Goal: Information Seeking & Learning: Find specific fact

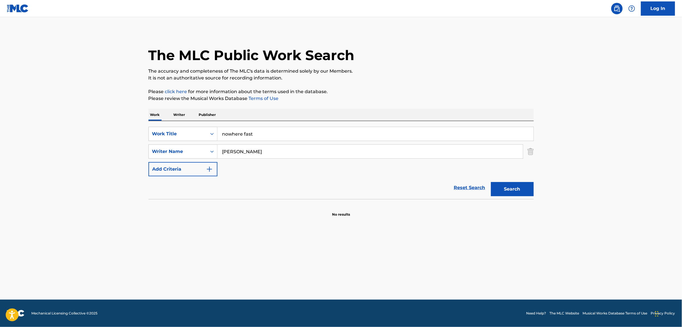
click at [468, 187] on link "Reset Search" at bounding box center [469, 187] width 37 height 13
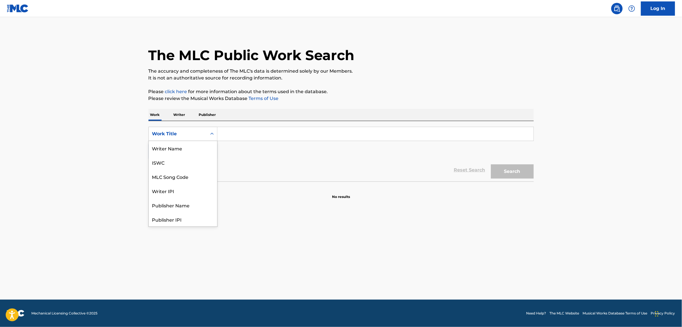
click at [201, 127] on div "Work Title" at bounding box center [182, 134] width 69 height 14
drag, startPoint x: 186, startPoint y: 149, endPoint x: 206, endPoint y: 143, distance: 20.8
click at [188, 149] on div "MLC Song Code" at bounding box center [183, 148] width 68 height 14
click at [259, 128] on input "Search Form" at bounding box center [375, 134] width 316 height 14
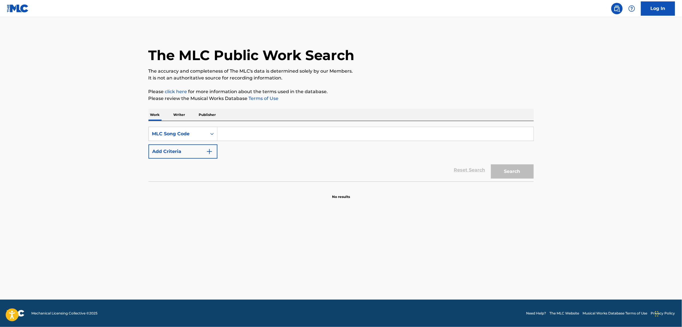
click at [259, 128] on input "Search Form" at bounding box center [375, 134] width 316 height 14
paste input "B88779"
type input "B88779"
click at [505, 169] on button "Search" at bounding box center [512, 171] width 43 height 14
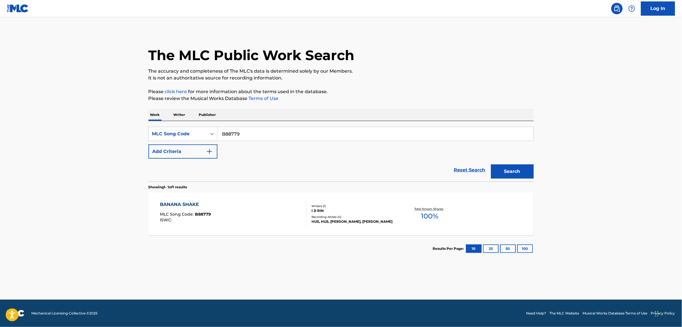
click at [273, 214] on div "BANANA SHAKE MLC Song Code : B88779 ISWC :" at bounding box center [233, 214] width 146 height 26
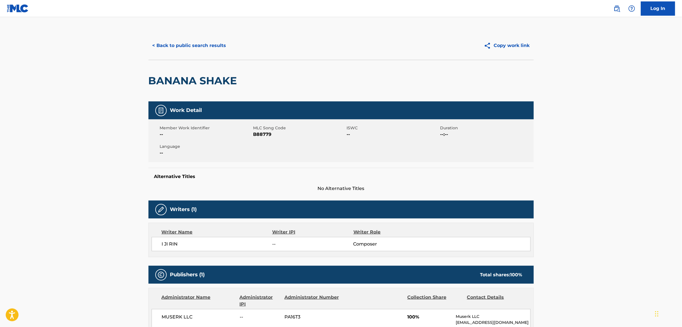
click at [189, 49] on button "< Back to public search results" at bounding box center [189, 45] width 82 height 14
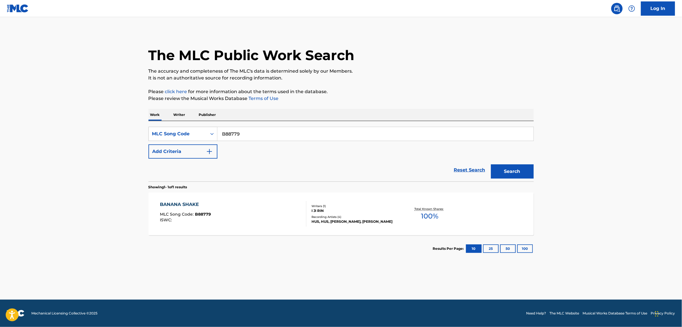
click at [271, 128] on input "B88779" at bounding box center [375, 134] width 316 height 14
paste input "D5O37"
click at [511, 166] on button "Search" at bounding box center [512, 171] width 43 height 14
click at [249, 132] on input "BD5O37" at bounding box center [375, 134] width 316 height 14
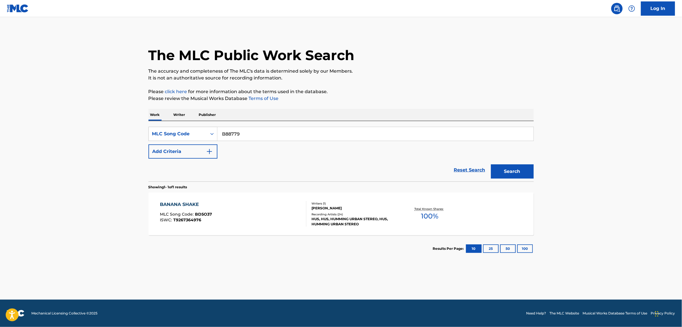
type input "B88779"
click at [519, 177] on button "Search" at bounding box center [512, 171] width 43 height 14
click at [261, 212] on div "BANANA SHAKE MLC Song Code : B88779 ISWC :" at bounding box center [233, 214] width 146 height 26
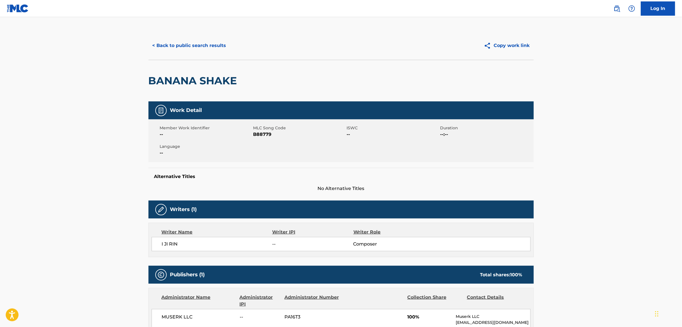
click at [193, 44] on button "< Back to public search results" at bounding box center [189, 45] width 82 height 14
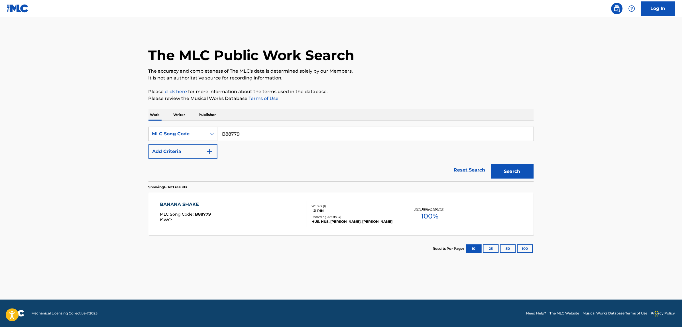
click at [231, 134] on input "B88779" at bounding box center [375, 134] width 316 height 14
paste input "O3081M"
click at [491, 164] on button "Search" at bounding box center [512, 171] width 43 height 14
paste input "U01253"
click at [511, 167] on button "Search" at bounding box center [512, 171] width 43 height 14
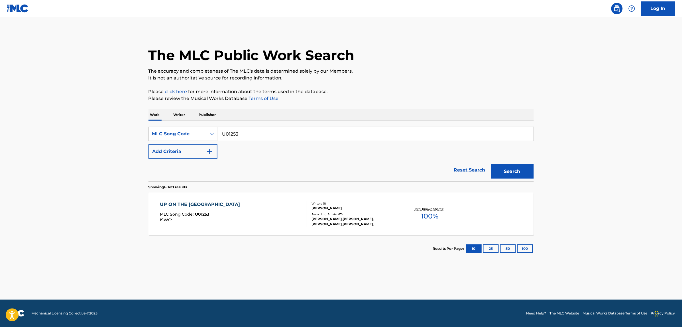
click at [245, 131] on input "U01253" at bounding box center [375, 134] width 316 height 14
paste input "I3520K"
type input "I3520K"
click at [491, 164] on button "Search" at bounding box center [512, 171] width 43 height 14
click at [255, 205] on div "I'LL FLY AWAY (TRAD. ARR.) MLC Song Code : I3520K ISWC :" at bounding box center [233, 214] width 146 height 26
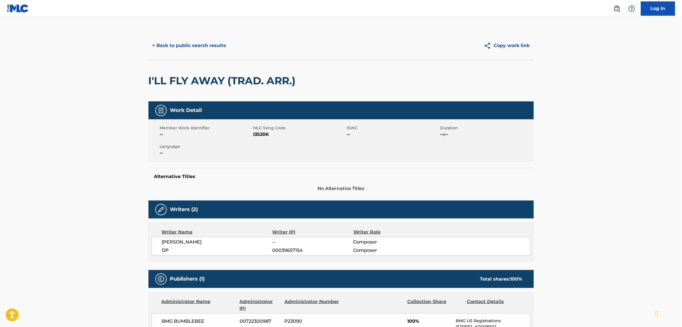
click at [175, 45] on button "< Back to public search results" at bounding box center [189, 45] width 82 height 14
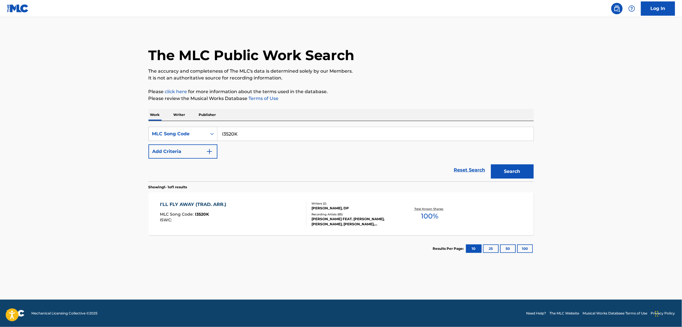
click at [257, 129] on input "I3520K" at bounding box center [375, 134] width 316 height 14
paste input "0J47"
click at [491, 164] on button "Search" at bounding box center [512, 171] width 43 height 14
click at [234, 132] on input "I30J47" at bounding box center [375, 134] width 316 height 14
paste input "142N"
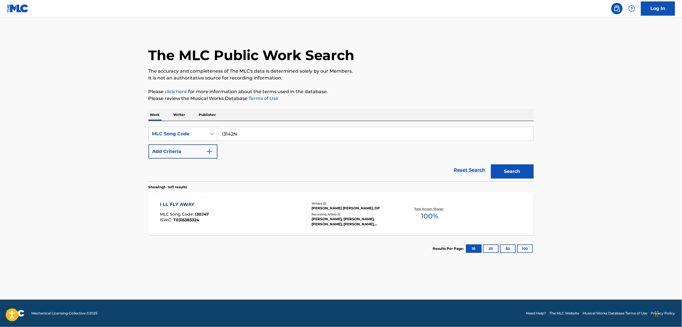
type input "I3142N"
click at [491, 164] on button "Search" at bounding box center [512, 171] width 43 height 14
click at [283, 208] on div "I'LL FLY AWAY MLC Song Code : I3142N ISWC : T0716583957" at bounding box center [233, 214] width 146 height 26
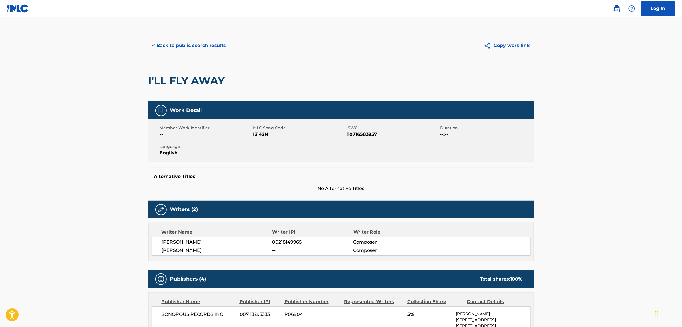
click at [200, 45] on button "< Back to public search results" at bounding box center [189, 45] width 82 height 14
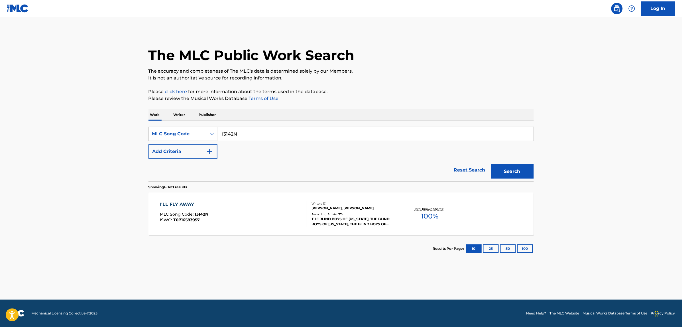
click at [254, 136] on input "I3142N" at bounding box center [375, 134] width 316 height 14
paste input "0J47"
click at [491, 164] on button "Search" at bounding box center [512, 171] width 43 height 14
click at [244, 137] on input "I30J47" at bounding box center [375, 134] width 316 height 14
paste input "2542M"
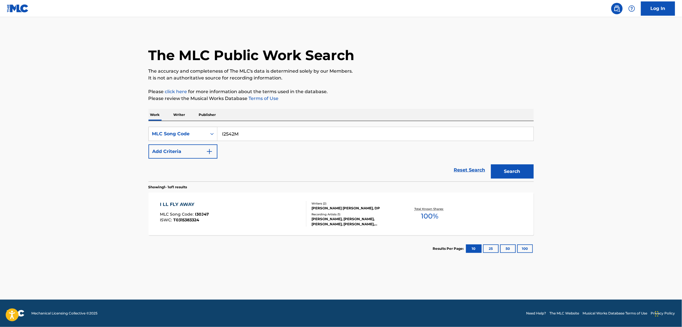
click at [491, 164] on button "Search" at bounding box center [512, 171] width 43 height 14
click at [241, 131] on input "I2542M" at bounding box center [375, 134] width 316 height 14
paste input "W55452"
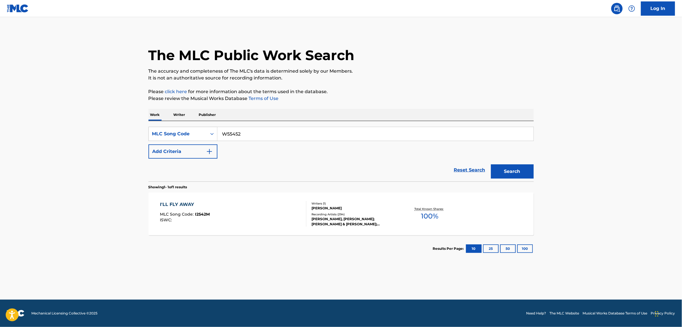
type input "W55452"
click at [491, 164] on button "Search" at bounding box center [512, 171] width 43 height 14
click at [235, 197] on div "WHO DO YOU THINK? MLC Song Code : W55452 ISWC : Writers ( 2 ) [PERSON_NAME], [P…" at bounding box center [340, 214] width 385 height 43
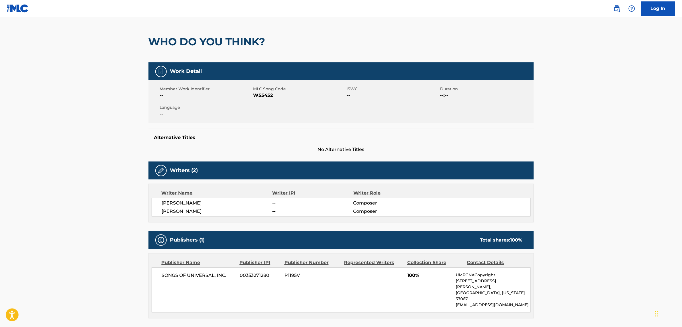
scroll to position [43, 0]
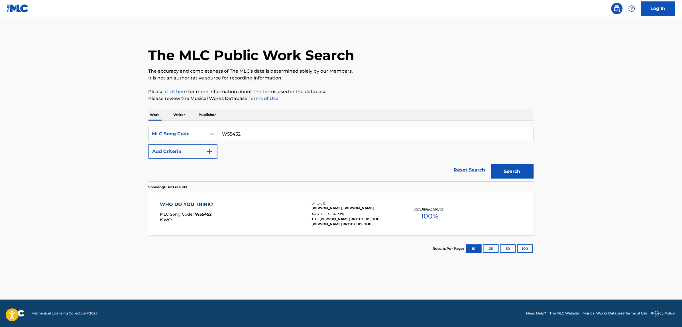
click at [237, 135] on input "W55452" at bounding box center [375, 134] width 316 height 14
paste input "EA0NBP"
type input "EA0NBP"
click at [491, 164] on button "Search" at bounding box center [512, 171] width 43 height 14
click at [269, 206] on div "ECHO MLC Song Code : EA0NBP ISWC : T3084770485" at bounding box center [233, 214] width 146 height 26
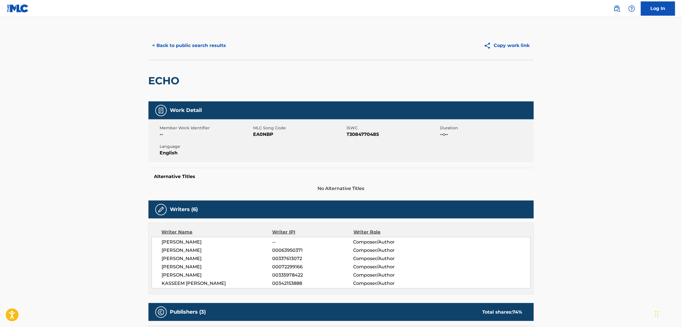
click at [172, 49] on button "< Back to public search results" at bounding box center [189, 45] width 82 height 14
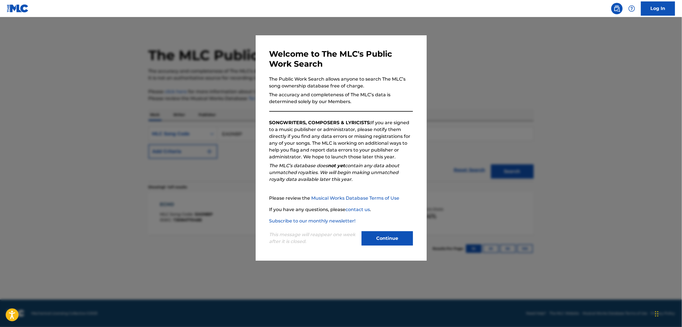
click at [390, 235] on button "Continue" at bounding box center [386, 238] width 51 height 14
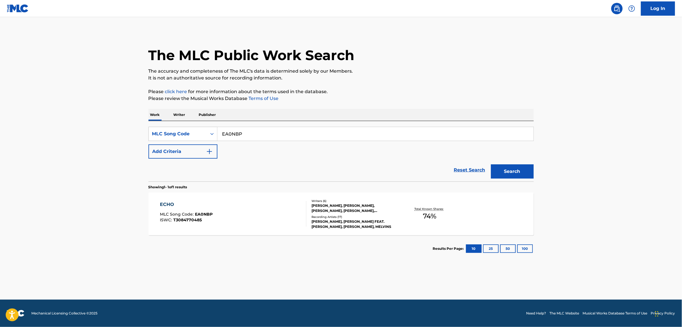
click at [230, 121] on div "SearchWithCriteria9f87a830-caa2-4a81-867d-b02cd7b35055 MLC Song Code EA0NBP Add…" at bounding box center [340, 151] width 385 height 60
click at [233, 133] on input "EA0NBP" at bounding box center [375, 134] width 316 height 14
paste input "T90168"
type input "T90168"
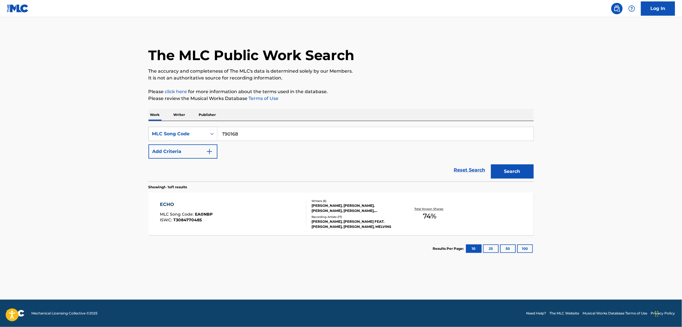
click at [491, 164] on button "Search" at bounding box center [512, 171] width 43 height 14
click at [256, 211] on div "[PERSON_NAME][US_STATE] MLC Song Code : T90168 ISWC : T9099033815" at bounding box center [233, 214] width 146 height 26
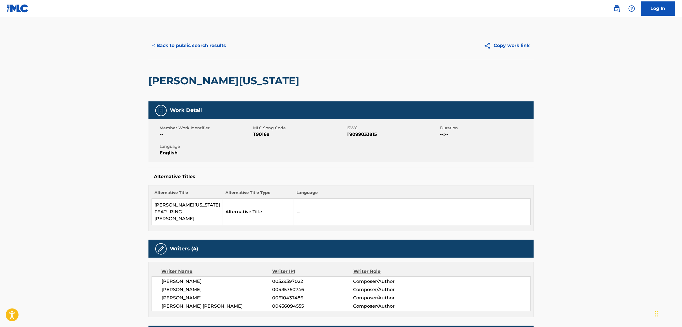
click at [207, 78] on h2 "[PERSON_NAME][US_STATE]" at bounding box center [225, 80] width 154 height 13
click at [190, 206] on td "[PERSON_NAME][US_STATE] FEATURING [PERSON_NAME]" at bounding box center [187, 212] width 71 height 26
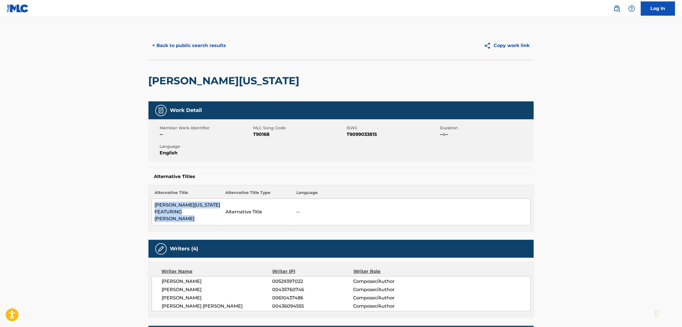
copy td "[PERSON_NAME][US_STATE] FEATURING [PERSON_NAME]"
click at [197, 47] on button "< Back to public search results" at bounding box center [189, 45] width 82 height 14
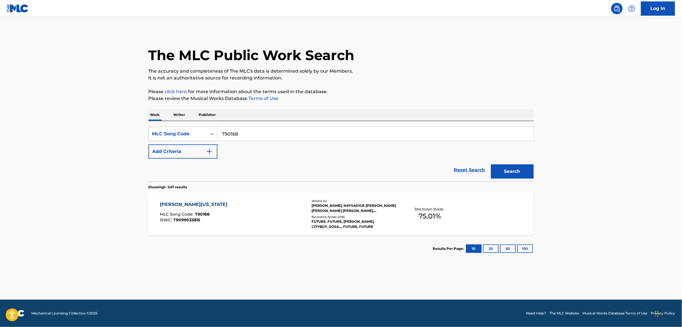
click at [258, 135] on input "T90168" at bounding box center [375, 134] width 316 height 14
paste input "F02ET"
type input "TF02ET"
click at [491, 164] on button "Search" at bounding box center [512, 171] width 43 height 14
click at [262, 212] on div "[PERSON_NAME][US_STATE] MLC Song Code : TF02ET ISWC : T3028345117" at bounding box center [233, 214] width 146 height 26
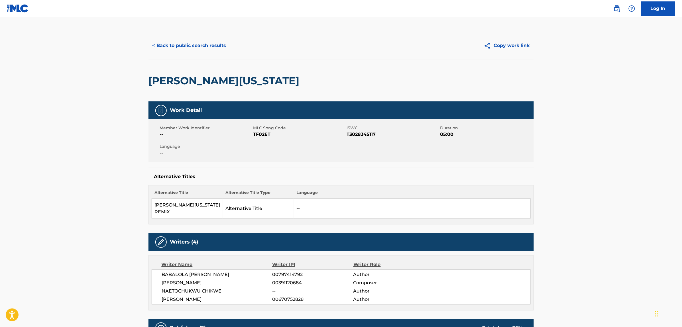
click at [192, 44] on button "< Back to public search results" at bounding box center [189, 45] width 82 height 14
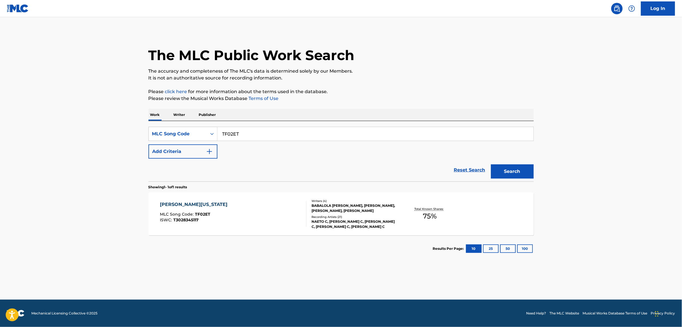
click at [240, 134] on input "TF02ET" at bounding box center [375, 134] width 316 height 14
paste input "90168"
click at [491, 164] on button "Search" at bounding box center [512, 171] width 43 height 14
click at [250, 127] on div "T90168" at bounding box center [375, 134] width 316 height 14
click at [250, 131] on input "T90168" at bounding box center [375, 134] width 316 height 14
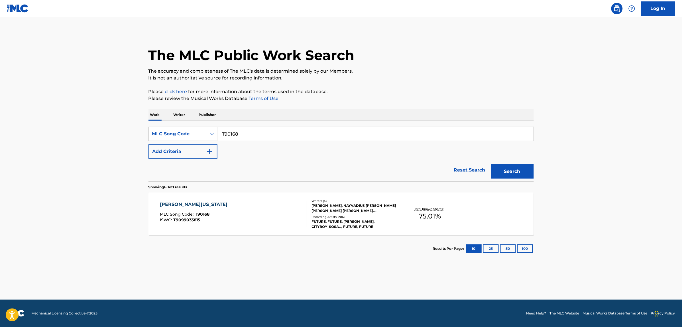
paste input "E37DV"
click at [491, 164] on button "Search" at bounding box center [512, 171] width 43 height 14
paste input "LA0XZO"
type input "LA0XZO"
click at [491, 164] on button "Search" at bounding box center [512, 171] width 43 height 14
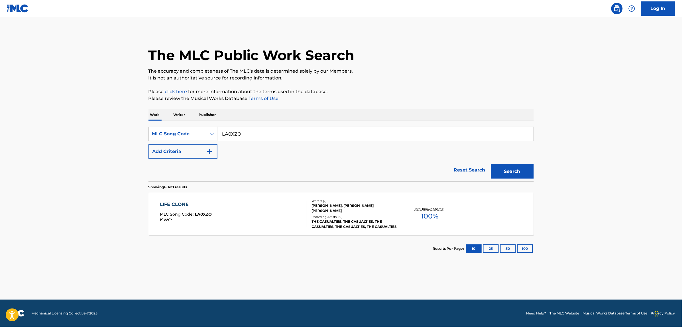
click at [247, 201] on div "LIFE CLONE MLC Song Code : LA0XZO ISWC :" at bounding box center [233, 214] width 146 height 26
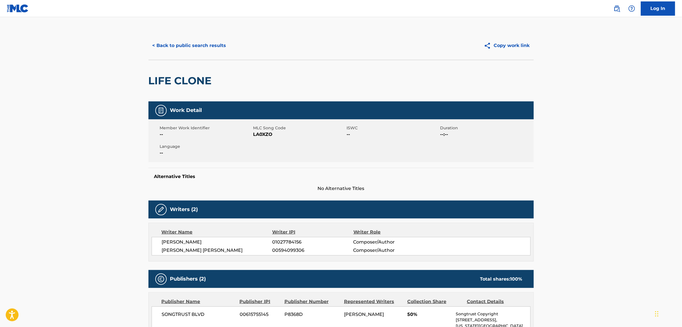
click at [174, 49] on button "< Back to public search results" at bounding box center [189, 45] width 82 height 14
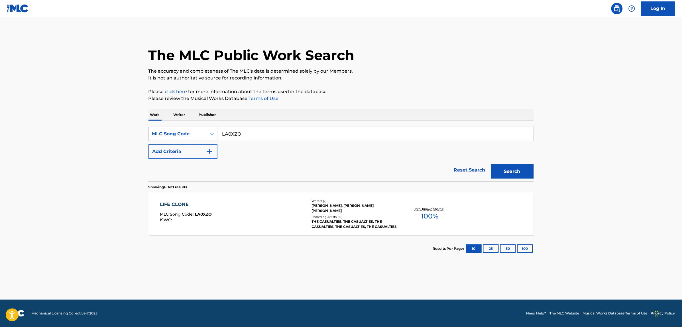
click at [236, 135] on input "LA0XZO" at bounding box center [375, 134] width 316 height 14
paste input "S51144"
type input "S51144"
click at [491, 164] on button "Search" at bounding box center [512, 171] width 43 height 14
click at [242, 211] on div "SYNDROME OF CHANGE MLC Song Code : S51144 ISWC :" at bounding box center [233, 214] width 146 height 26
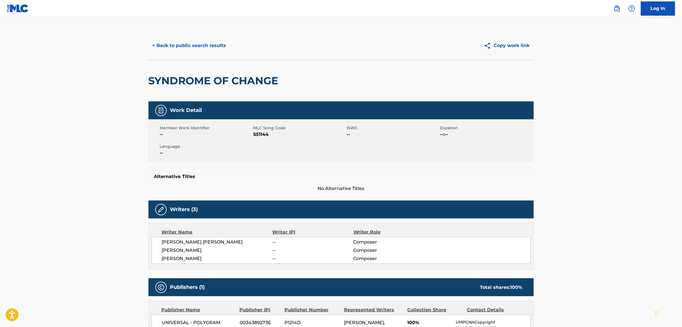
click at [185, 47] on button "< Back to public search results" at bounding box center [189, 45] width 82 height 14
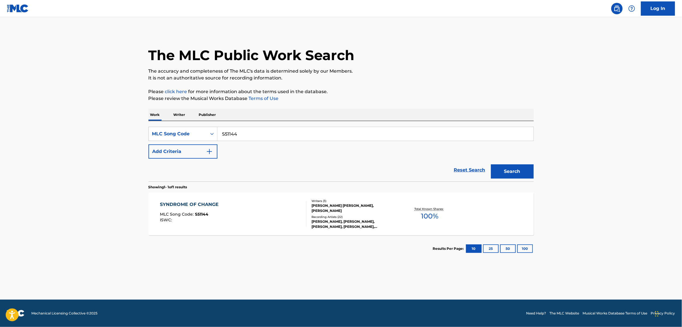
click at [468, 170] on link "Reset Search" at bounding box center [469, 170] width 37 height 13
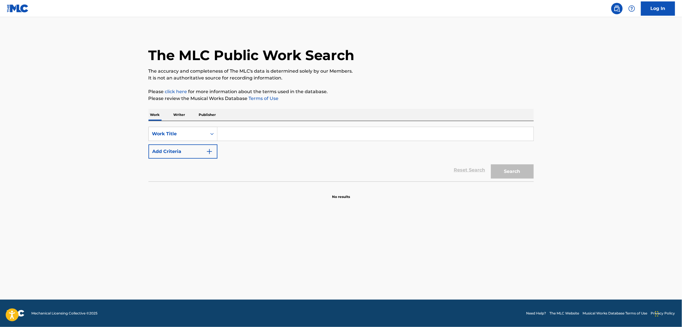
click at [251, 130] on input "Search Form" at bounding box center [375, 134] width 316 height 14
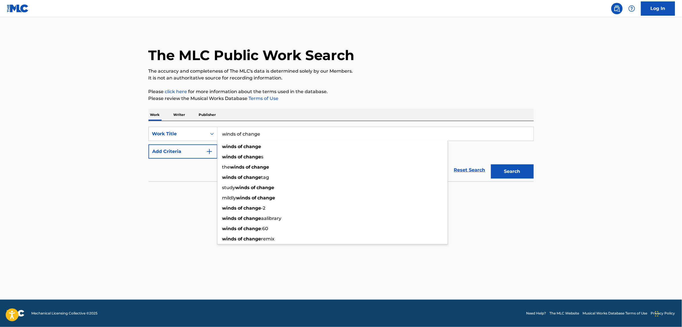
type input "winds of change"
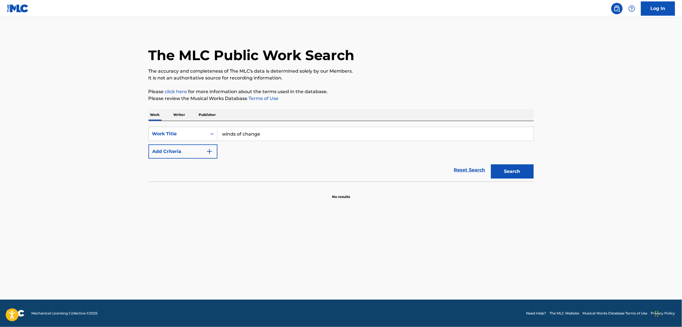
click at [182, 154] on button "Add Criteria" at bounding box center [182, 151] width 69 height 14
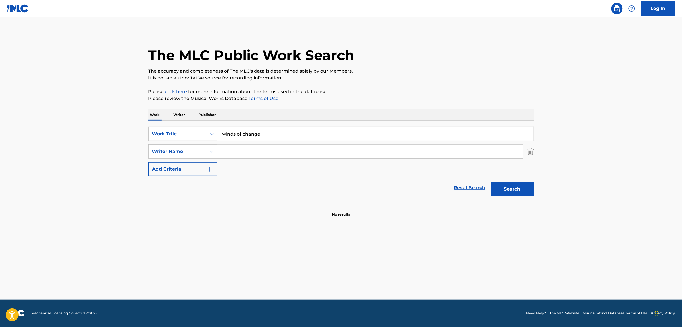
click at [258, 155] on input "Search Form" at bounding box center [369, 152] width 305 height 14
paste input "[PERSON_NAME] Westbury"
drag, startPoint x: 249, startPoint y: 150, endPoint x: 317, endPoint y: 141, distance: 68.3
click at [317, 141] on div "SearchWithCriteria9dfe6c10-28cb-4d97-9e5c-915405c3b199 Work Title winds of chan…" at bounding box center [340, 152] width 385 height 50
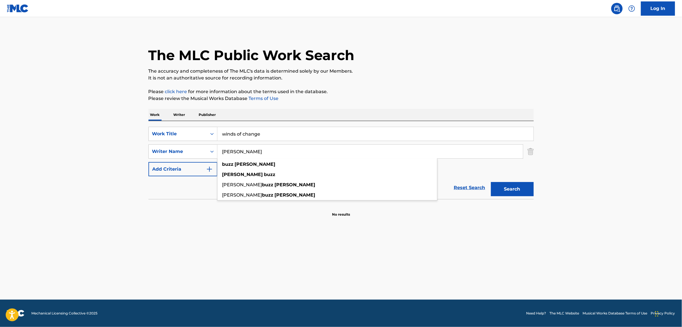
click at [491, 182] on button "Search" at bounding box center [512, 189] width 43 height 14
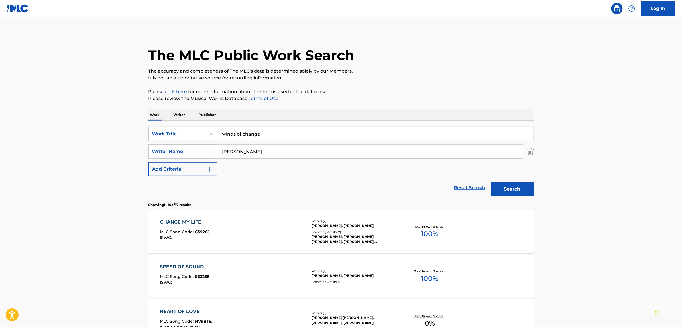
paste input "[PERSON_NAME]"
click at [491, 182] on button "Search" at bounding box center [512, 189] width 43 height 14
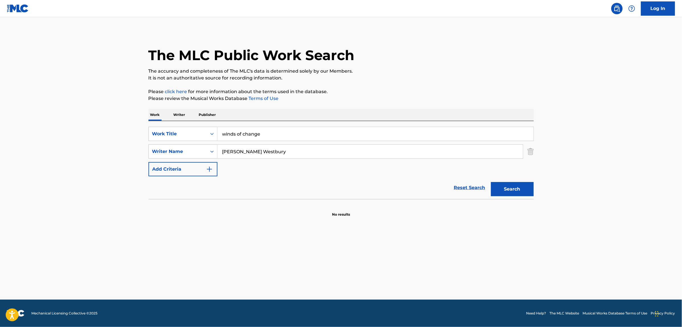
drag, startPoint x: 249, startPoint y: 150, endPoint x: 150, endPoint y: 122, distance: 102.3
click at [150, 122] on div "SearchWithCriteria9dfe6c10-28cb-4d97-9e5c-915405c3b199 Work Title winds of chan…" at bounding box center [340, 160] width 385 height 78
type input "[PERSON_NAME]"
click at [491, 182] on button "Search" at bounding box center [512, 189] width 43 height 14
click at [220, 151] on input "[PERSON_NAME]" at bounding box center [369, 152] width 305 height 14
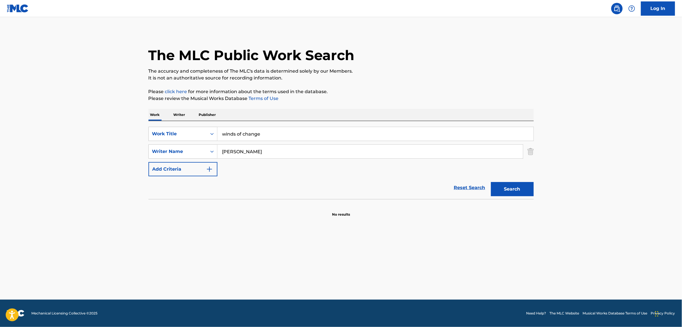
click at [220, 151] on input "[PERSON_NAME]" at bounding box center [369, 152] width 305 height 14
click at [466, 187] on link "Reset Search" at bounding box center [469, 187] width 37 height 13
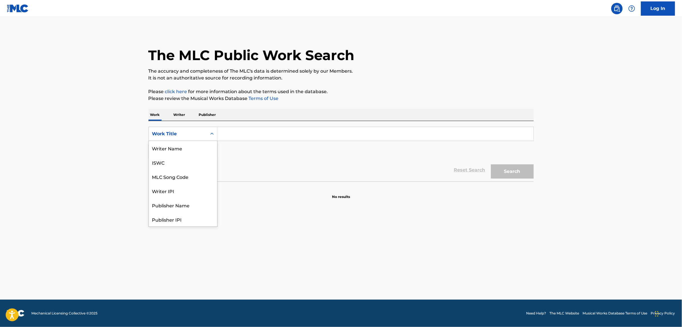
click at [169, 134] on div "Work Title" at bounding box center [177, 133] width 51 height 7
click at [187, 150] on div "MLC Song Code" at bounding box center [183, 148] width 68 height 14
click at [234, 134] on input "Search Form" at bounding box center [375, 134] width 316 height 14
paste input "S51144"
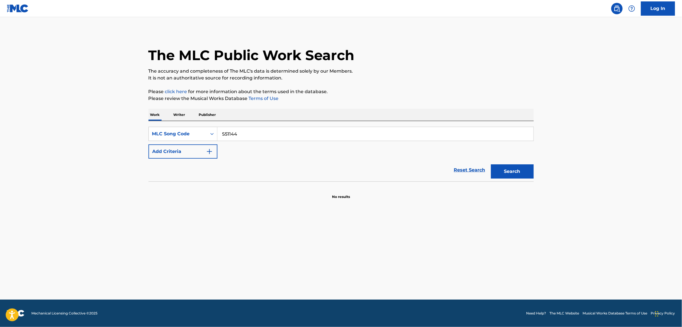
type input "S51144"
click at [491, 164] on button "Search" at bounding box center [512, 171] width 43 height 14
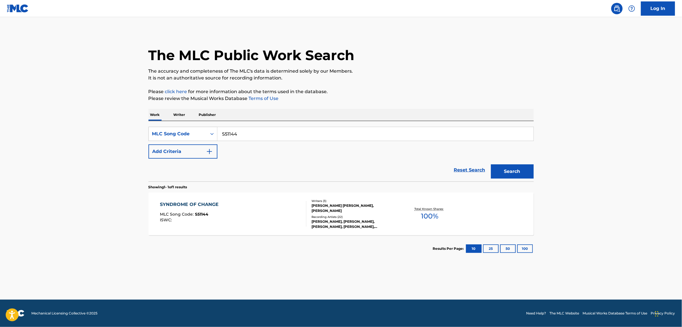
click at [272, 211] on div "SYNDROME OF CHANGE MLC Song Code : S51144 ISWC :" at bounding box center [233, 214] width 146 height 26
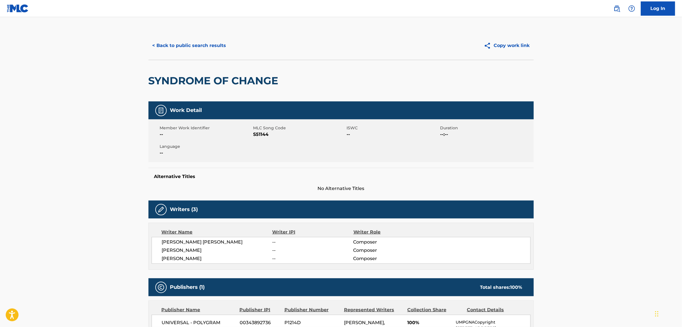
click at [225, 80] on h2 "SYNDROME OF CHANGE" at bounding box center [214, 80] width 133 height 13
copy div "SYNDROME OF CHANGE"
click at [185, 52] on button "< Back to public search results" at bounding box center [189, 45] width 82 height 14
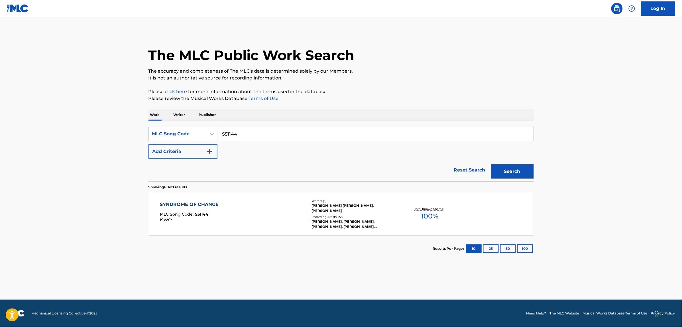
click at [227, 130] on input "S51144" at bounding box center [375, 134] width 316 height 14
paste input "C38TY"
click at [491, 164] on button "Search" at bounding box center [512, 171] width 43 height 14
paste input "N5124S"
click at [491, 164] on button "Search" at bounding box center [512, 171] width 43 height 14
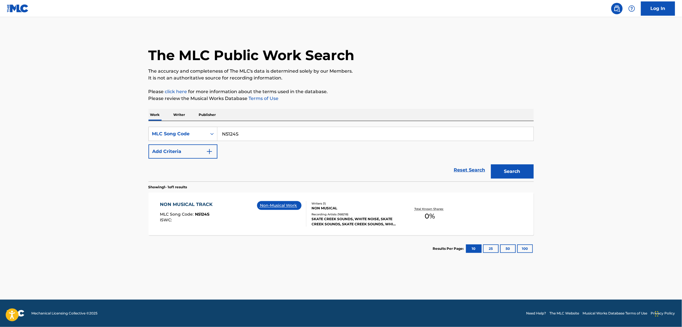
click at [253, 129] on input "N5124S" at bounding box center [375, 134] width 316 height 14
paste input "P"
click at [491, 164] on button "Search" at bounding box center [512, 171] width 43 height 14
paste input "G6759T"
type input "G6759T"
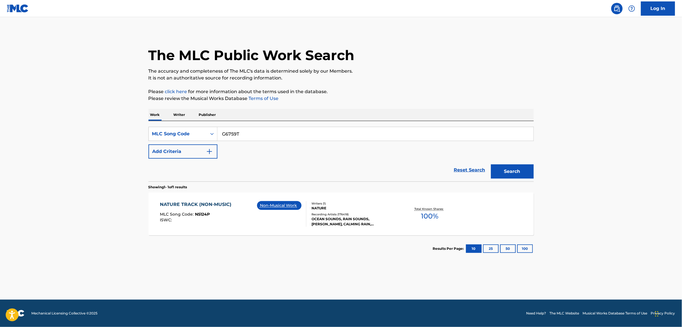
click at [491, 164] on button "Search" at bounding box center [512, 171] width 43 height 14
click at [220, 214] on div "A GOOD MAN MLC Song Code : G6759T ISWC : T9103046384" at bounding box center [233, 214] width 146 height 26
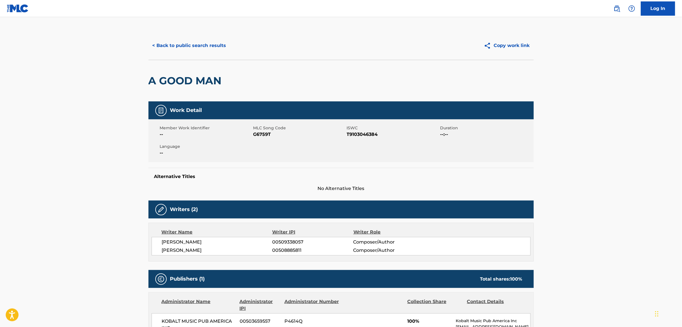
scroll to position [0, 0]
click at [185, 42] on button "< Back to public search results" at bounding box center [189, 45] width 82 height 14
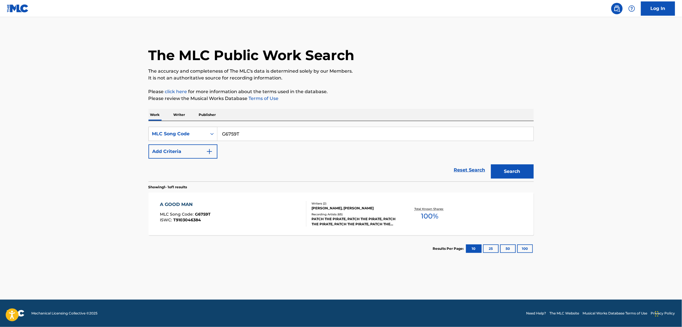
click at [181, 149] on button "Add Criteria" at bounding box center [182, 151] width 69 height 14
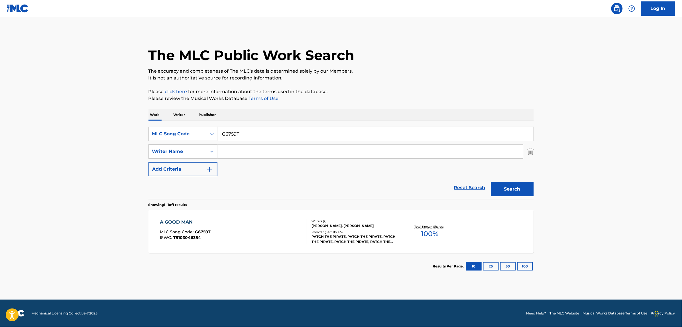
click at [469, 185] on link "Reset Search" at bounding box center [469, 187] width 37 height 13
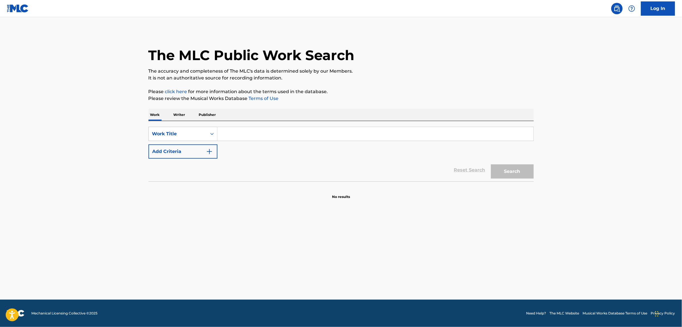
click at [197, 152] on button "Add Criteria" at bounding box center [182, 151] width 69 height 14
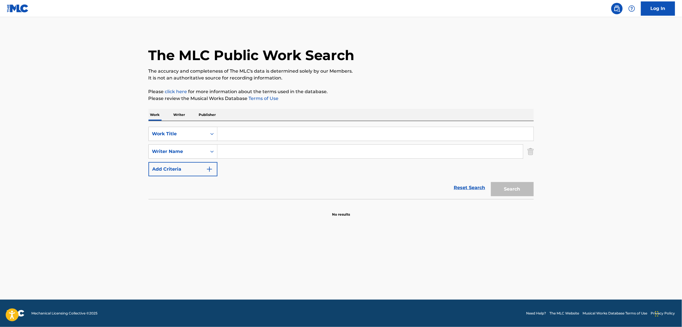
click at [221, 137] on input "Search Form" at bounding box center [375, 134] width 316 height 14
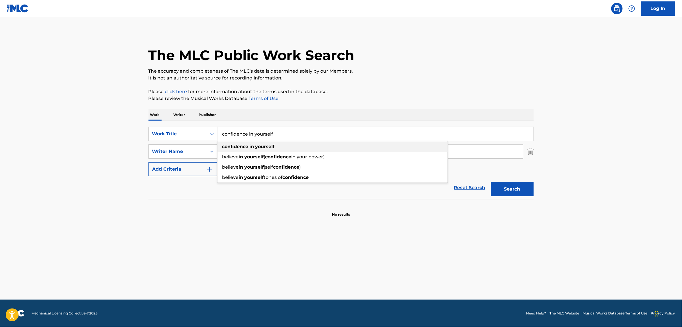
type input "confidence in yourself"
click at [240, 148] on strong "confidence" at bounding box center [235, 146] width 26 height 5
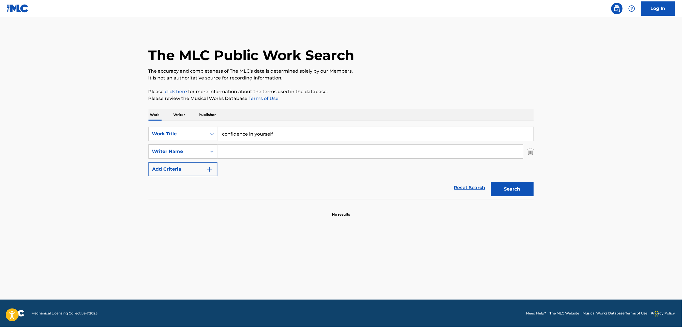
click at [243, 155] on input "Search Form" at bounding box center [369, 152] width 305 height 14
click at [491, 182] on button "Search" at bounding box center [512, 189] width 43 height 14
click at [237, 151] on input "[PERSON_NAME]" at bounding box center [369, 152] width 305 height 14
type input "[PERSON_NAME]"
click at [491, 182] on button "Search" at bounding box center [512, 189] width 43 height 14
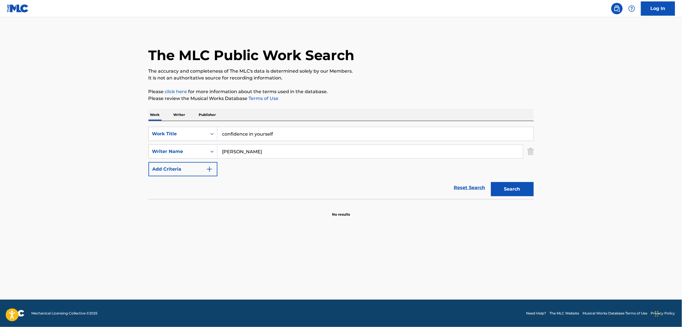
click at [263, 157] on input "[PERSON_NAME]" at bounding box center [369, 152] width 305 height 14
click at [461, 186] on link "Reset Search" at bounding box center [469, 187] width 37 height 13
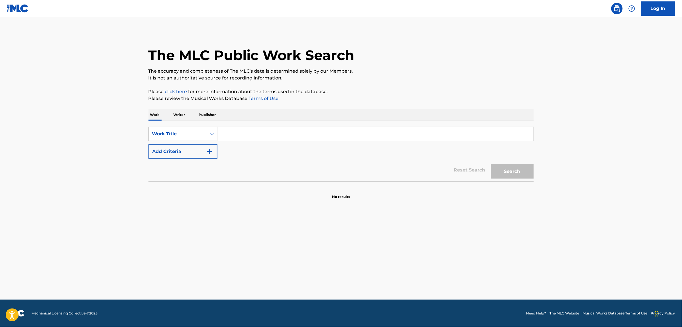
click at [179, 134] on div "Work Title" at bounding box center [177, 133] width 51 height 7
click at [187, 147] on div "MLC Song Code" at bounding box center [183, 148] width 68 height 14
click at [263, 133] on input "Search Form" at bounding box center [375, 134] width 316 height 14
paste input "M9689B"
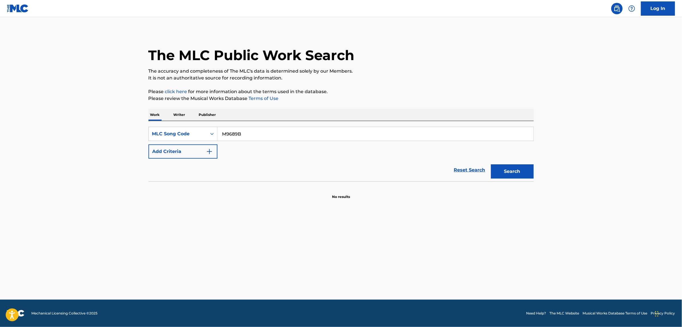
type input "M9689B"
click at [491, 164] on button "Search" at bounding box center [512, 171] width 43 height 14
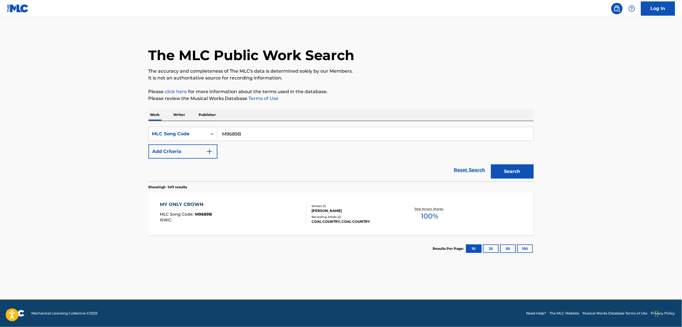
click at [268, 217] on div "MY ONLY CROWN MLC Song Code : M9689B ISWC :" at bounding box center [233, 214] width 146 height 26
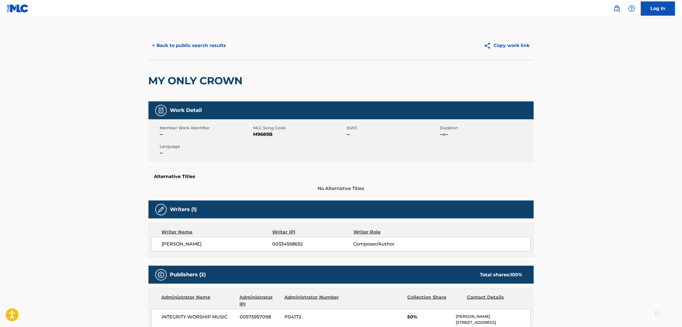
drag, startPoint x: 211, startPoint y: 46, endPoint x: 198, endPoint y: 54, distance: 14.9
click at [209, 48] on button "< Back to public search results" at bounding box center [189, 45] width 82 height 14
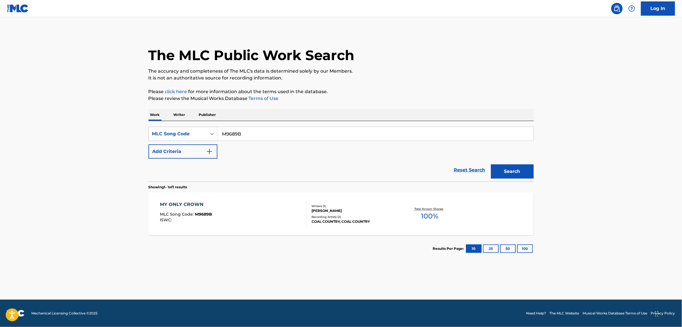
click at [231, 134] on input "M9689B" at bounding box center [375, 134] width 316 height 14
paste input "H3465Y"
type input "H3465Y"
click at [491, 164] on button "Search" at bounding box center [512, 171] width 43 height 14
click at [248, 214] on div "HUNGRY (SHOT OF YOUR LOVE) MLC Song Code : H3465Y ISWC : T0108638636" at bounding box center [233, 214] width 146 height 26
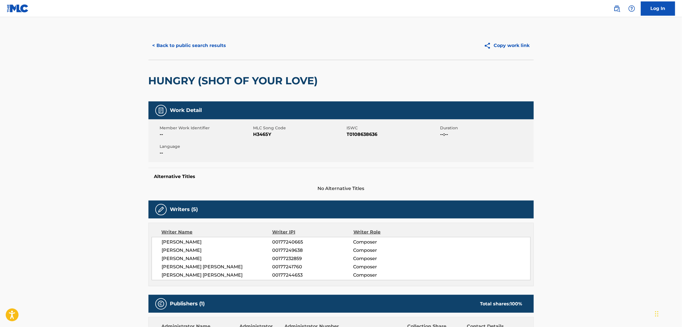
click at [187, 43] on button "< Back to public search results" at bounding box center [189, 45] width 82 height 14
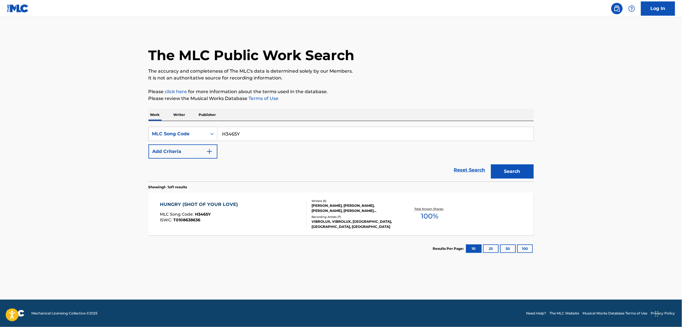
click at [463, 174] on link "Reset Search" at bounding box center [469, 170] width 37 height 13
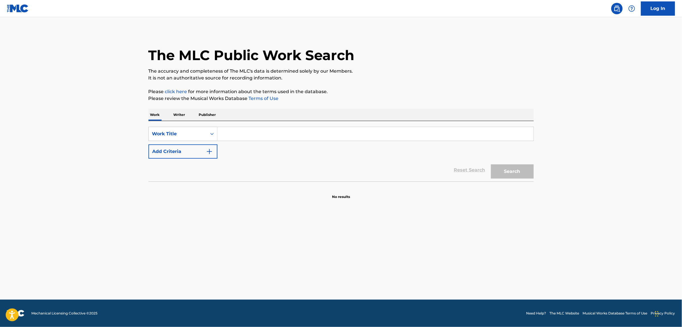
click at [272, 132] on input "Search Form" at bounding box center [375, 134] width 316 height 14
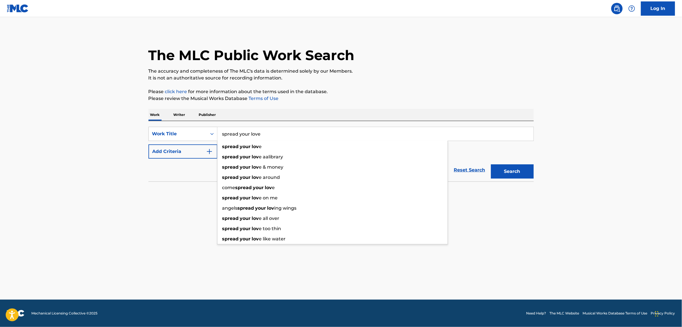
type input "spread your love"
click at [491, 164] on button "Search" at bounding box center [512, 171] width 43 height 14
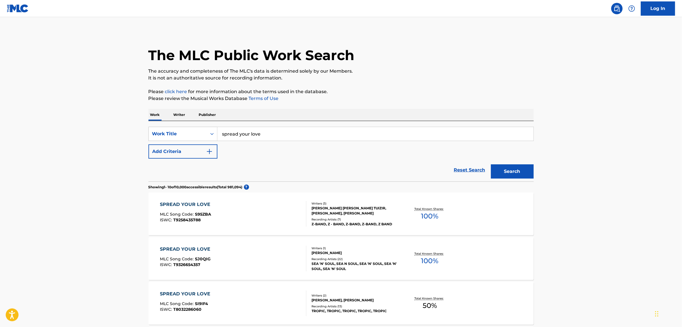
click at [343, 113] on div "Work Writer Publisher" at bounding box center [340, 115] width 385 height 12
click at [211, 148] on img "Search Form" at bounding box center [209, 151] width 7 height 7
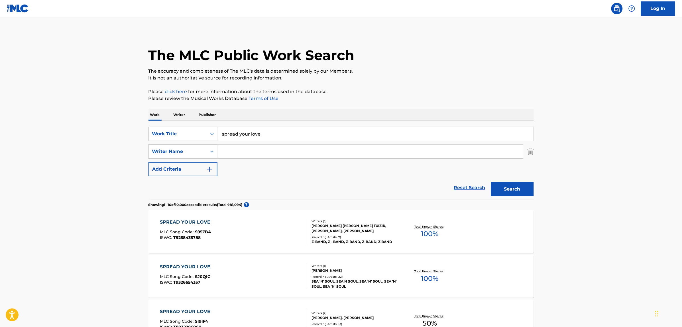
click at [232, 146] on input "Search Form" at bounding box center [369, 152] width 305 height 14
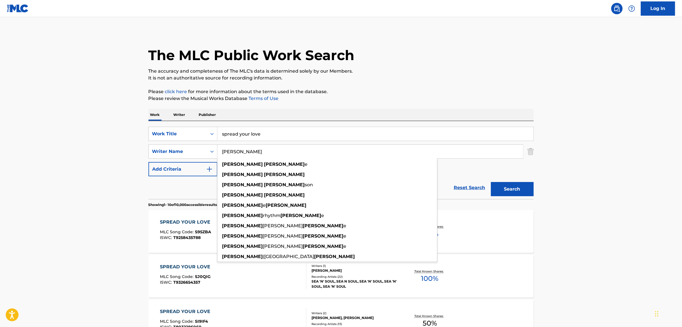
type input "[PERSON_NAME]"
click at [491, 182] on button "Search" at bounding box center [512, 189] width 43 height 14
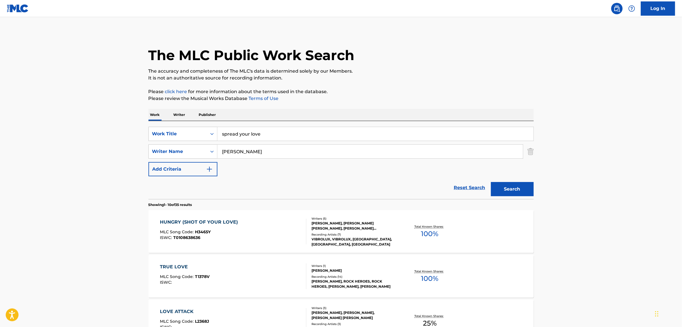
click at [252, 239] on div "HUNGRY (SHOT OF YOUR LOVE) MLC Song Code : H3465Y ISWC : T0108638636" at bounding box center [233, 232] width 146 height 26
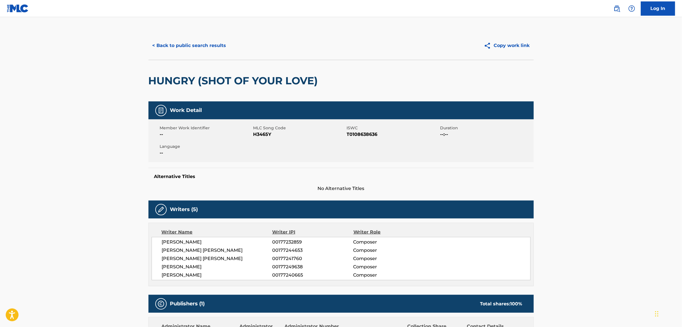
click at [198, 52] on button "< Back to public search results" at bounding box center [189, 45] width 82 height 14
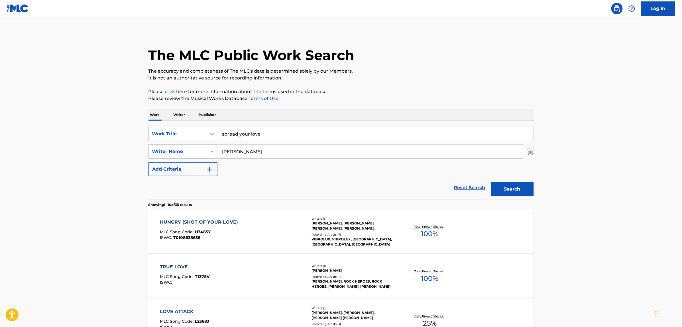
click at [244, 231] on div "HUNGRY (SHOT OF YOUR LOVE) MLC Song Code : H3465Y ISWC : T0108638636" at bounding box center [233, 232] width 146 height 26
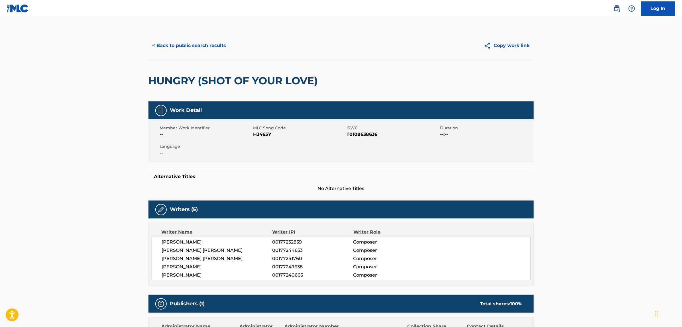
click at [196, 89] on div "HUNGRY (SHOT OF YOUR LOVE)" at bounding box center [234, 80] width 172 height 41
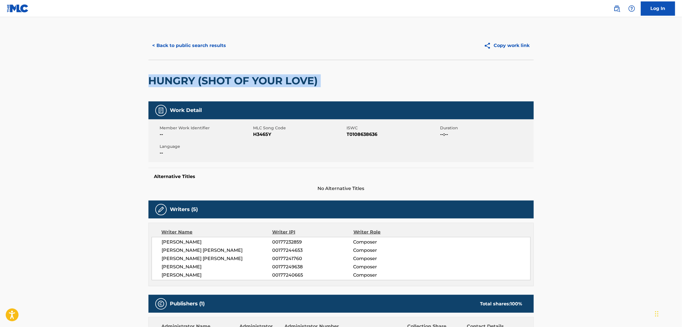
click at [196, 89] on div "HUNGRY (SHOT OF YOUR LOVE)" at bounding box center [234, 80] width 172 height 41
copy div "HUNGRY (SHOT OF YOUR LOVE)"
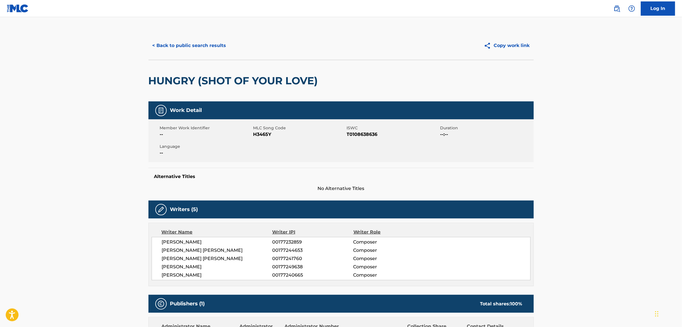
click at [188, 55] on div "< Back to public search results Copy work link" at bounding box center [340, 45] width 385 height 28
click at [196, 44] on button "< Back to public search results" at bounding box center [189, 45] width 82 height 14
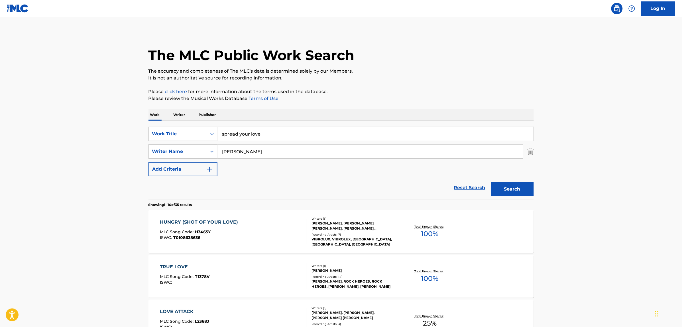
drag, startPoint x: 480, startPoint y: 185, endPoint x: 372, endPoint y: 159, distance: 110.9
click at [478, 184] on link "Reset Search" at bounding box center [469, 187] width 37 height 13
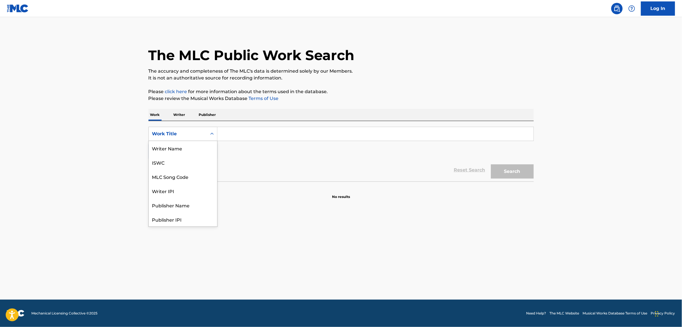
drag, startPoint x: 195, startPoint y: 130, endPoint x: 210, endPoint y: 143, distance: 19.4
click at [196, 130] on div "Work Title" at bounding box center [177, 133] width 51 height 7
drag, startPoint x: 180, startPoint y: 144, endPoint x: 185, endPoint y: 142, distance: 5.5
click at [182, 143] on div "MLC Song Code" at bounding box center [183, 148] width 68 height 14
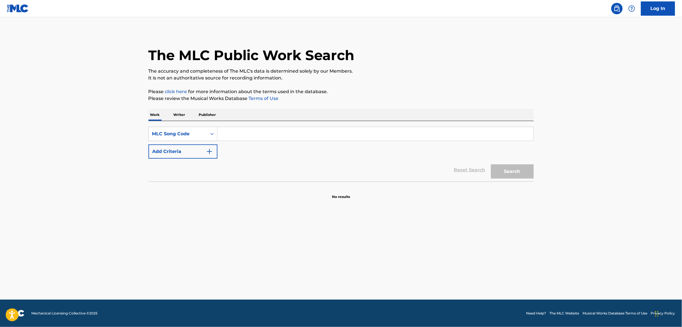
click at [245, 131] on input "Search Form" at bounding box center [375, 134] width 316 height 14
paste input "TA3UNF"
click at [491, 164] on button "Search" at bounding box center [512, 171] width 43 height 14
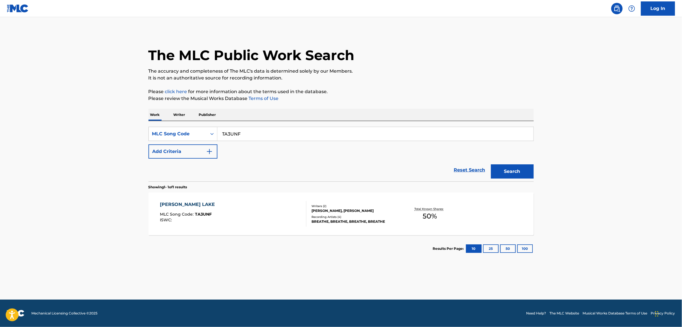
click at [229, 131] on input "TA3UNF" at bounding box center [375, 134] width 316 height 14
paste input "IC8U9I"
type input "IC8U9I"
click at [491, 164] on button "Search" at bounding box center [512, 171] width 43 height 14
click at [238, 217] on div "MLC Song Code : IC8U9I" at bounding box center [222, 215] width 125 height 6
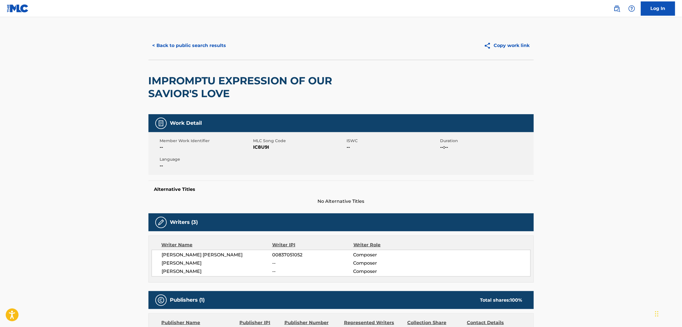
click at [169, 48] on button "< Back to public search results" at bounding box center [189, 45] width 82 height 14
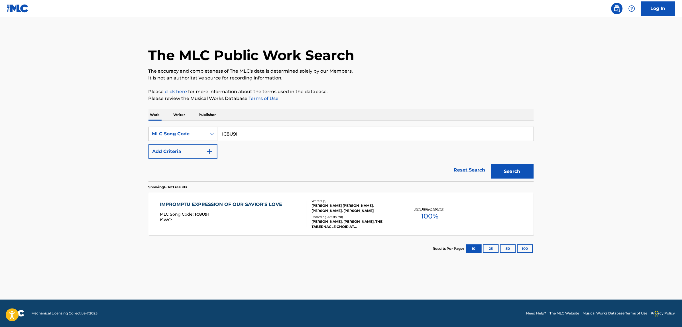
click at [242, 130] on input "IC8U9I" at bounding box center [375, 134] width 316 height 14
paste input "KF3YOX"
click at [491, 164] on button "Search" at bounding box center [512, 171] width 43 height 14
click at [249, 136] on input "KF3YOX" at bounding box center [375, 134] width 316 height 14
paste input "IVALB5"
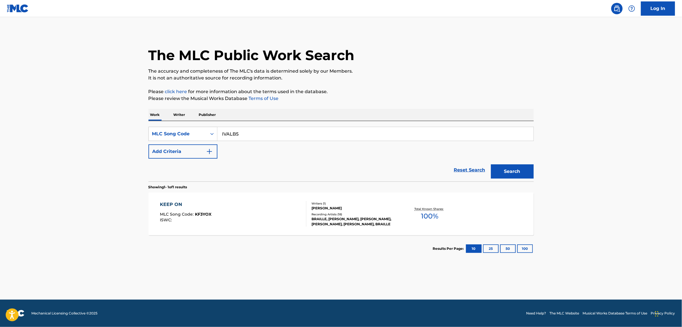
click at [491, 164] on button "Search" at bounding box center [512, 171] width 43 height 14
click at [271, 134] on input "IVALB5" at bounding box center [375, 134] width 316 height 14
paste input "P8063H"
click at [491, 164] on button "Search" at bounding box center [512, 171] width 43 height 14
click at [292, 136] on input "P8063H" at bounding box center [375, 134] width 316 height 14
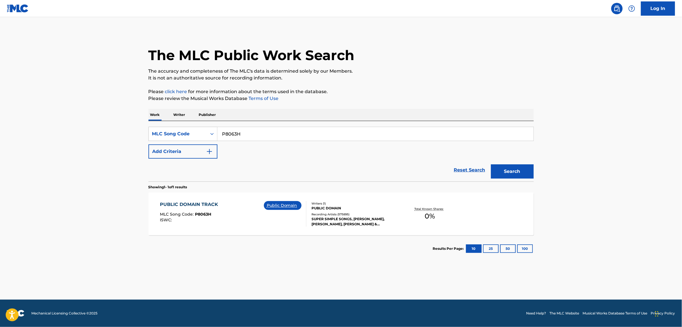
paste input "DR4KIU"
type input "DR4KIU"
click at [491, 164] on button "Search" at bounding box center [512, 171] width 43 height 14
click at [254, 218] on div "DOIN NOTHIN MLC Song Code : DR4KIU ISWC :" at bounding box center [233, 214] width 146 height 26
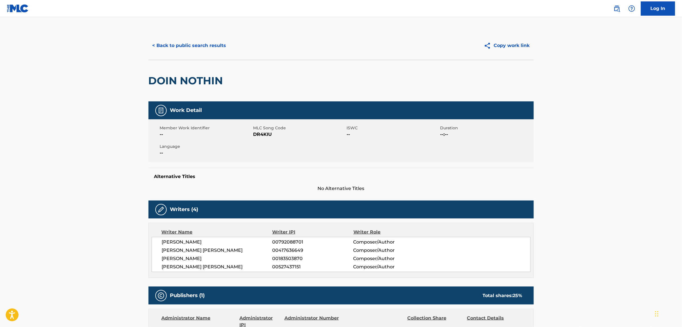
click at [157, 37] on div "< Back to public search results Copy work link" at bounding box center [340, 45] width 385 height 28
click at [187, 43] on button "< Back to public search results" at bounding box center [189, 45] width 82 height 14
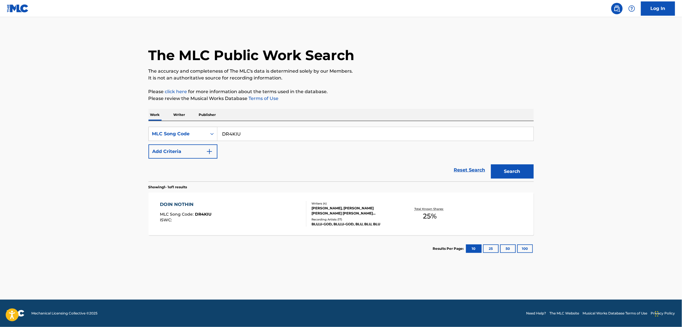
click at [247, 134] on input "DR4KIU" at bounding box center [375, 134] width 316 height 14
paste input "A45087"
click at [491, 164] on button "Search" at bounding box center [512, 171] width 43 height 14
click at [234, 137] on input "A45087" at bounding box center [375, 134] width 316 height 14
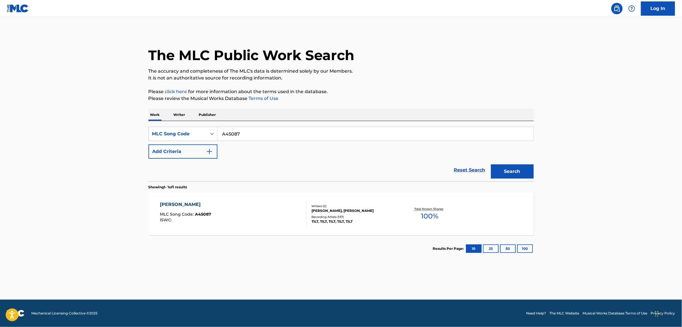
paste input "O2487S"
type input "O2487S"
click at [491, 164] on button "Search" at bounding box center [512, 171] width 43 height 14
click at [226, 206] on div "OOH AHH MLC Song Code : O2487S ISWC : T9110353054" at bounding box center [233, 214] width 146 height 26
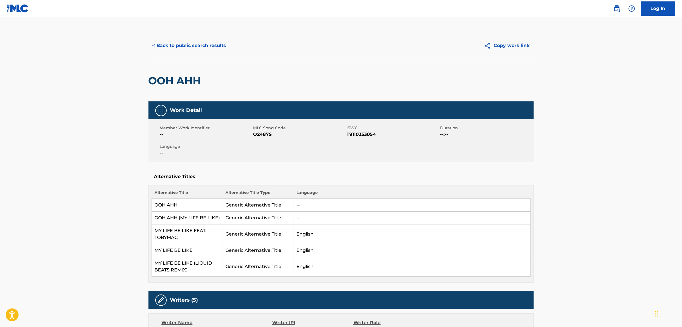
click at [182, 44] on button "< Back to public search results" at bounding box center [189, 45] width 82 height 14
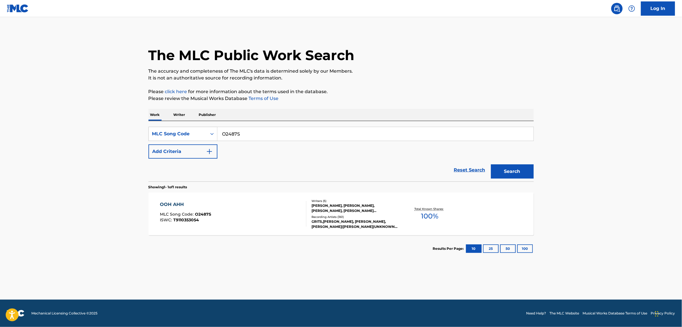
click at [255, 137] on input "O2487S" at bounding box center [375, 134] width 316 height 14
paste input "1855I"
type input "O1855I"
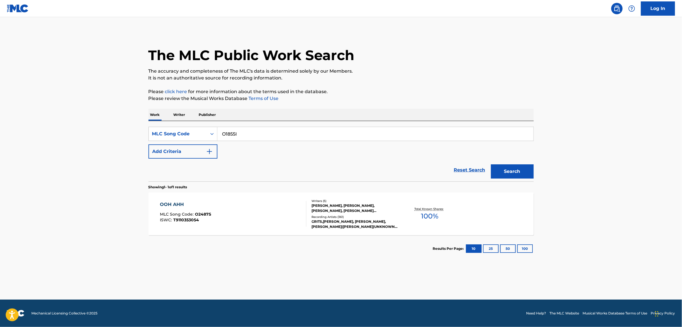
click at [491, 164] on button "Search" at bounding box center [512, 171] width 43 height 14
click at [230, 209] on div "OOH AHH MLC Song Code : O1855I ISWC :" at bounding box center [233, 214] width 146 height 26
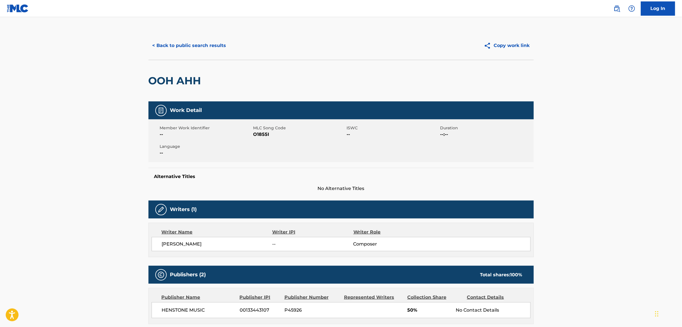
click at [165, 47] on button "< Back to public search results" at bounding box center [189, 45] width 82 height 14
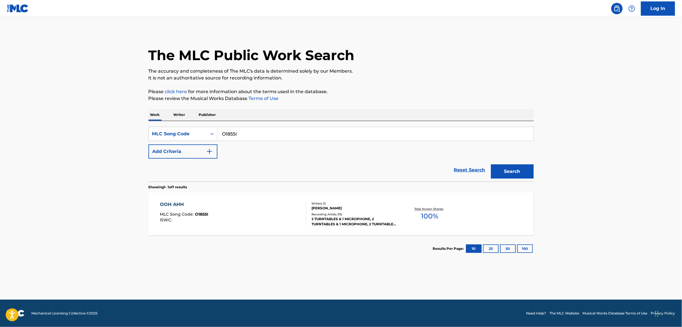
click at [236, 134] on input "O1855I" at bounding box center [375, 134] width 316 height 14
click at [235, 136] on input "O1855I" at bounding box center [375, 134] width 316 height 14
paste input "2487S"
type input "O2487S"
click at [491, 164] on button "Search" at bounding box center [512, 171] width 43 height 14
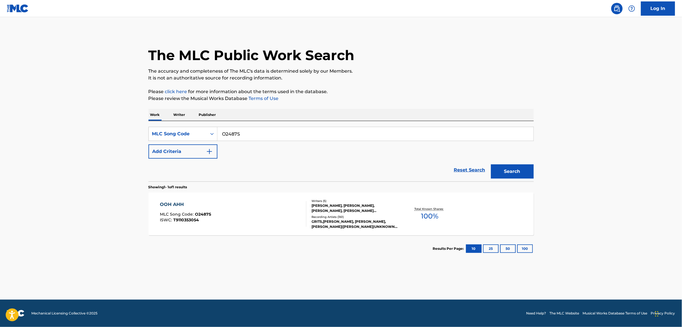
click at [226, 212] on div "OOH AHH MLC Song Code : O2487S ISWC : T9110353054" at bounding box center [233, 214] width 146 height 26
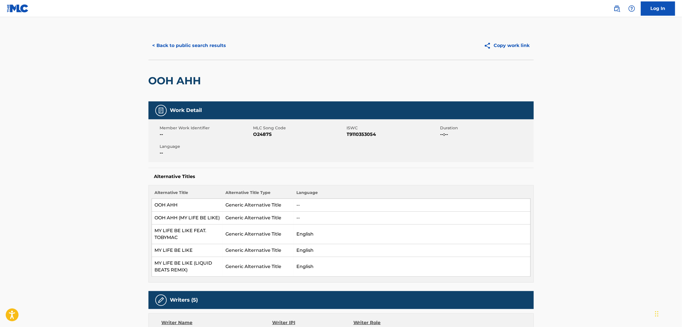
click at [175, 41] on button "< Back to public search results" at bounding box center [189, 45] width 82 height 14
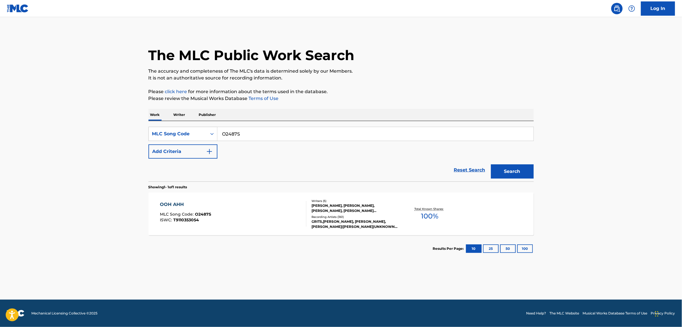
click at [233, 137] on input "O2487S" at bounding box center [375, 134] width 316 height 14
paste input "C80520"
click at [491, 164] on button "Search" at bounding box center [512, 171] width 43 height 14
click at [257, 133] on input "C80520" at bounding box center [375, 134] width 316 height 14
paste input "4315I"
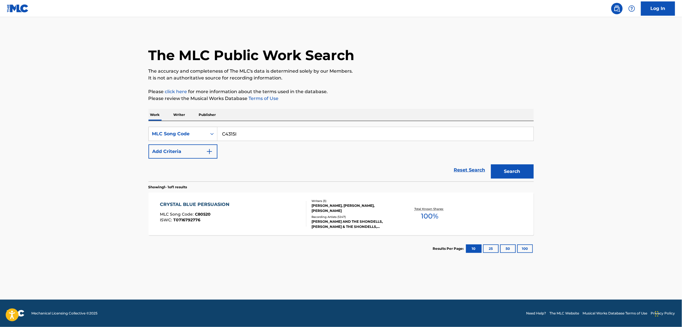
click at [491, 164] on button "Search" at bounding box center [512, 171] width 43 height 14
click at [243, 137] on input "C4315I" at bounding box center [375, 134] width 316 height 14
paste input "T11438"
click at [491, 164] on button "Search" at bounding box center [512, 171] width 43 height 14
click at [248, 134] on input "T11438" at bounding box center [375, 134] width 316 height 14
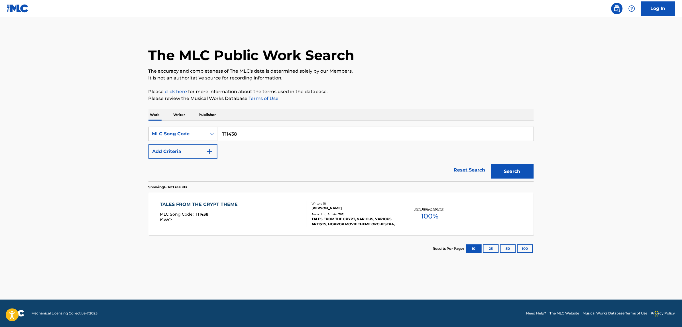
paste input "C4315I"
type input "C4315I"
click at [491, 164] on button "Search" at bounding box center [512, 171] width 43 height 14
click at [279, 224] on div "THE CRYPT MLC Song Code : C4315I ISWC :" at bounding box center [233, 214] width 146 height 26
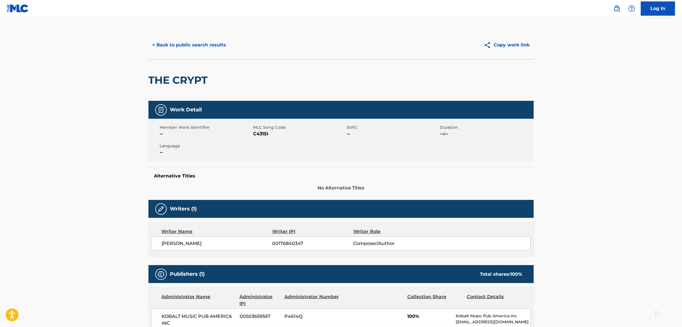
scroll to position [0, 0]
click at [265, 137] on span "C4315I" at bounding box center [299, 134] width 92 height 7
copy span "C4315I"
click at [180, 48] on button "< Back to public search results" at bounding box center [189, 45] width 82 height 14
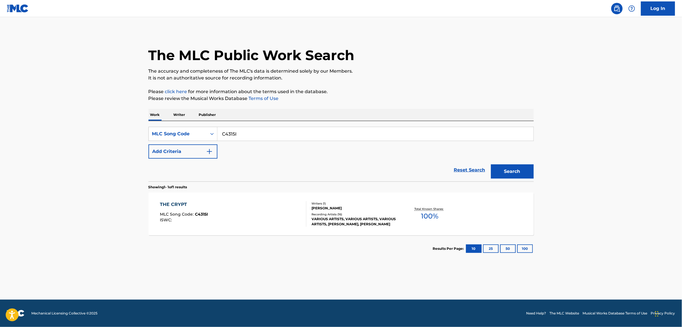
click at [255, 130] on input "C4315I" at bounding box center [375, 134] width 316 height 14
paste input "T11438"
type input "T11438"
click at [491, 164] on button "Search" at bounding box center [512, 171] width 43 height 14
click at [264, 214] on div "TALES FROM THE CRYPT THEME MLC Song Code : T11438 ISWC :" at bounding box center [233, 214] width 146 height 26
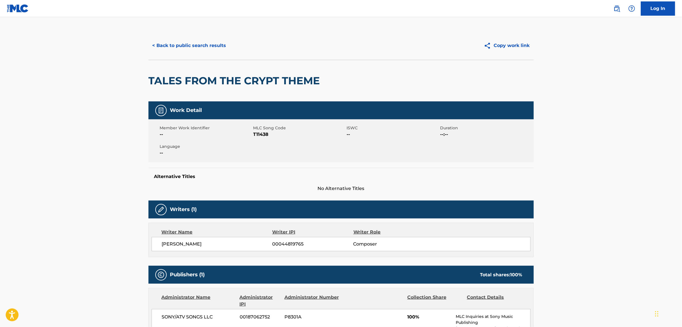
click at [263, 138] on span "T11438" at bounding box center [299, 134] width 92 height 7
copy span "T11438"
click at [177, 52] on button "< Back to public search results" at bounding box center [189, 45] width 82 height 14
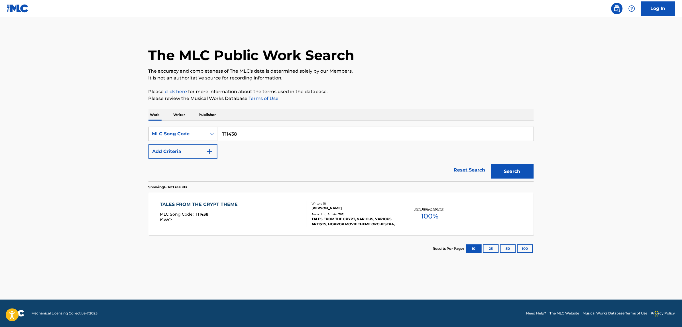
click at [254, 136] on input "T11438" at bounding box center [375, 134] width 316 height 14
paste input "A04660"
click at [491, 164] on button "Search" at bounding box center [512, 171] width 43 height 14
click at [234, 138] on input "A04660" at bounding box center [375, 134] width 316 height 14
paste input "S7359Y"
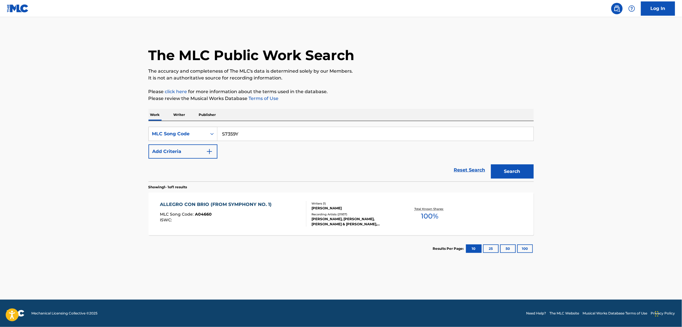
click at [491, 164] on button "Search" at bounding box center [512, 171] width 43 height 14
click at [229, 128] on input "S7359Y" at bounding box center [375, 134] width 316 height 14
paste input "A2GL9"
click at [491, 164] on button "Search" at bounding box center [512, 171] width 43 height 14
click at [260, 137] on input "SA2GL9" at bounding box center [375, 134] width 316 height 14
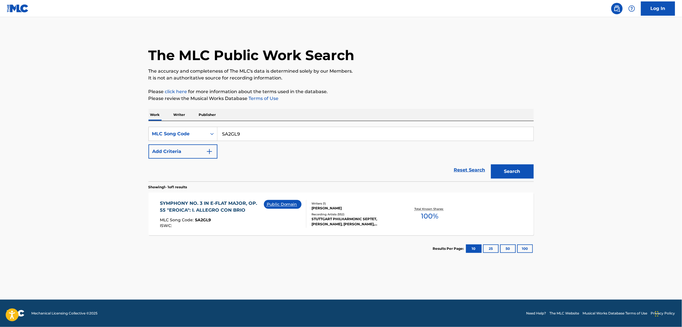
paste input "7359Y"
click at [491, 164] on button "Search" at bounding box center [512, 171] width 43 height 14
click at [235, 135] on input "S7359Y" at bounding box center [375, 134] width 316 height 14
paste input "A2GL9"
type input "SA2GL9"
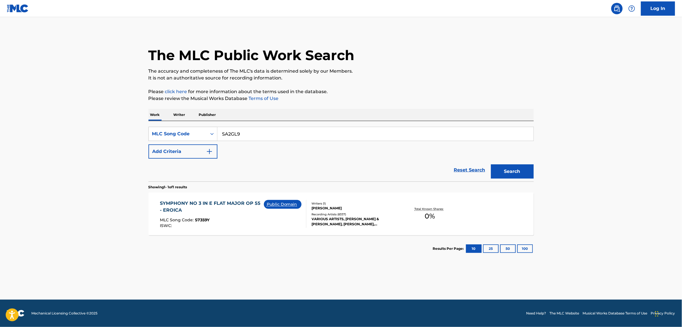
click at [491, 164] on button "Search" at bounding box center [512, 171] width 43 height 14
click at [231, 217] on div "SYMPHONY NO. 3 IN E-FLAT MAJOR, OP. 55 "EROICA": I. ALLEGRO CON BRIO MLC Song C…" at bounding box center [212, 214] width 104 height 28
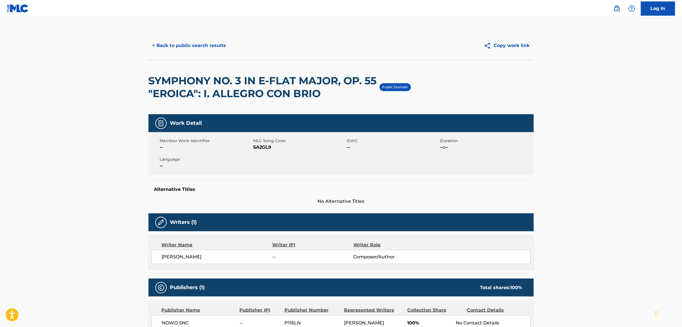
click at [263, 146] on span "SA2GL9" at bounding box center [299, 147] width 92 height 7
copy span "SA2GL9"
click at [190, 45] on button "< Back to public search results" at bounding box center [189, 45] width 82 height 14
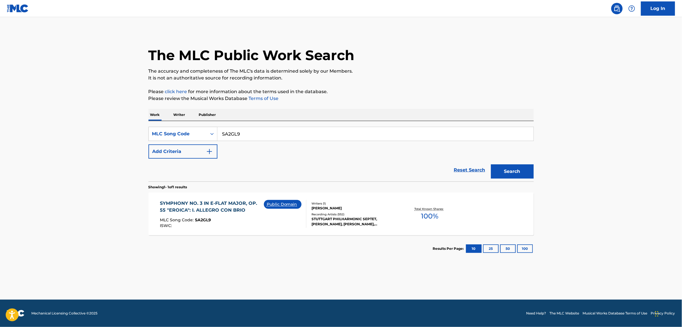
click at [265, 136] on input "SA2GL9" at bounding box center [375, 134] width 316 height 14
paste input "7359Y"
click at [491, 164] on button "Search" at bounding box center [512, 171] width 43 height 14
click at [260, 137] on input "S7359Y" at bounding box center [375, 134] width 316 height 14
click at [232, 136] on input "S7359Y" at bounding box center [375, 134] width 316 height 14
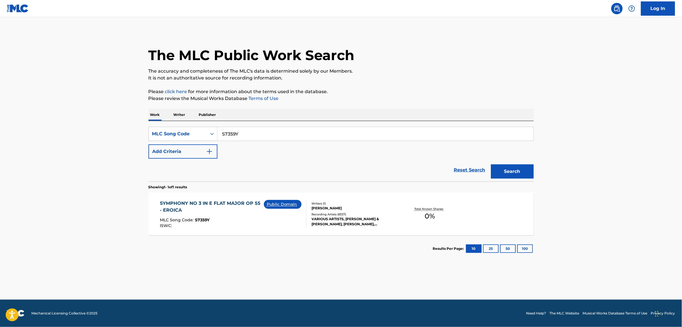
paste input "WD1C58"
click at [491, 164] on button "Search" at bounding box center [512, 171] width 43 height 14
click at [264, 130] on input "WD1C58" at bounding box center [375, 134] width 316 height 14
click at [238, 140] on input "WD1C58" at bounding box center [375, 134] width 316 height 14
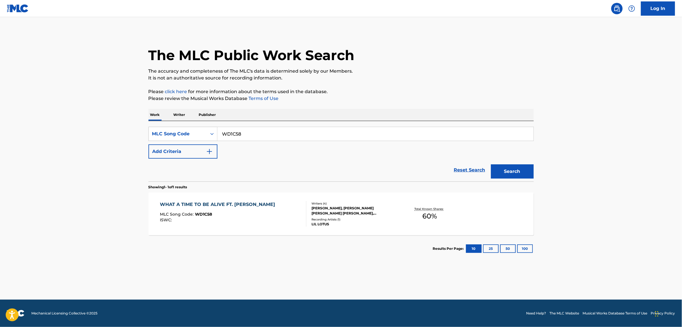
paste input "JV7WFG"
type input "JV7WFG"
click at [491, 164] on button "Search" at bounding box center [512, 171] width 43 height 14
click at [253, 202] on div "JUST BREATHE MLC Song Code : JV7WFG ISWC :" at bounding box center [233, 214] width 146 height 26
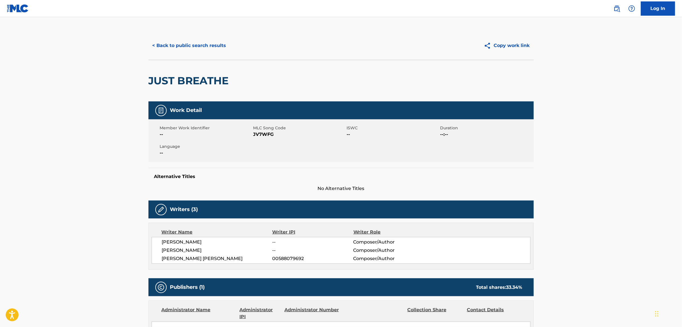
click at [195, 78] on h2 "JUST BREATHE" at bounding box center [189, 80] width 83 height 13
click at [193, 79] on h2 "JUST BREATHE" at bounding box center [189, 80] width 83 height 13
copy div "JUST BREATHE"
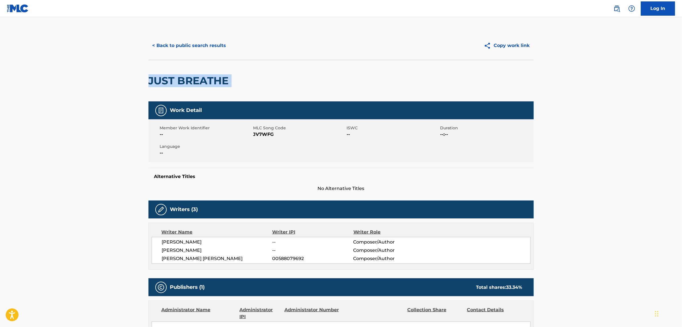
click at [199, 45] on button "< Back to public search results" at bounding box center [189, 45] width 82 height 14
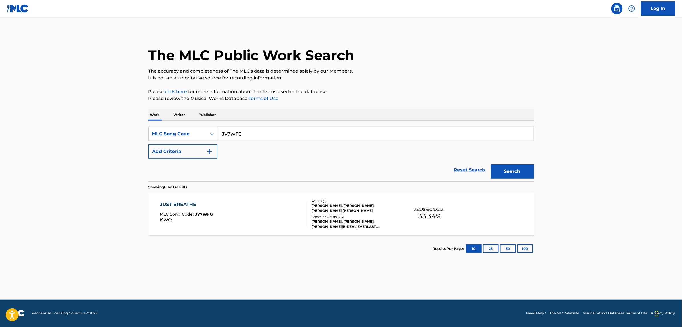
click at [460, 167] on link "Reset Search" at bounding box center [469, 170] width 37 height 13
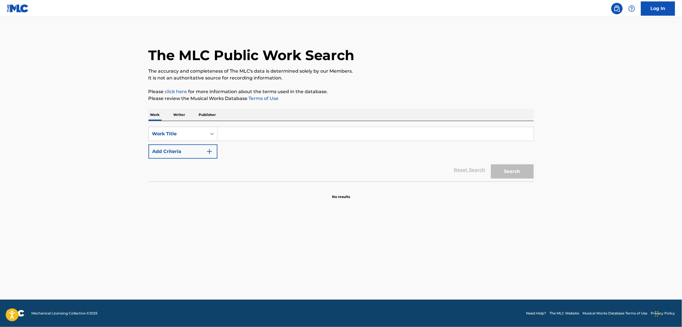
click at [238, 141] on div "SearchWithCriteria9dfe6c10-28cb-4d97-9e5c-915405c3b199 Work Title Add Criteria" at bounding box center [340, 143] width 385 height 32
click at [227, 124] on div "SearchWithCriteria9dfe6c10-28cb-4d97-9e5c-915405c3b199 Work Title Add Criteria …" at bounding box center [340, 151] width 385 height 60
click at [229, 130] on input "Search Form" at bounding box center [375, 134] width 316 height 14
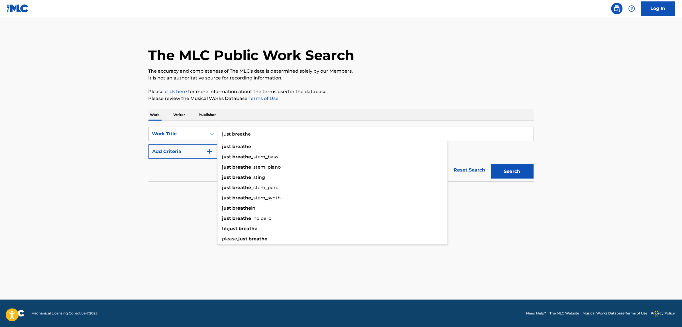
type input "just breathe"
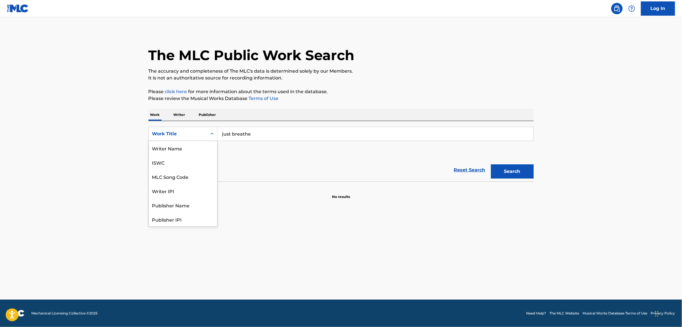
click at [194, 140] on div "Work Title" at bounding box center [182, 134] width 69 height 14
click at [250, 162] on div "Reset Search Search" at bounding box center [340, 170] width 385 height 23
click at [196, 152] on button "Add Criteria" at bounding box center [182, 151] width 69 height 14
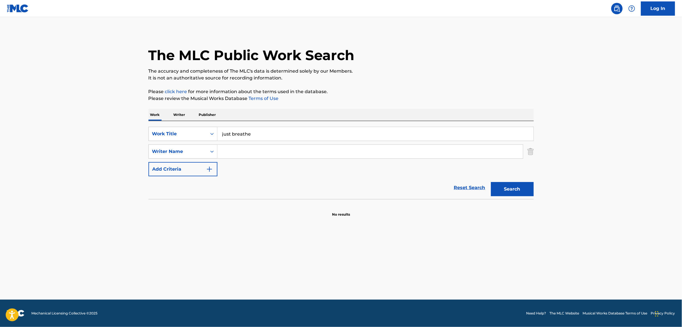
click at [240, 154] on input "Search Form" at bounding box center [369, 152] width 305 height 14
paste input "[PERSON_NAME] BreckenridgeRiley BreckenridgeTeppei Teranishi"
drag, startPoint x: 257, startPoint y: 153, endPoint x: 445, endPoint y: 176, distance: 189.1
click at [446, 178] on form "SearchWithCriteria9dfe6c10-28cb-4d97-9e5c-915405c3b199 Work Title just breathe …" at bounding box center [340, 163] width 385 height 72
click at [491, 182] on button "Search" at bounding box center [512, 189] width 43 height 14
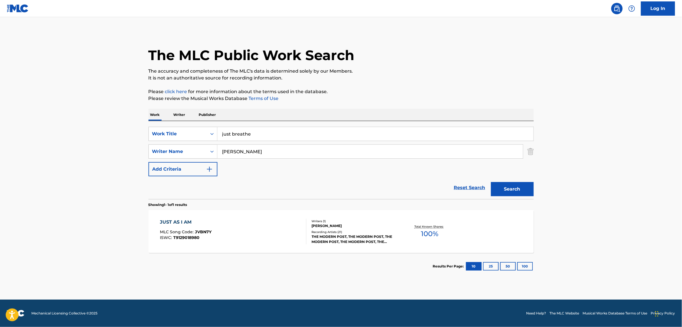
paste input "[PERSON_NAME] BreckenridgeTeppei Teranishi"
drag, startPoint x: 268, startPoint y: 153, endPoint x: 397, endPoint y: 158, distance: 129.7
click at [397, 159] on div "SearchWithCriteria9dfe6c10-28cb-4d97-9e5c-915405c3b199 Work Title just breathe …" at bounding box center [340, 152] width 385 height 50
click at [491, 182] on button "Search" at bounding box center [512, 189] width 43 height 14
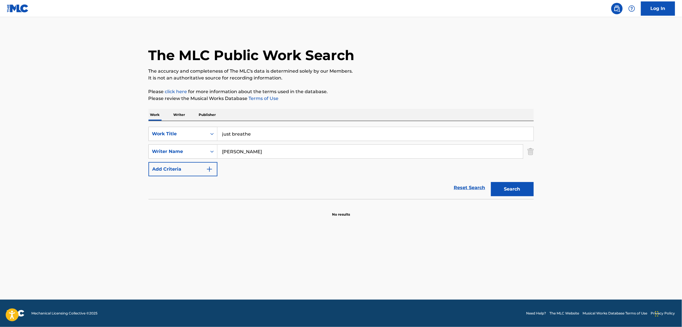
paste input "[PERSON_NAME] [PERSON_NAME]"
drag, startPoint x: 265, startPoint y: 152, endPoint x: 331, endPoint y: 152, distance: 65.5
click at [331, 152] on input "[PERSON_NAME] [PERSON_NAME]" at bounding box center [369, 152] width 305 height 14
click at [491, 182] on button "Search" at bounding box center [512, 189] width 43 height 14
paste input "[PERSON_NAME]"
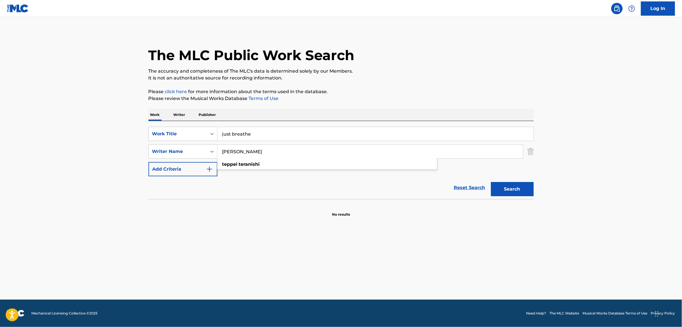
type input "[PERSON_NAME]"
click at [491, 182] on button "Search" at bounding box center [512, 189] width 43 height 14
click at [474, 185] on link "Reset Search" at bounding box center [469, 187] width 37 height 13
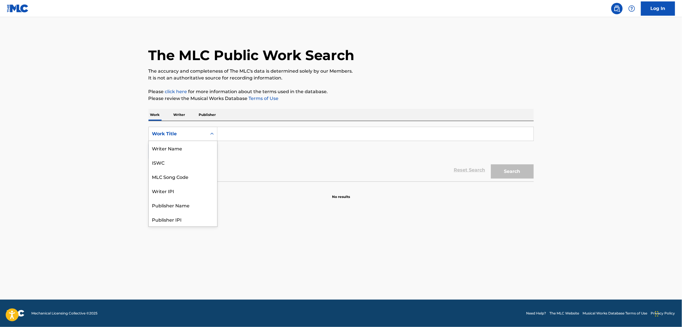
click at [165, 131] on div "Work Title" at bounding box center [177, 133] width 51 height 7
click at [184, 152] on div "MLC Song Code" at bounding box center [183, 148] width 68 height 14
click at [250, 133] on input "Search Form" at bounding box center [375, 134] width 316 height 14
paste input "JV7WFG"
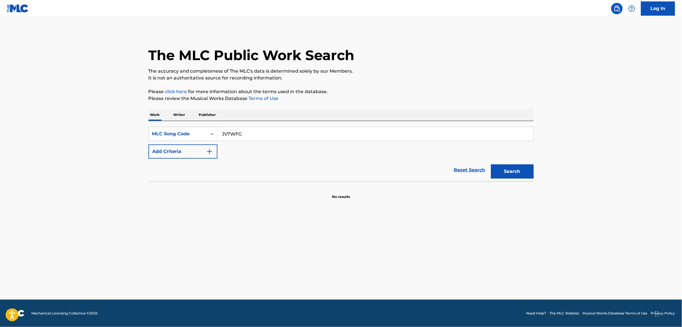
type input "JV7WFG"
click at [491, 164] on button "Search" at bounding box center [512, 171] width 43 height 14
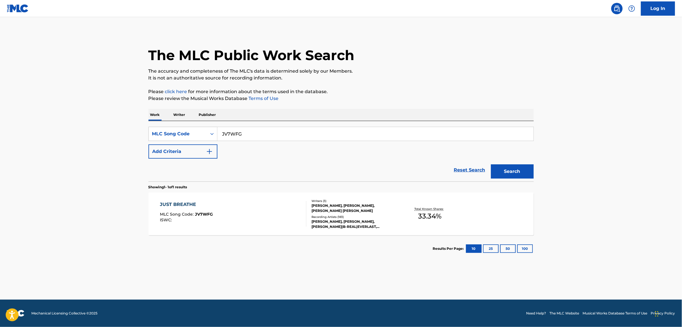
click at [263, 201] on div "JUST BREATHE MLC Song Code : JV7WFG ISWC :" at bounding box center [233, 214] width 146 height 26
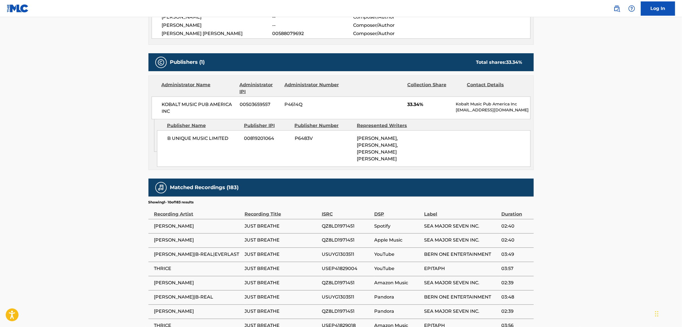
scroll to position [224, 0]
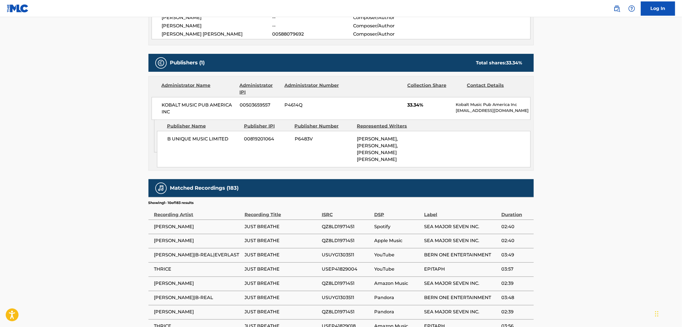
drag, startPoint x: 207, startPoint y: 222, endPoint x: 147, endPoint y: 223, distance: 60.4
click at [150, 223] on td "[PERSON_NAME]" at bounding box center [196, 227] width 96 height 14
copy span "[PERSON_NAME]"
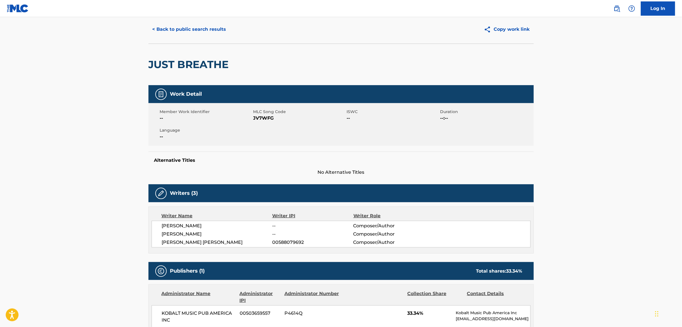
scroll to position [0, 0]
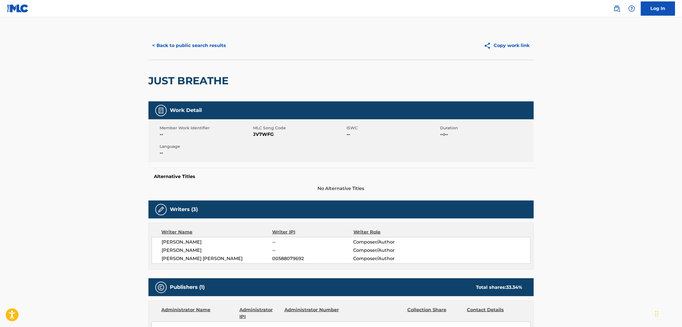
click at [193, 52] on button "< Back to public search results" at bounding box center [189, 45] width 82 height 14
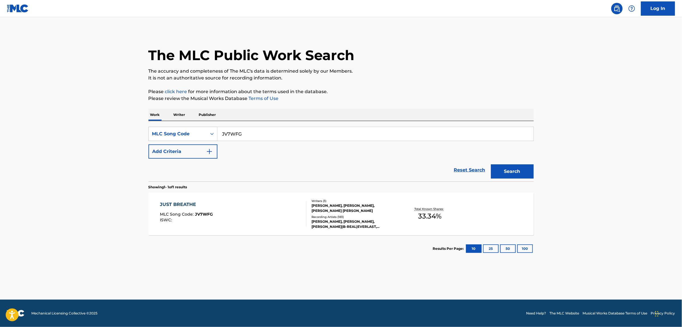
click at [247, 138] on input "JV7WFG" at bounding box center [375, 134] width 316 height 14
paste input "TX5R3C"
click at [491, 164] on button "Search" at bounding box center [512, 171] width 43 height 14
paste input "LVBL6M"
click at [491, 164] on button "Search" at bounding box center [512, 171] width 43 height 14
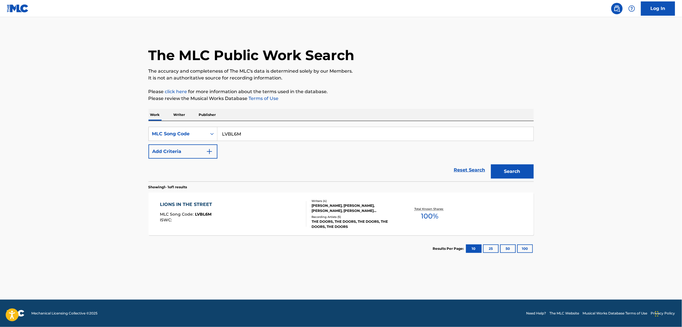
paste input "I02470"
click at [491, 164] on button "Search" at bounding box center [512, 171] width 43 height 14
click at [267, 137] on input "I02470" at bounding box center [375, 134] width 316 height 14
paste input "TVF1U8"
click at [491, 164] on button "Search" at bounding box center [512, 171] width 43 height 14
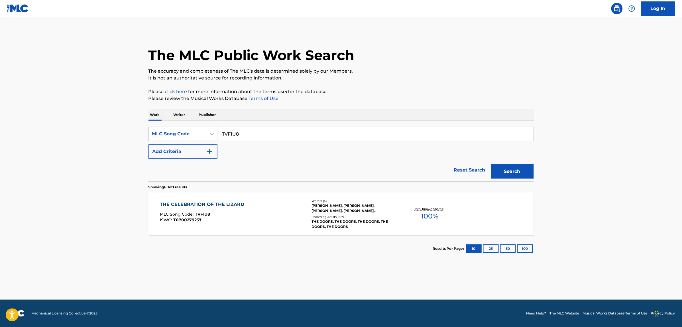
click at [491, 164] on button "Search" at bounding box center [512, 171] width 43 height 14
click at [257, 133] on input "TVF1U8" at bounding box center [375, 134] width 316 height 14
paste input "LVBL6M"
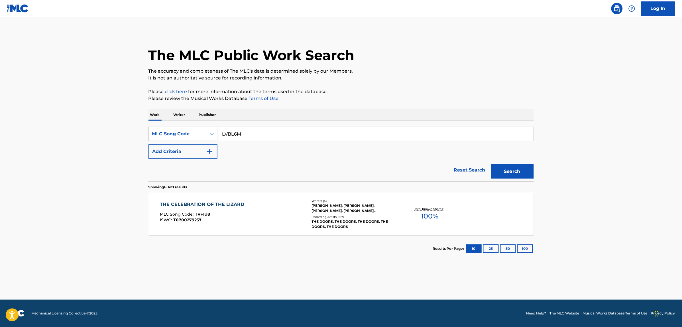
click at [491, 164] on button "Search" at bounding box center [512, 171] width 43 height 14
paste input "I78801"
click at [491, 164] on button "Search" at bounding box center [512, 171] width 43 height 14
click at [314, 123] on div "SearchWithCriteria55d92cfd-7a80-4857-bd5a-271e90a94865 MLC Song Code I78801 Add…" at bounding box center [340, 151] width 385 height 60
click at [300, 134] on input "I78801" at bounding box center [375, 134] width 316 height 14
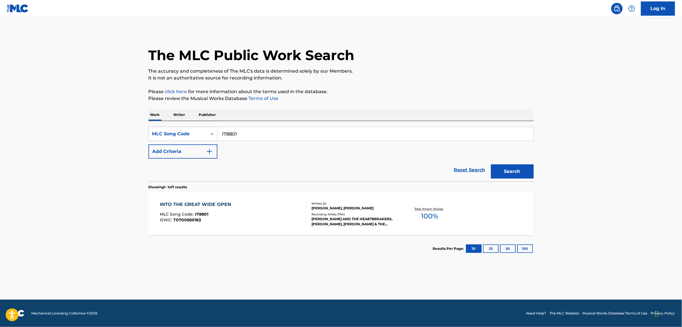
paste input "B13098"
click at [491, 164] on button "Search" at bounding box center [512, 171] width 43 height 14
paste input "AV9QO"
type input "AV9QO8"
click at [491, 164] on button "Search" at bounding box center [512, 171] width 43 height 14
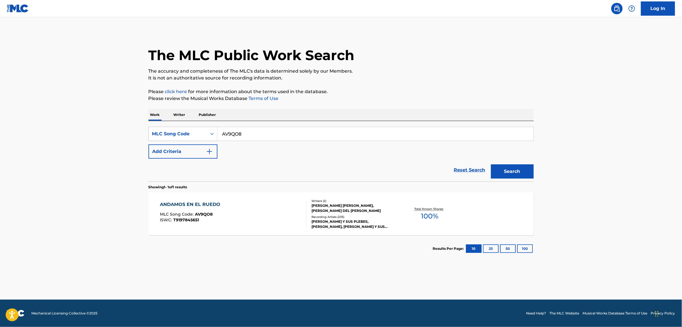
click at [272, 214] on div "ANDAMOS EN EL RUEDO MLC Song Code : AV9QO8 ISWC : T9197845651" at bounding box center [233, 214] width 146 height 26
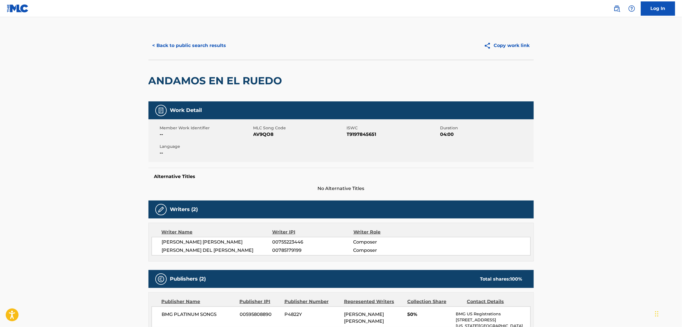
click at [193, 41] on button "< Back to public search results" at bounding box center [189, 45] width 82 height 14
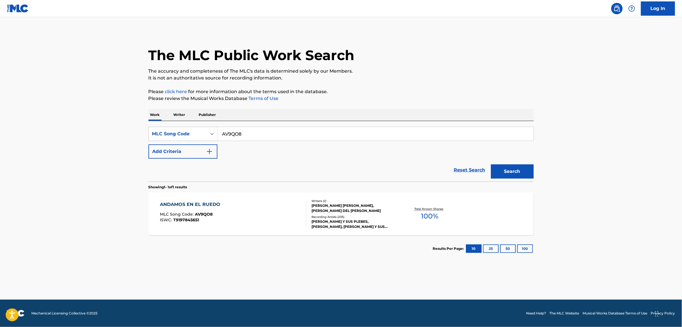
click at [234, 139] on input "AV9QO8" at bounding box center [375, 134] width 316 height 14
paste input "CV8C8U"
click at [491, 164] on button "Search" at bounding box center [512, 171] width 43 height 14
paste input "Q44231"
click at [491, 164] on button "Search" at bounding box center [512, 171] width 43 height 14
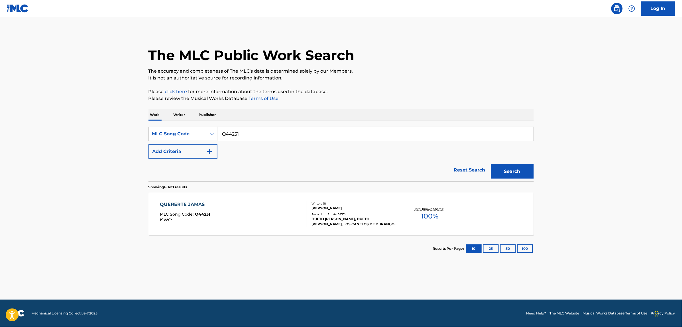
click at [232, 134] on input "Q44231" at bounding box center [375, 134] width 316 height 14
paste input "A8509P"
type input "A8509P"
click at [491, 164] on button "Search" at bounding box center [512, 171] width 43 height 14
click at [248, 203] on div "AGARRA LA ONDA LUPE MLC Song Code : A8509P ISWC : T0350717973" at bounding box center [233, 214] width 146 height 26
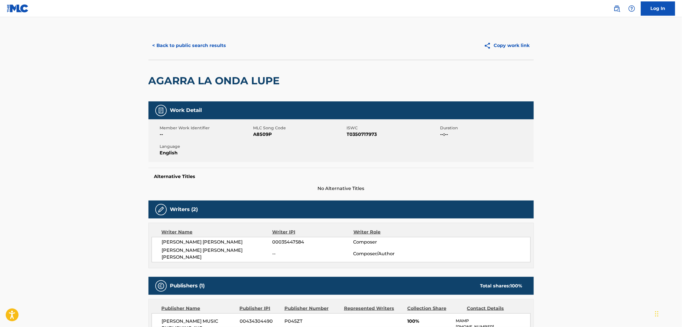
click at [181, 43] on button "< Back to public search results" at bounding box center [189, 45] width 82 height 14
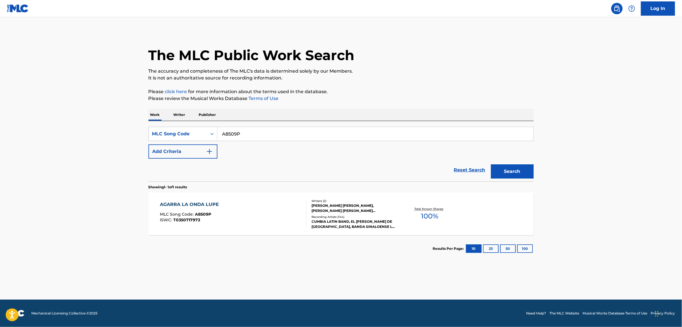
click at [238, 130] on input "A8509P" at bounding box center [375, 134] width 316 height 14
paste input "CA3TWF"
type input "CA3TWF"
click at [491, 164] on button "Search" at bounding box center [512, 171] width 43 height 14
click at [259, 219] on div "COME [PERSON_NAME] MLC Song Code : CA3TWF ISWC : T9113213948" at bounding box center [233, 214] width 146 height 26
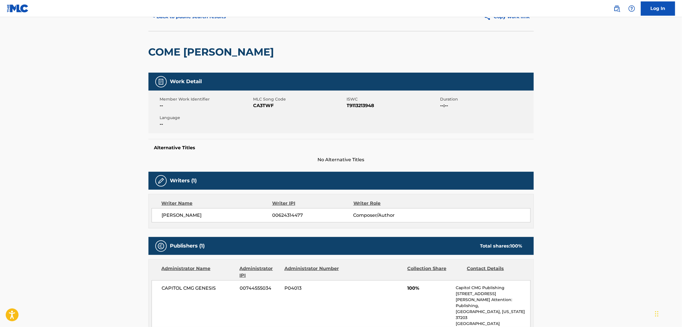
scroll to position [22, 0]
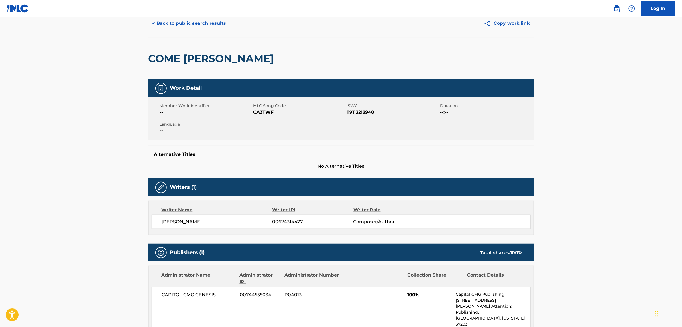
click at [186, 26] on button "< Back to public search results" at bounding box center [189, 23] width 82 height 14
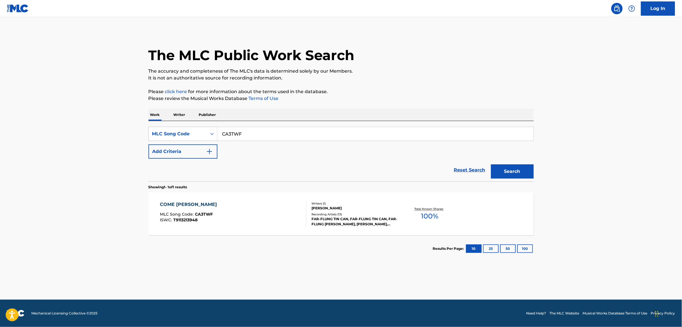
click at [244, 134] on input "CA3TWF" at bounding box center [375, 134] width 316 height 14
paste input "AB9EFS"
type input "AB9EFS"
click at [491, 164] on button "Search" at bounding box center [512, 171] width 43 height 14
click at [248, 207] on div "$$$ MLC Song Code : AB9EFS ISWC :" at bounding box center [233, 214] width 146 height 26
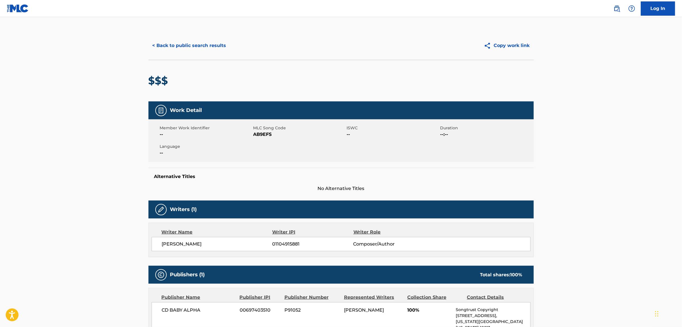
click at [164, 49] on button "< Back to public search results" at bounding box center [189, 45] width 82 height 14
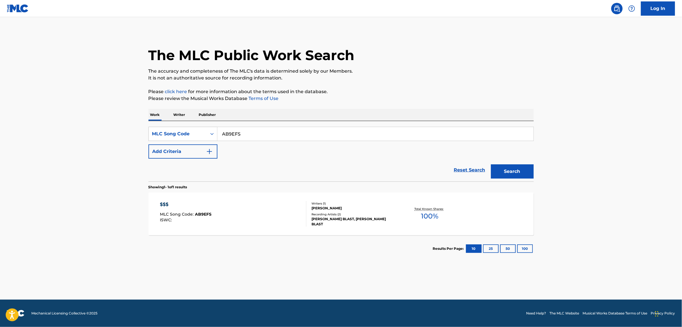
click at [243, 132] on input "AB9EFS" at bounding box center [375, 134] width 316 height 14
paste input "DV8V1O"
click at [491, 164] on button "Search" at bounding box center [512, 171] width 43 height 14
paste input "ZV7A26"
click at [491, 164] on button "Search" at bounding box center [512, 171] width 43 height 14
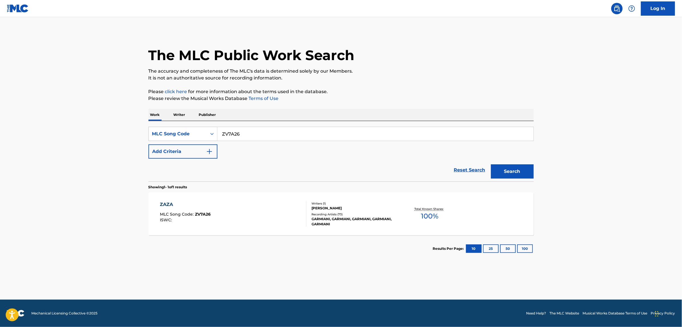
click at [254, 133] on input "ZV7A26" at bounding box center [375, 134] width 316 height 14
paste input "A0G9X"
click at [491, 164] on button "Search" at bounding box center [512, 171] width 43 height 14
click at [281, 132] on input "ZA0G9X" at bounding box center [375, 134] width 316 height 14
paste input "HLE"
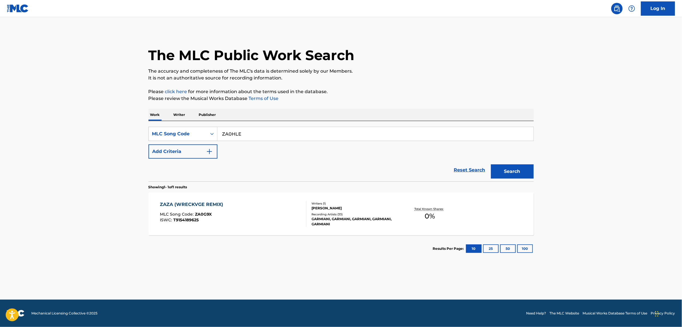
click at [491, 164] on button "Search" at bounding box center [512, 171] width 43 height 14
click at [254, 133] on input "ZA0HLE" at bounding box center [375, 134] width 316 height 14
paste input "TD6VNX"
type input "TD6VNX"
click at [491, 164] on button "Search" at bounding box center [512, 171] width 43 height 14
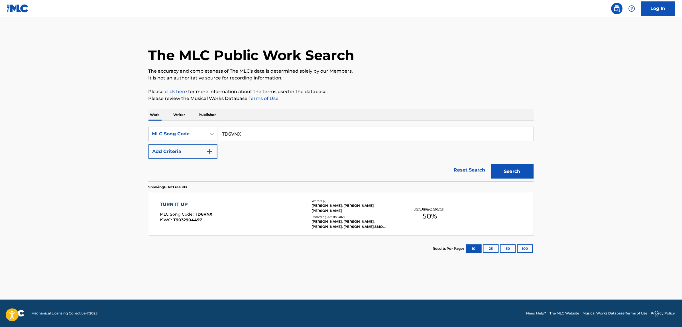
click at [180, 214] on span "MLC Song Code :" at bounding box center [177, 214] width 35 height 5
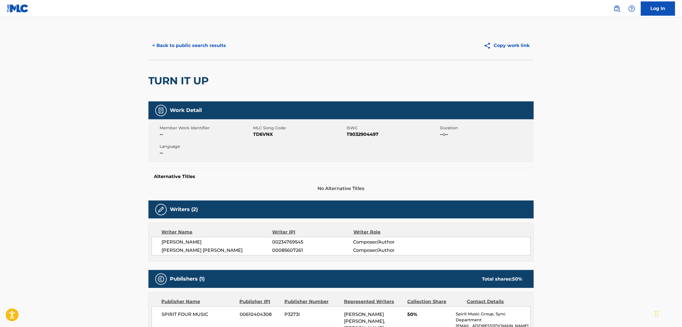
click at [175, 242] on span "[PERSON_NAME]" at bounding box center [217, 242] width 110 height 7
copy div "[PERSON_NAME]"
click at [180, 250] on span "[PERSON_NAME] [PERSON_NAME]" at bounding box center [217, 250] width 110 height 7
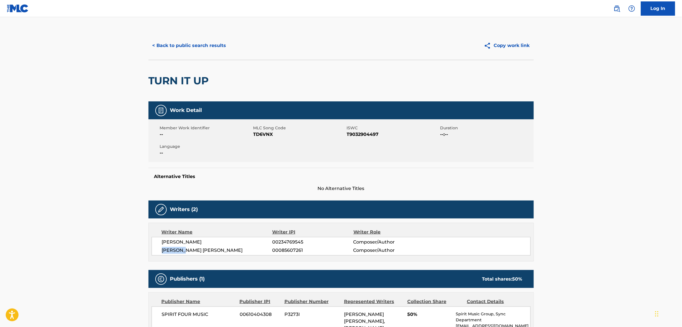
click at [180, 250] on span "[PERSON_NAME] [PERSON_NAME]" at bounding box center [217, 250] width 110 height 7
click at [193, 53] on div "< Back to public search results Copy work link" at bounding box center [340, 45] width 385 height 28
click at [201, 41] on button "< Back to public search results" at bounding box center [189, 45] width 82 height 14
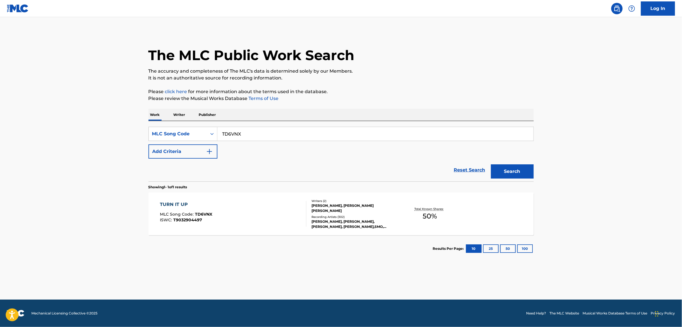
click at [290, 212] on div "TURN IT UP MLC Song Code : TD6VNX ISWC : T9032904497" at bounding box center [233, 214] width 146 height 26
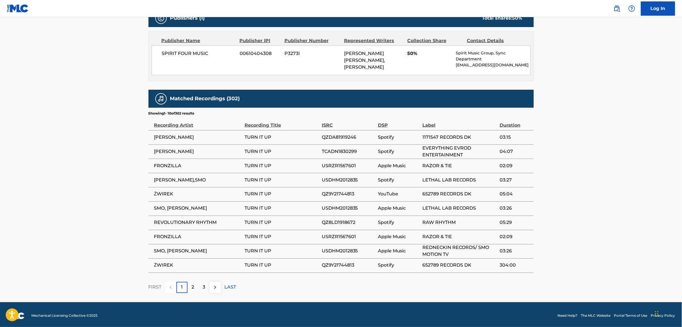
scroll to position [261, 0]
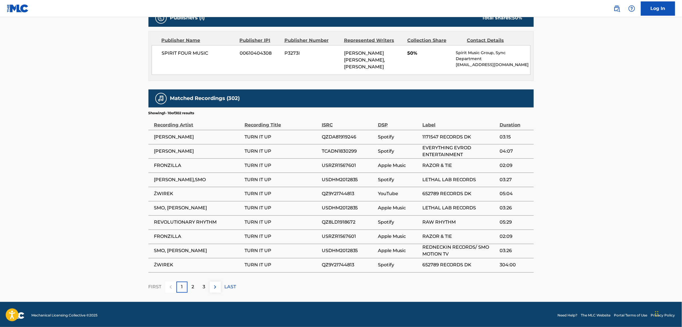
click at [162, 137] on span "[PERSON_NAME]" at bounding box center [198, 137] width 88 height 7
click at [181, 152] on span "[PERSON_NAME]" at bounding box center [198, 151] width 88 height 7
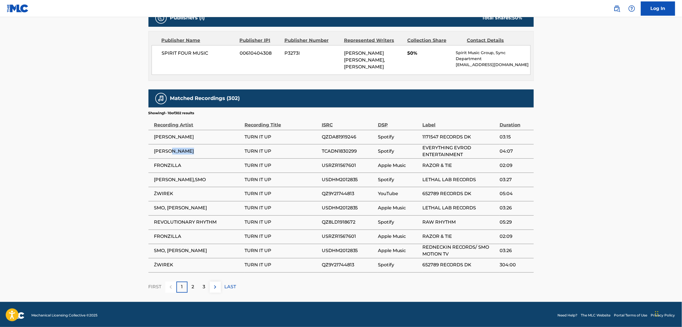
click at [181, 152] on span "[PERSON_NAME]" at bounding box center [198, 151] width 88 height 7
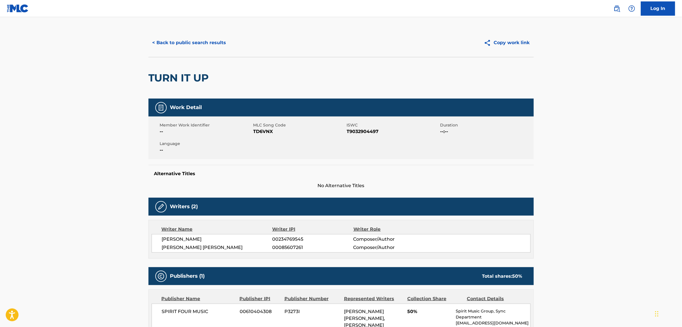
scroll to position [0, 0]
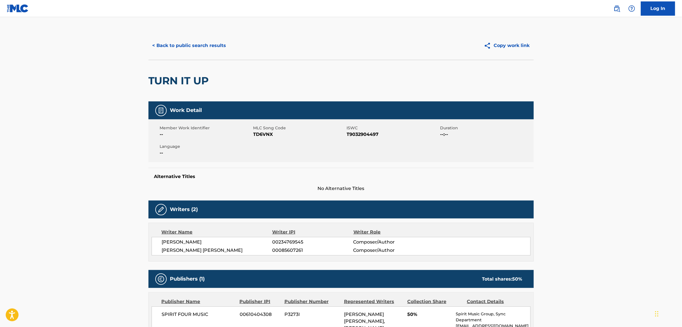
click at [193, 47] on button "< Back to public search results" at bounding box center [189, 45] width 82 height 14
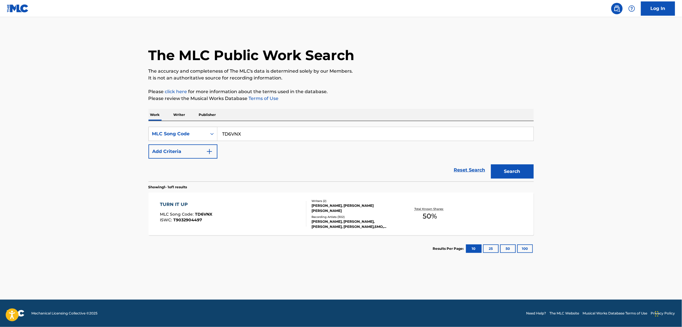
click at [469, 171] on link "Reset Search" at bounding box center [469, 170] width 37 height 13
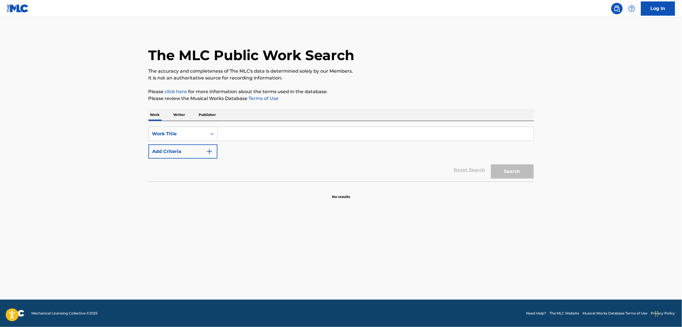
drag, startPoint x: 195, startPoint y: 149, endPoint x: 207, endPoint y: 143, distance: 13.4
click at [197, 149] on button "Add Criteria" at bounding box center [182, 151] width 69 height 14
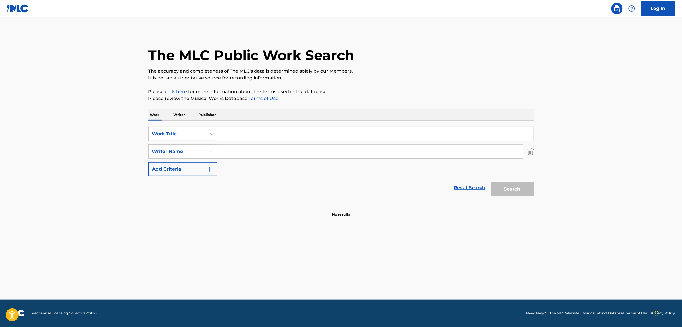
click at [226, 133] on input "Search Form" at bounding box center [375, 134] width 316 height 14
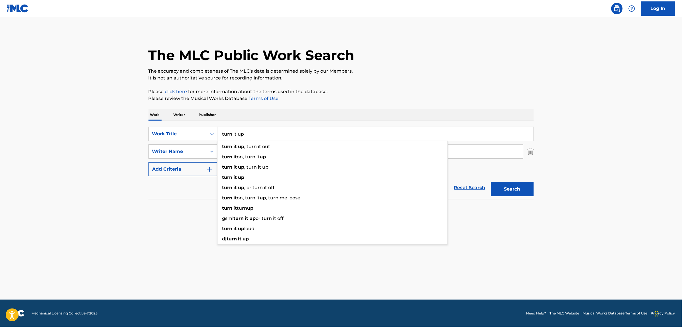
type input "turn it up"
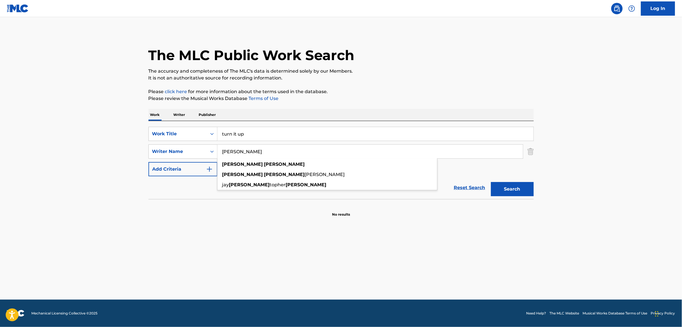
type input "[PERSON_NAME]"
click at [491, 182] on button "Search" at bounding box center [512, 189] width 43 height 14
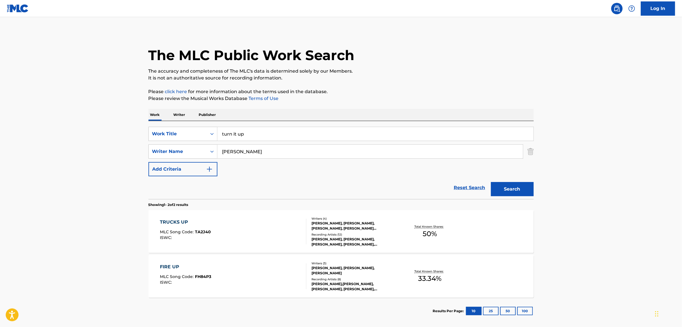
click at [460, 183] on link "Reset Search" at bounding box center [469, 187] width 37 height 13
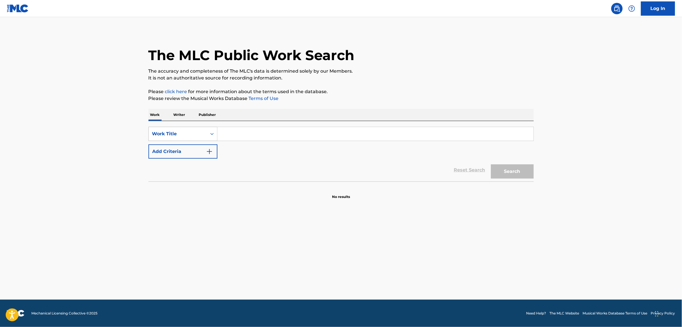
click at [169, 133] on div "Work Title" at bounding box center [177, 133] width 51 height 7
click at [177, 143] on div "MLC Song Code" at bounding box center [183, 148] width 68 height 14
click at [238, 131] on input "Search Form" at bounding box center [375, 134] width 316 height 14
paste input "C7811V"
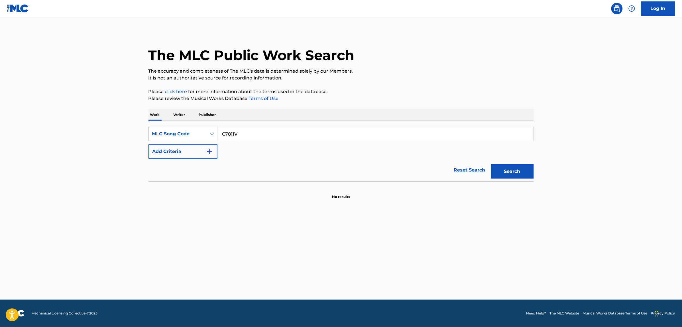
type input "C7811V"
click at [491, 164] on button "Search" at bounding box center [512, 171] width 43 height 14
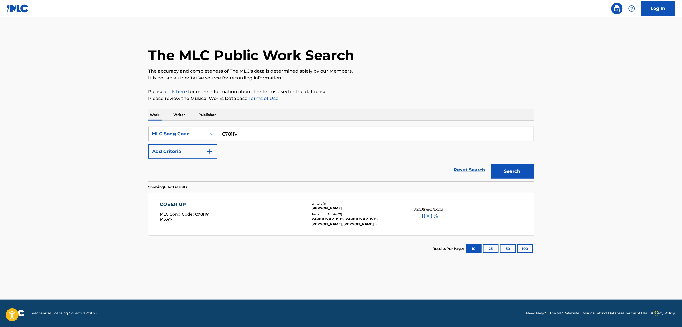
click at [253, 216] on div "COVER UP MLC Song Code : C7811V ISWC :" at bounding box center [233, 214] width 146 height 26
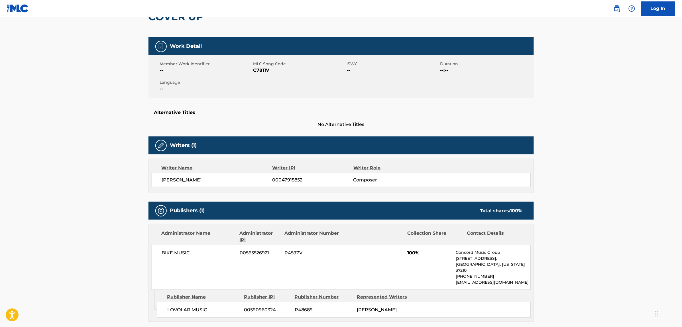
scroll to position [36, 0]
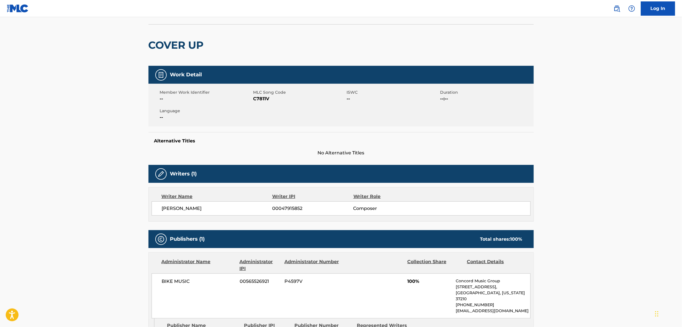
click at [184, 211] on span "[PERSON_NAME]" at bounding box center [217, 208] width 110 height 7
drag, startPoint x: 184, startPoint y: 211, endPoint x: 188, endPoint y: 206, distance: 6.0
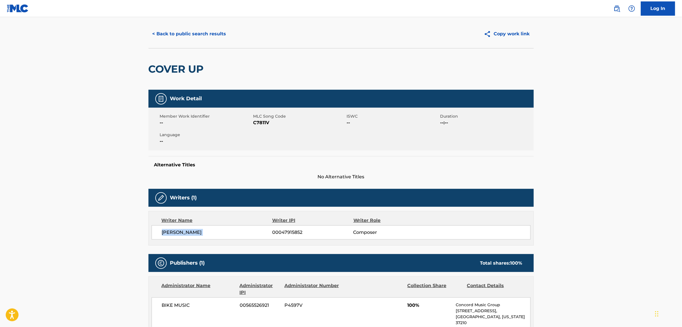
scroll to position [0, 0]
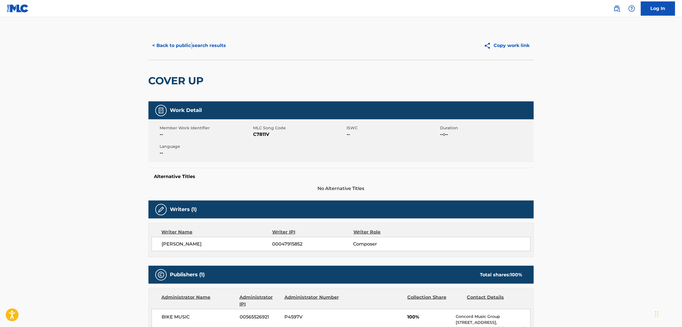
drag, startPoint x: 191, startPoint y: 33, endPoint x: 190, endPoint y: 46, distance: 13.2
click at [191, 35] on div "< Back to public search results Copy work link" at bounding box center [340, 45] width 385 height 28
click at [190, 46] on button "< Back to public search results" at bounding box center [189, 45] width 82 height 14
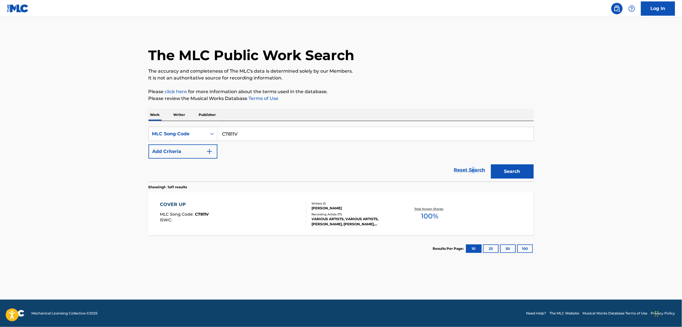
drag, startPoint x: 473, startPoint y: 172, endPoint x: 474, endPoint y: 165, distance: 6.6
click at [474, 168] on link "Reset Search" at bounding box center [469, 170] width 37 height 13
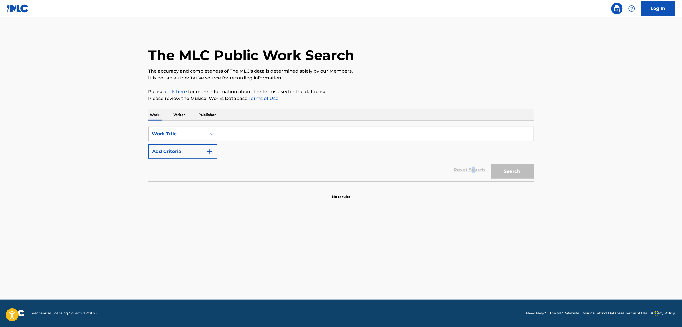
drag, startPoint x: 203, startPoint y: 149, endPoint x: 211, endPoint y: 149, distance: 8.0
click at [205, 149] on button "Add Criteria" at bounding box center [182, 151] width 69 height 14
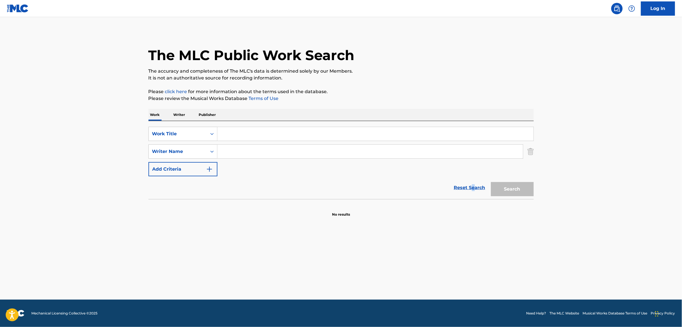
drag, startPoint x: 211, startPoint y: 149, endPoint x: 249, endPoint y: 150, distance: 38.5
click at [249, 150] on input "Search Form" at bounding box center [369, 152] width 305 height 14
paste input "[PERSON_NAME] and [PERSON_NAME]"
type input "[PERSON_NAME] and [PERSON_NAME]"
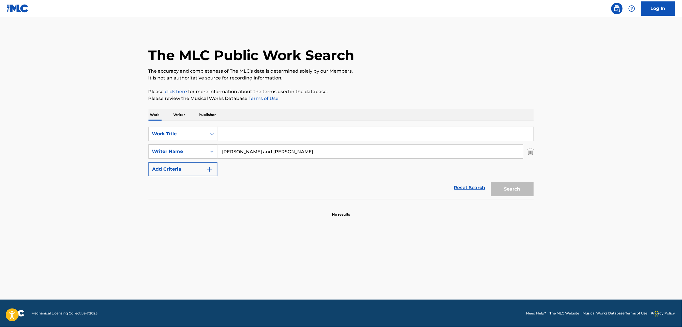
click at [247, 132] on input "Search Form" at bounding box center [375, 134] width 316 height 14
paste input "International Cover up"
type input "International Cover up"
drag, startPoint x: 279, startPoint y: 183, endPoint x: 278, endPoint y: 177, distance: 5.3
click at [279, 183] on div "Reset Search Search" at bounding box center [340, 187] width 385 height 23
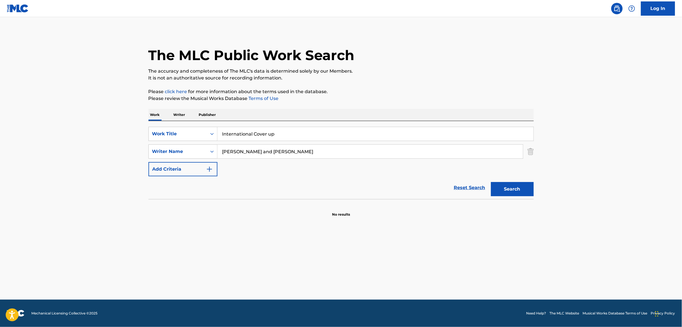
drag, startPoint x: 258, startPoint y: 152, endPoint x: 349, endPoint y: 144, distance: 91.7
click at [349, 144] on div "[PERSON_NAME] and [PERSON_NAME]" at bounding box center [370, 151] width 306 height 14
click at [491, 182] on button "Search" at bounding box center [512, 189] width 43 height 14
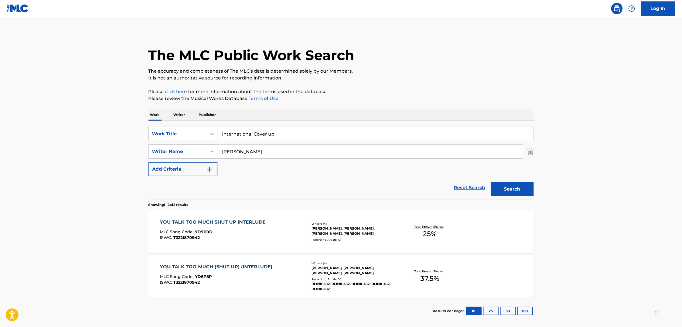
paste input "International Cover up"
click at [293, 149] on input "International Cover up" at bounding box center [369, 152] width 305 height 14
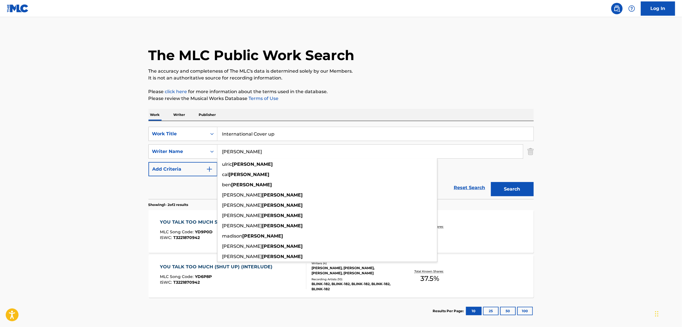
type input "[PERSON_NAME]"
click at [491, 182] on button "Search" at bounding box center [512, 189] width 43 height 14
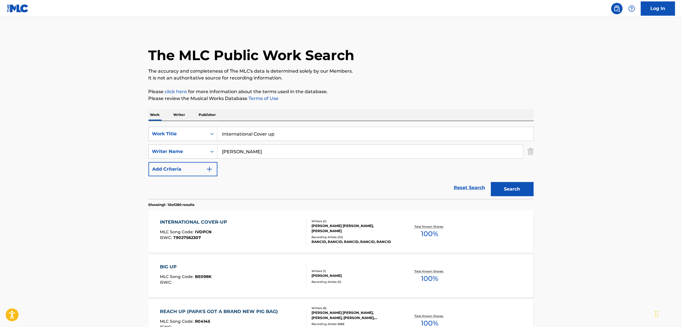
scroll to position [36, 0]
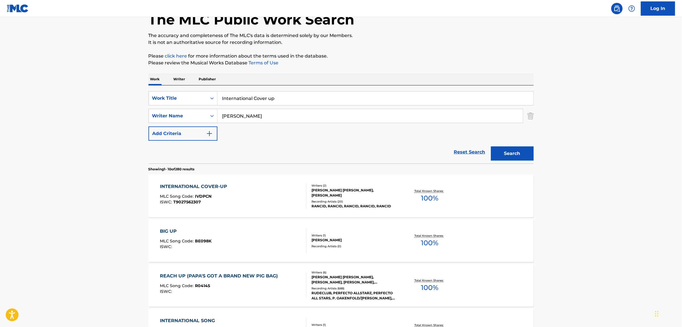
click at [275, 188] on div "INTERNATIONAL COVER-UP MLC Song Code : IVDPCN ISWC : T9027562307" at bounding box center [233, 196] width 146 height 26
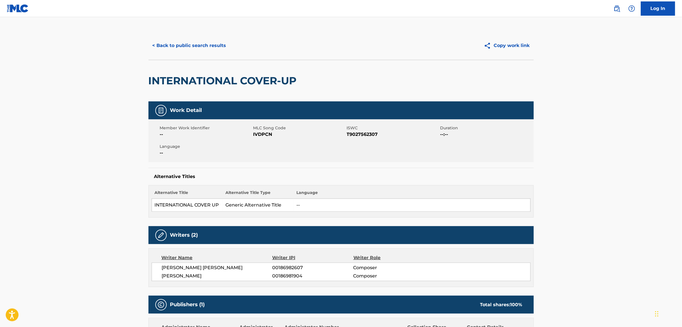
click at [265, 132] on span "IVDPCN" at bounding box center [299, 134] width 92 height 7
click at [293, 143] on div "Member Work Identifier -- MLC Song Code IVDPCN ISWC T9027562307 Duration --:-- …" at bounding box center [340, 140] width 385 height 43
click at [207, 43] on button "< Back to public search results" at bounding box center [189, 45] width 82 height 14
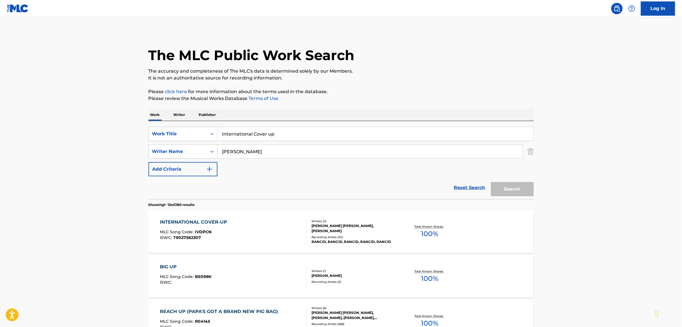
scroll to position [36, 0]
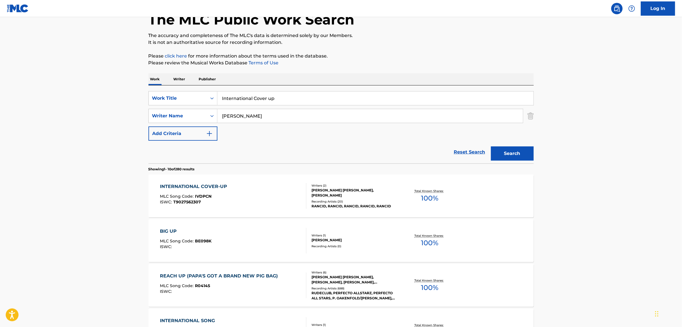
click at [462, 152] on link "Reset Search" at bounding box center [469, 152] width 37 height 13
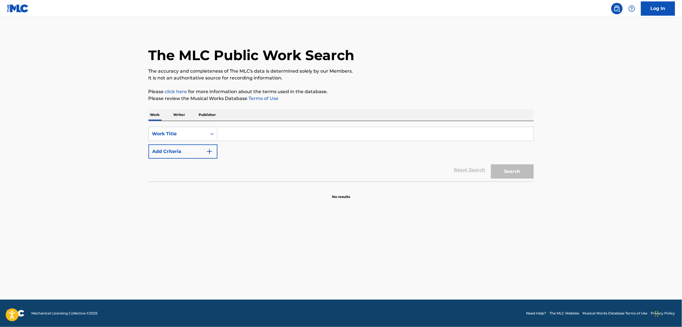
scroll to position [0, 0]
click at [193, 135] on div "Work Title" at bounding box center [177, 133] width 51 height 7
click at [197, 143] on div "MLC Song Code" at bounding box center [183, 148] width 68 height 14
click at [249, 133] on input "Search Form" at bounding box center [375, 134] width 316 height 14
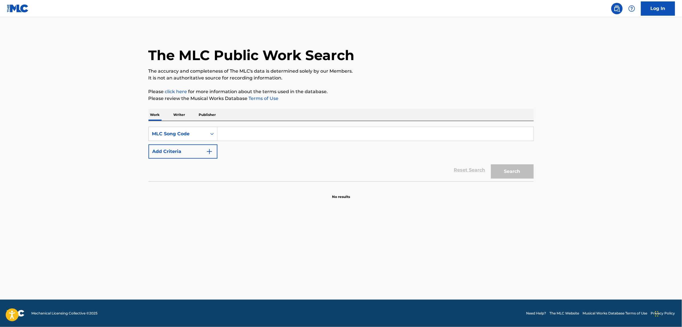
paste input "Z8667M"
type input "Z8667M"
click at [508, 170] on button "Search" at bounding box center [512, 171] width 43 height 14
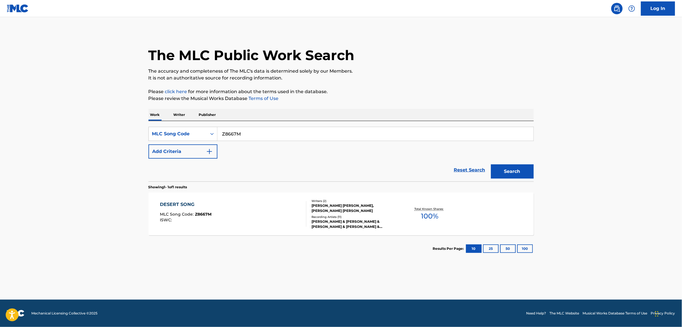
click at [263, 208] on div "DESERT SONG MLC Song Code : Z8667M ISWC :" at bounding box center [233, 214] width 146 height 26
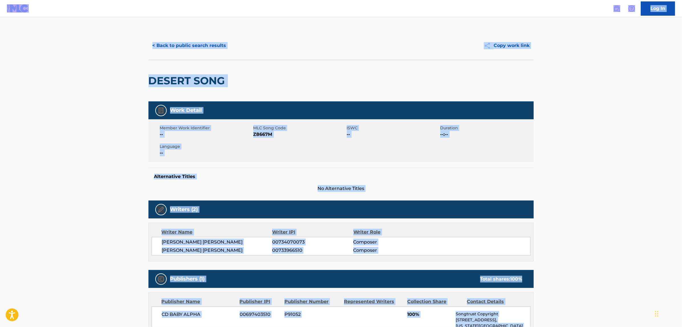
click at [206, 243] on span "[PERSON_NAME] [PERSON_NAME]" at bounding box center [217, 242] width 110 height 7
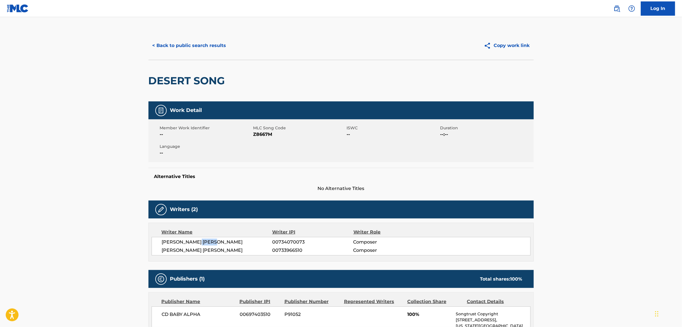
click at [206, 243] on span "[PERSON_NAME] [PERSON_NAME]" at bounding box center [217, 242] width 110 height 7
click at [195, 48] on button "< Back to public search results" at bounding box center [189, 45] width 82 height 14
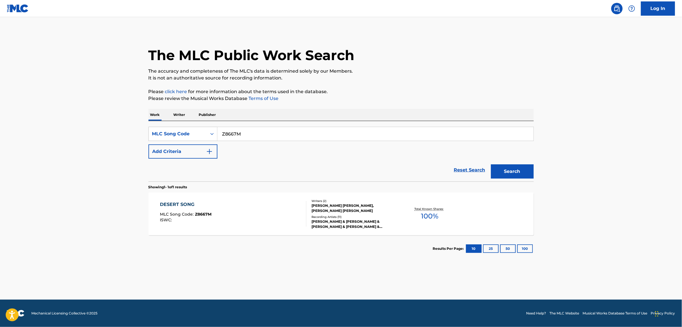
click at [251, 132] on input "Z8667M" at bounding box center [375, 134] width 316 height 14
paste input "D6045Z"
type input "D6045Z"
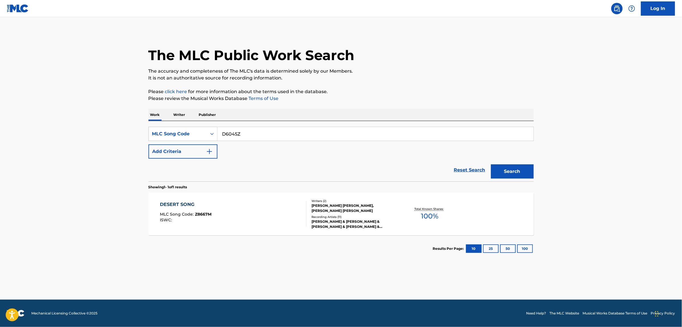
click at [509, 167] on button "Search" at bounding box center [512, 171] width 43 height 14
click at [273, 208] on div "DESERT SONG MLC Song Code : D6045Z ISWC : T0610472053" at bounding box center [233, 214] width 146 height 26
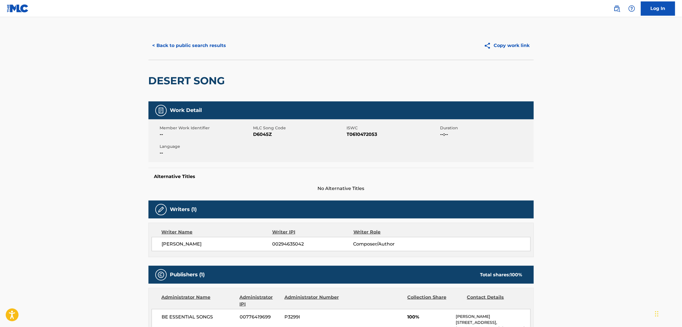
click at [177, 245] on span "[PERSON_NAME]" at bounding box center [217, 244] width 110 height 7
click at [170, 40] on button "< Back to public search results" at bounding box center [189, 45] width 82 height 14
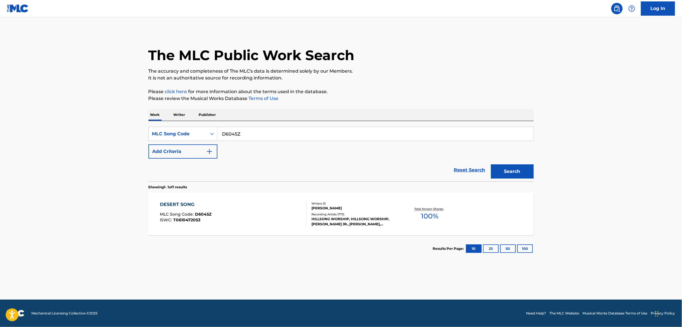
click at [259, 128] on input "D6045Z" at bounding box center [375, 134] width 316 height 14
paste input "Z8667M"
type input "Z8667M"
click at [515, 171] on button "Search" at bounding box center [512, 171] width 43 height 14
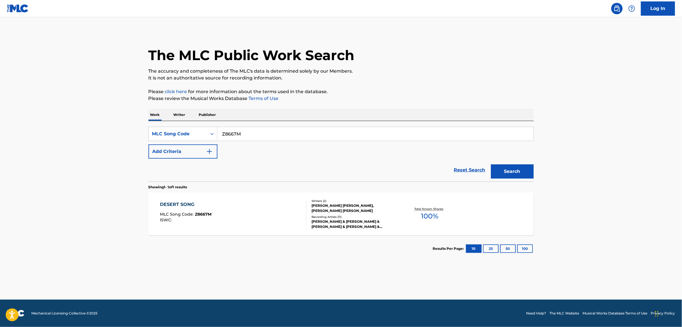
click at [259, 206] on div "DESERT SONG MLC Song Code : Z8667M ISWC :" at bounding box center [233, 214] width 146 height 26
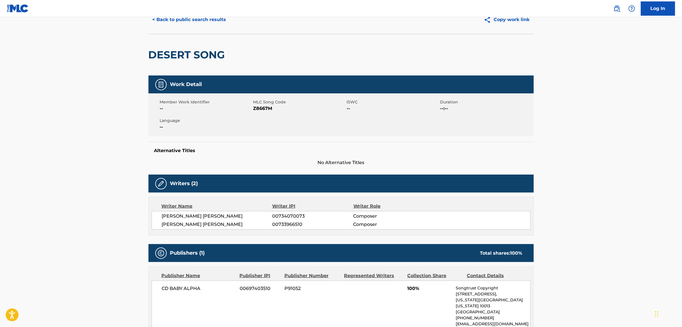
scroll to position [71, 0]
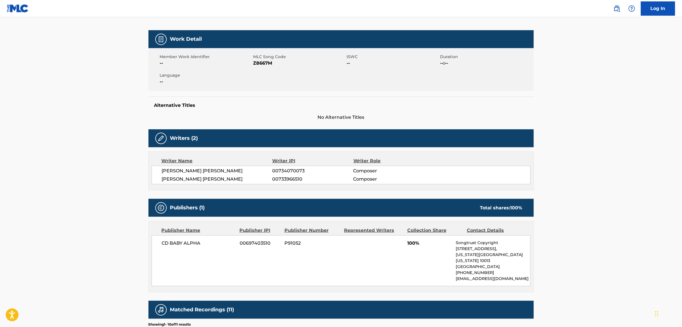
click at [188, 179] on span "[PERSON_NAME] [PERSON_NAME]" at bounding box center [217, 179] width 110 height 7
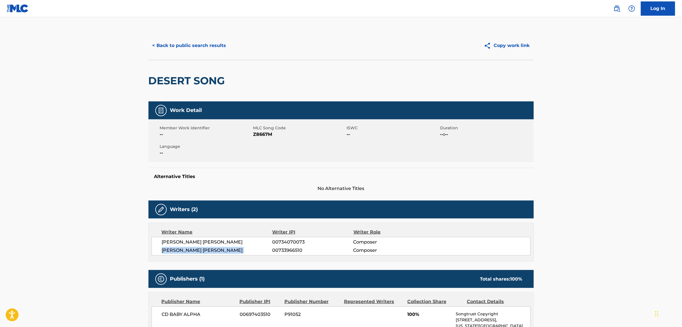
click at [206, 46] on button "< Back to public search results" at bounding box center [189, 45] width 82 height 14
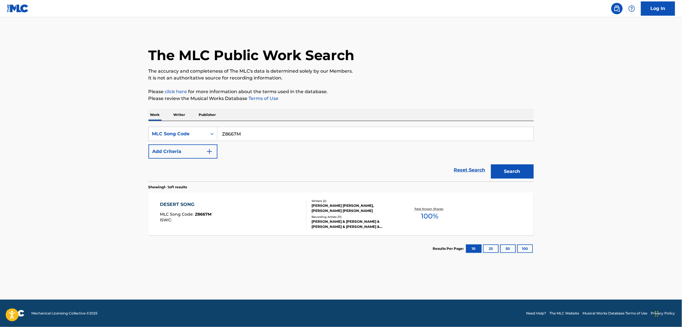
click at [263, 131] on input "Z8667M" at bounding box center [375, 134] width 316 height 14
paste input "L03591"
type input "L03591"
click at [491, 164] on button "Search" at bounding box center [512, 171] width 43 height 14
click at [291, 202] on div "LA FIESTA MLC Song Code : L03591 ISWC : T0350261856" at bounding box center [233, 214] width 146 height 26
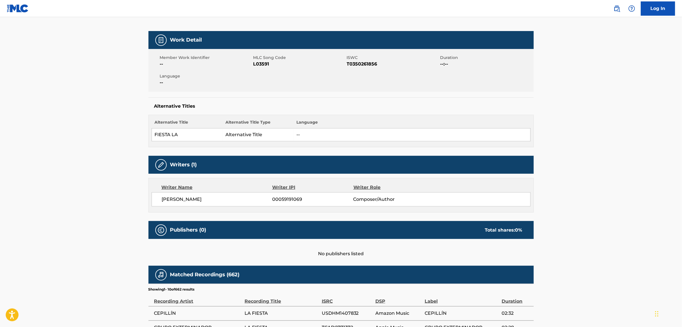
scroll to position [71, 0]
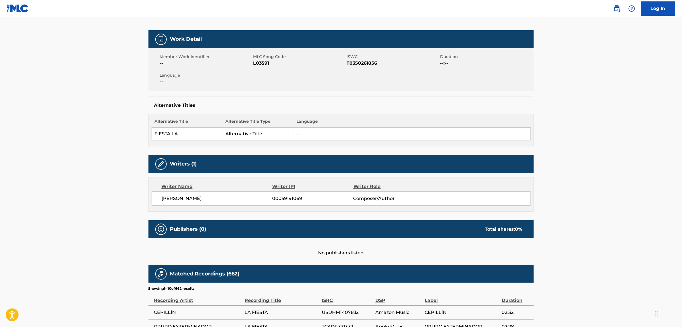
click at [189, 198] on span "[PERSON_NAME]" at bounding box center [217, 198] width 110 height 7
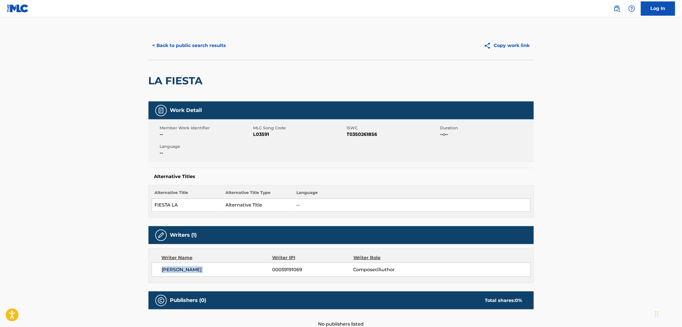
click at [170, 44] on button "< Back to public search results" at bounding box center [189, 45] width 82 height 14
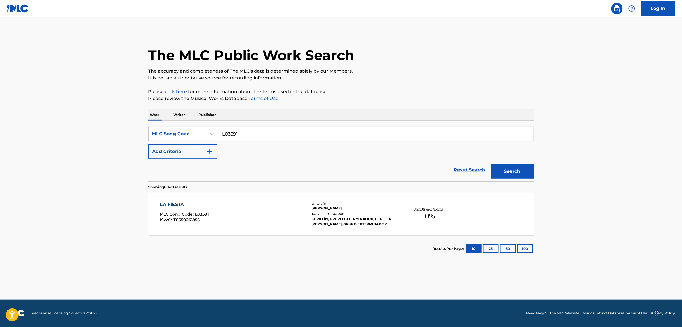
click at [232, 138] on input "L03591" at bounding box center [375, 134] width 316 height 14
paste input "DA82U"
type input "DA82U1"
click at [491, 164] on button "Search" at bounding box center [512, 171] width 43 height 14
click at [256, 214] on div "DONDE MI NO VENGA MLC Song Code : DA82U1 ISWC : T9148367695" at bounding box center [233, 214] width 146 height 26
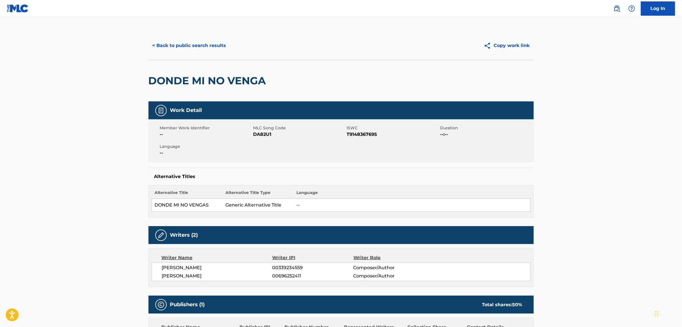
click at [174, 52] on button "< Back to public search results" at bounding box center [189, 45] width 82 height 14
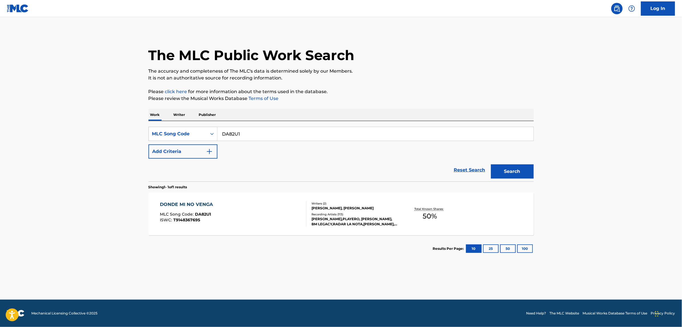
click at [232, 133] on input "DA82U1" at bounding box center [375, 134] width 316 height 14
paste input "BD0B1R"
click at [491, 164] on button "Search" at bounding box center [512, 171] width 43 height 14
click at [263, 132] on input "BD0B1R" at bounding box center [375, 134] width 316 height 14
paste input "TB0R4E"
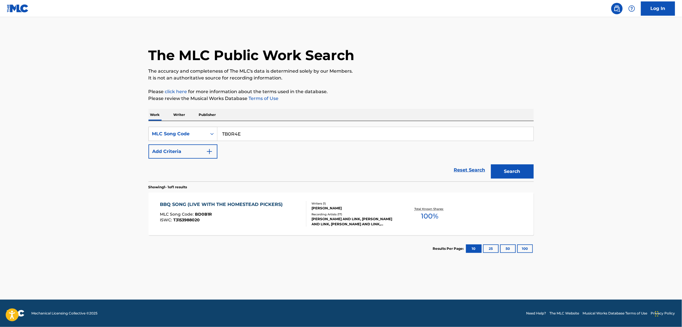
click at [491, 164] on button "Search" at bounding box center [512, 171] width 43 height 14
click at [287, 130] on input "TB0R4E" at bounding box center [375, 134] width 316 height 14
paste input "HB0IZL"
click at [491, 164] on button "Search" at bounding box center [512, 171] width 43 height 14
click at [230, 135] on input "HB0IZL" at bounding box center [375, 134] width 316 height 14
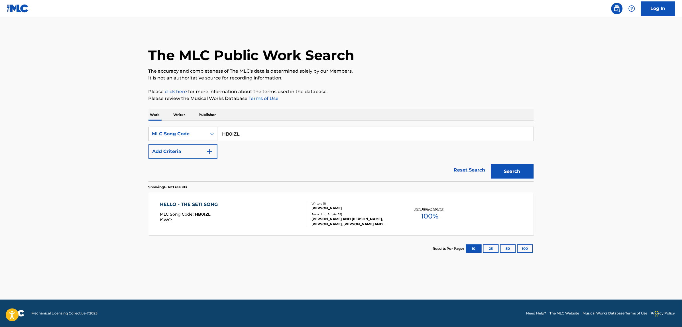
paste input "TA1JU9"
type input "TA1JU9"
click at [491, 164] on button "Search" at bounding box center [512, 171] width 43 height 14
click at [464, 171] on link "Reset Search" at bounding box center [469, 170] width 37 height 13
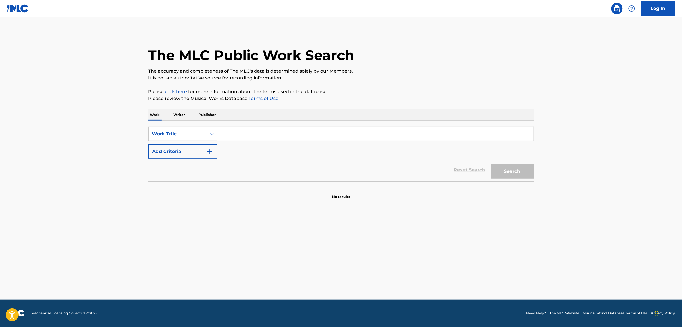
click at [265, 135] on input "Search Form" at bounding box center [375, 134] width 316 height 14
paste input "The [MEDICAL_DATA] Song"
type input "The [MEDICAL_DATA] Song"
click at [491, 164] on button "Search" at bounding box center [512, 171] width 43 height 14
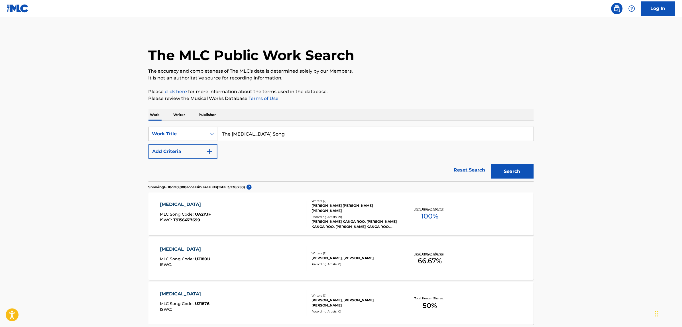
click at [202, 152] on button "Add Criteria" at bounding box center [182, 151] width 69 height 14
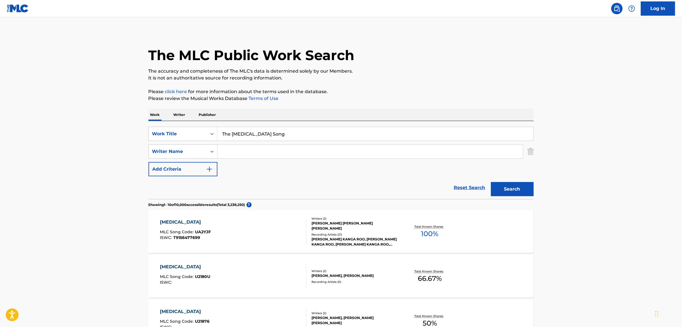
click at [259, 150] on input "Search Form" at bounding box center [369, 152] width 305 height 14
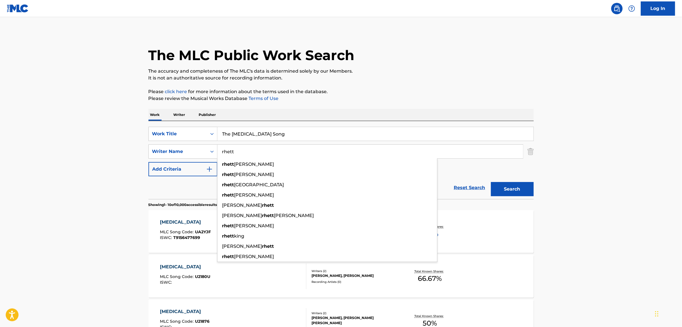
type input "rhett"
click at [491, 182] on button "Search" at bounding box center [512, 189] width 43 height 14
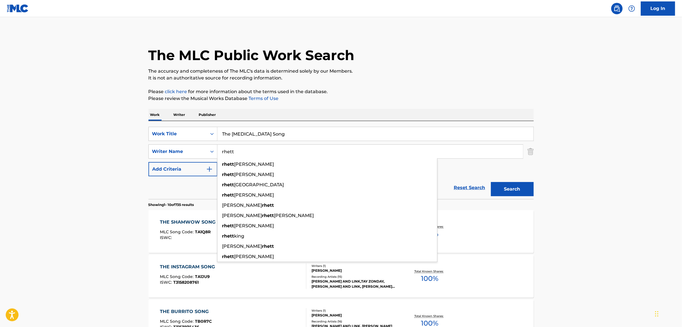
click at [475, 187] on link "Reset Search" at bounding box center [469, 187] width 37 height 13
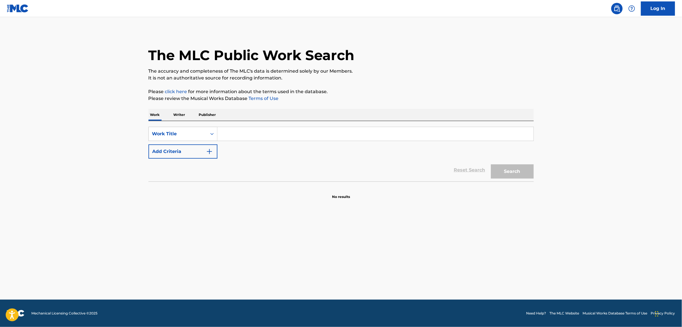
click at [245, 132] on input "Search Form" at bounding box center [375, 134] width 316 height 14
paste input "L03939"
type input "L03939"
click at [491, 164] on button "Search" at bounding box center [512, 171] width 43 height 14
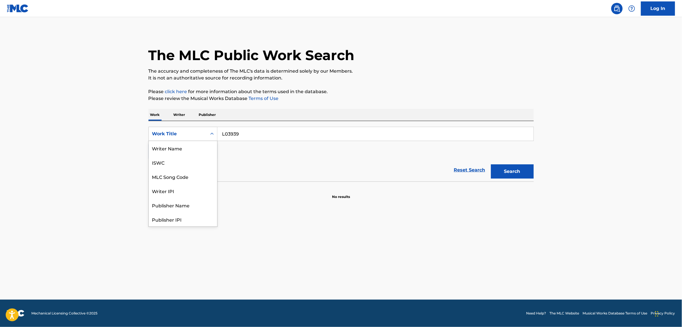
click at [191, 134] on div "Work Title" at bounding box center [177, 133] width 51 height 7
click at [190, 143] on div "MLC Song Code" at bounding box center [183, 148] width 68 height 14
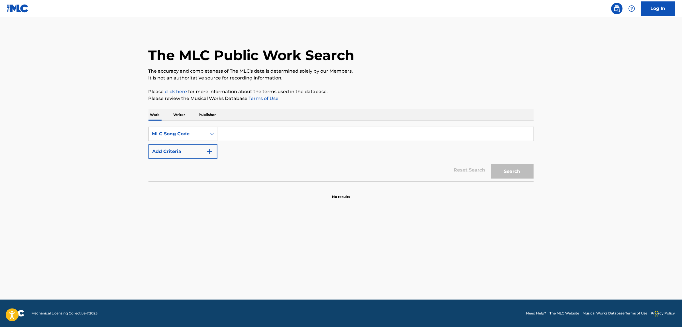
click at [280, 140] on input "Search Form" at bounding box center [375, 134] width 316 height 14
paste input "L03939"
click at [491, 164] on button "Search" at bounding box center [512, 171] width 43 height 14
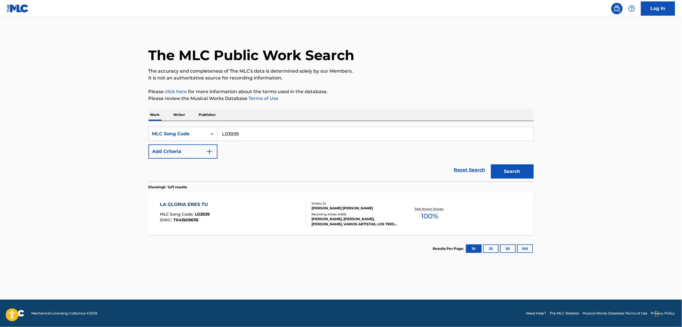
click at [289, 137] on input "L03939" at bounding box center [375, 134] width 316 height 14
paste input "A50100"
click at [491, 164] on button "Search" at bounding box center [512, 171] width 43 height 14
click at [243, 127] on input "A50100" at bounding box center [375, 134] width 316 height 14
paste input "P07652"
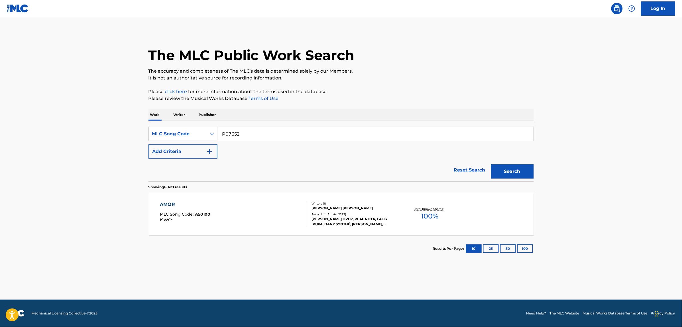
click at [491, 164] on button "Search" at bounding box center [512, 171] width 43 height 14
click at [251, 136] on input "P07652" at bounding box center [375, 134] width 316 height 14
paste input "T4817H"
click at [491, 164] on button "Search" at bounding box center [512, 171] width 43 height 14
click at [271, 136] on input "T4817H" at bounding box center [375, 134] width 316 height 14
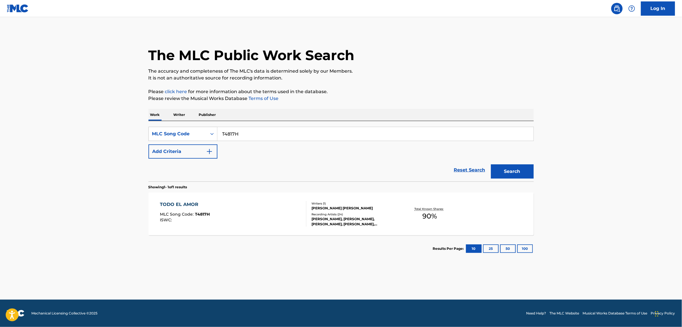
paste input "E00189"
click at [491, 164] on button "Search" at bounding box center [512, 171] width 43 height 14
click at [228, 129] on input "E00189" at bounding box center [375, 134] width 316 height 14
paste input "A50100"
type input "A50100"
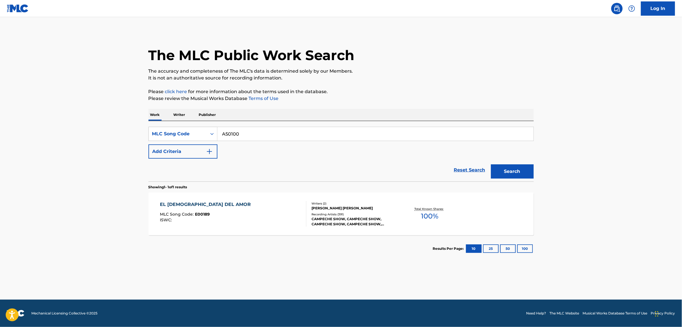
click at [491, 164] on button "Search" at bounding box center [512, 171] width 43 height 14
click at [240, 208] on div "AMOR MLC Song Code : A50100 ISWC :" at bounding box center [233, 214] width 146 height 26
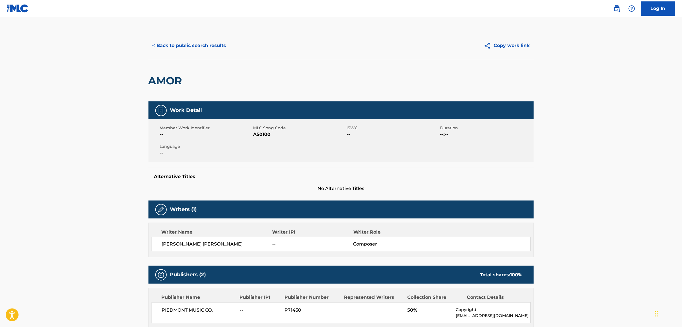
click at [164, 41] on button "< Back to public search results" at bounding box center [189, 45] width 82 height 14
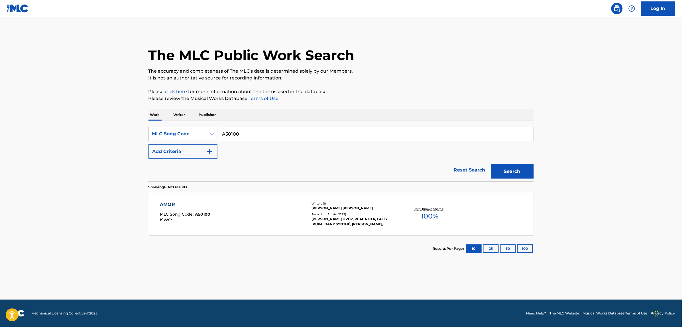
click at [468, 173] on link "Reset Search" at bounding box center [469, 170] width 37 height 13
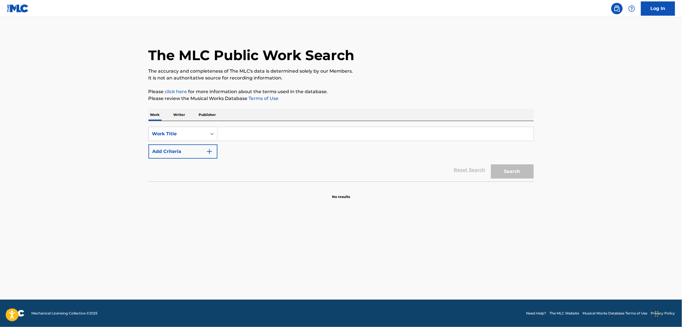
click at [271, 134] on input "Search Form" at bounding box center [375, 134] width 316 height 14
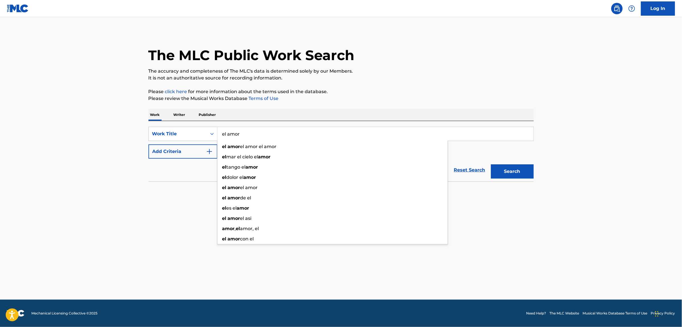
type input "el amor"
click at [194, 149] on button "Add Criteria" at bounding box center [182, 151] width 69 height 14
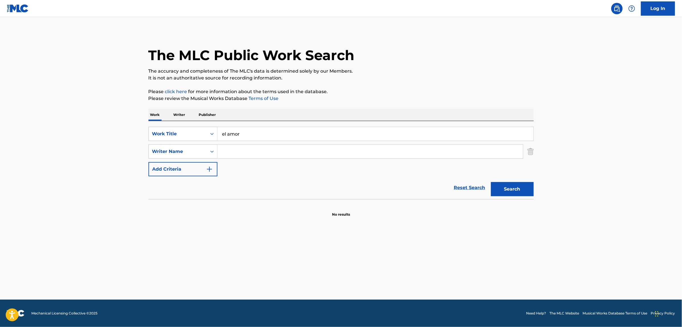
click at [238, 157] on input "Search Form" at bounding box center [369, 152] width 305 height 14
paste input "Tite [PERSON_NAME]"
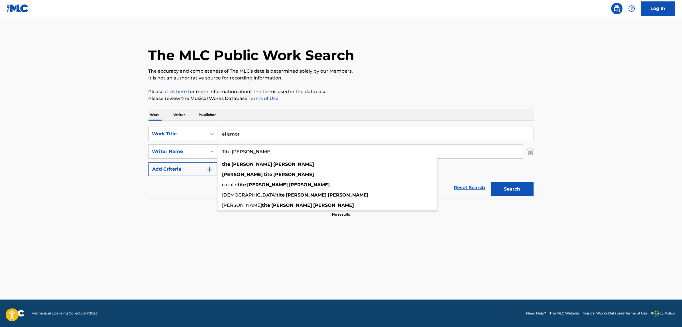
type input "Tite [PERSON_NAME]"
click at [491, 182] on button "Search" at bounding box center [512, 189] width 43 height 14
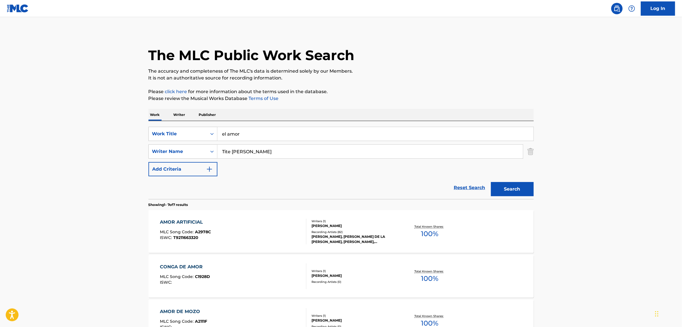
click at [491, 182] on button "Search" at bounding box center [512, 189] width 43 height 14
click at [473, 190] on link "Reset Search" at bounding box center [469, 187] width 37 height 13
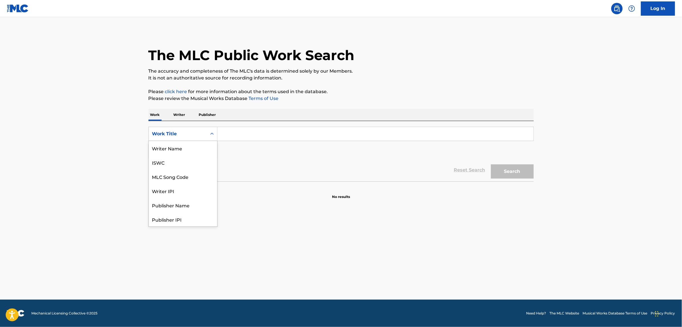
click at [194, 133] on div "Work Title" at bounding box center [177, 133] width 51 height 7
click at [197, 145] on div "MLC Song Code" at bounding box center [183, 148] width 68 height 14
click at [228, 135] on input "Search Form" at bounding box center [375, 134] width 316 height 14
paste input "RV7UIP"
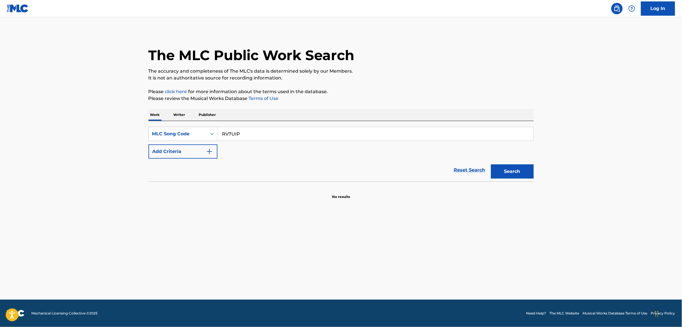
type input "RV7UIP"
click at [491, 164] on button "Search" at bounding box center [512, 171] width 43 height 14
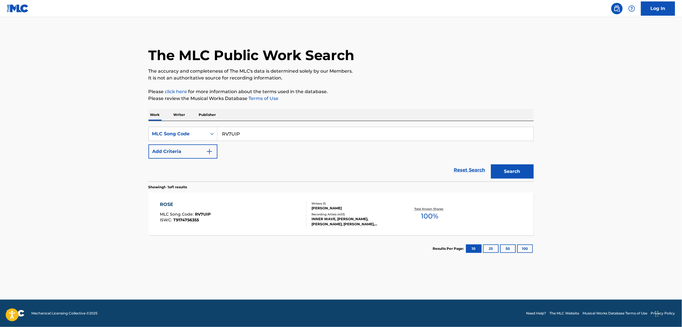
click at [261, 224] on div "ROSE MLC Song Code : RV7UIP ISWC : T9174756355" at bounding box center [233, 214] width 146 height 26
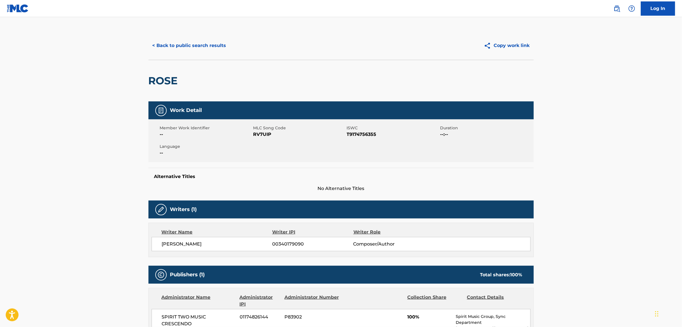
click at [181, 241] on span "[PERSON_NAME]" at bounding box center [217, 244] width 110 height 7
click at [199, 44] on button "< Back to public search results" at bounding box center [189, 45] width 82 height 14
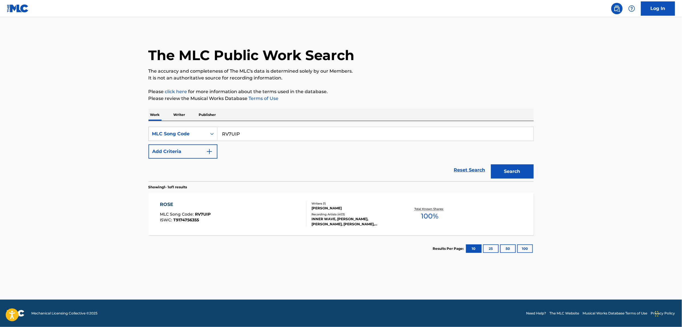
click at [248, 133] on input "RV7UIP" at bounding box center [375, 134] width 316 height 14
paste input "M3147Y"
type input "M3147Y"
click at [491, 164] on button "Search" at bounding box center [512, 171] width 43 height 14
click at [247, 219] on div "MY WILD IRISH ROSE MLC Song Code : M3147Y ISWC :" at bounding box center [233, 214] width 146 height 26
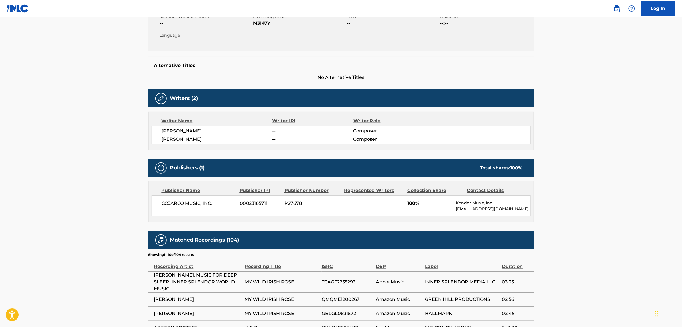
scroll to position [107, 0]
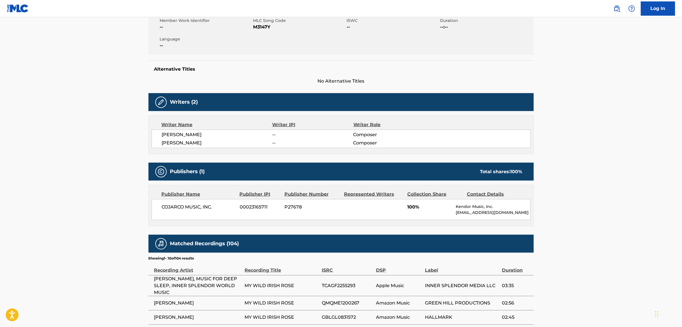
click at [168, 136] on span "[PERSON_NAME]" at bounding box center [217, 134] width 110 height 7
click at [168, 137] on span "[PERSON_NAME]" at bounding box center [217, 134] width 110 height 7
click at [173, 142] on span "[PERSON_NAME]" at bounding box center [217, 143] width 110 height 7
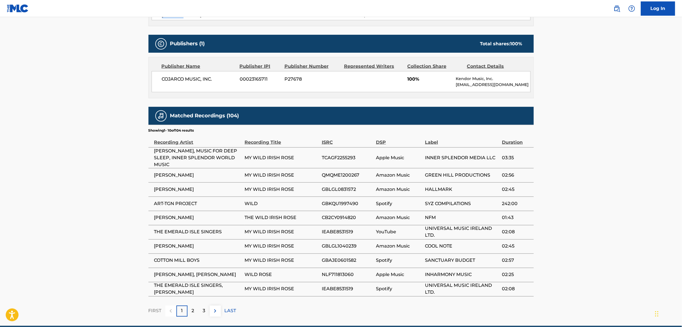
scroll to position [0, 0]
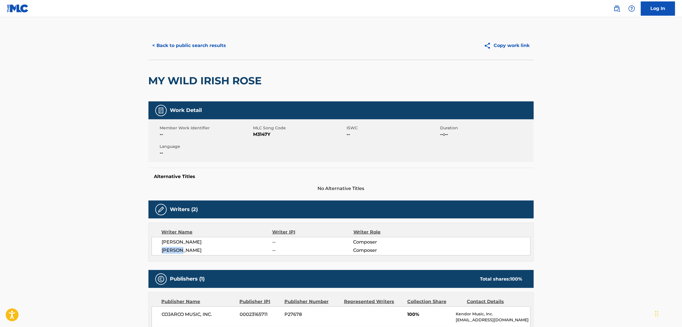
click at [212, 45] on button "< Back to public search results" at bounding box center [189, 45] width 82 height 14
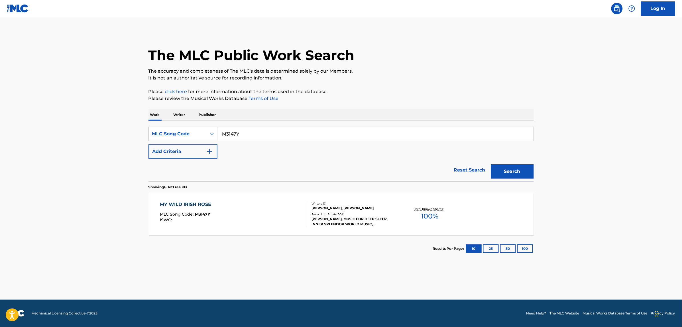
click at [257, 132] on input "M3147Y" at bounding box center [375, 134] width 316 height 14
paste input "PM70DV"
type input "PM70DV"
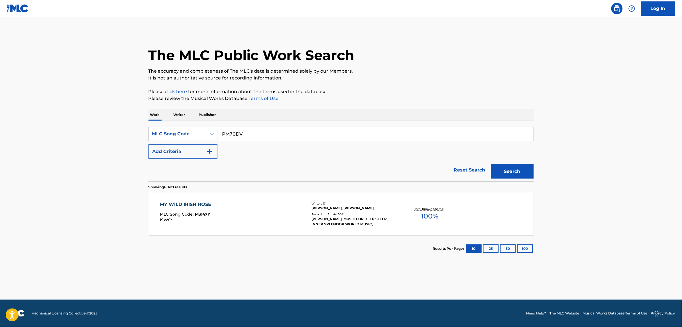
click at [491, 164] on button "Search" at bounding box center [512, 171] width 43 height 14
click at [261, 208] on div "PAIN MLC Song Code : PM70DV ISWC : T0717500270" at bounding box center [233, 214] width 146 height 26
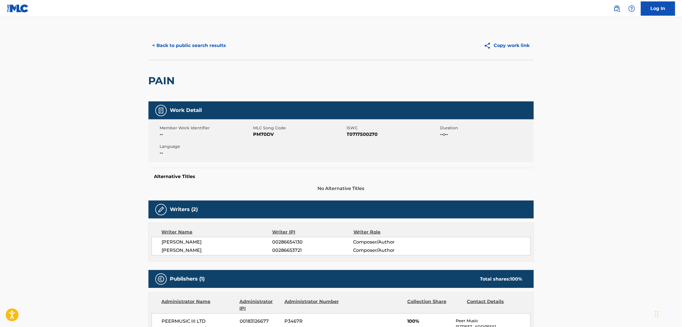
click at [197, 50] on button "< Back to public search results" at bounding box center [189, 45] width 82 height 14
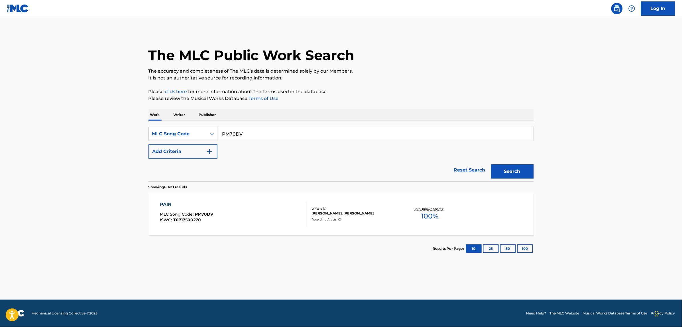
click at [251, 128] on input "PM70DV" at bounding box center [375, 134] width 316 height 14
paste input "I21604"
click at [491, 164] on button "Search" at bounding box center [512, 171] width 43 height 14
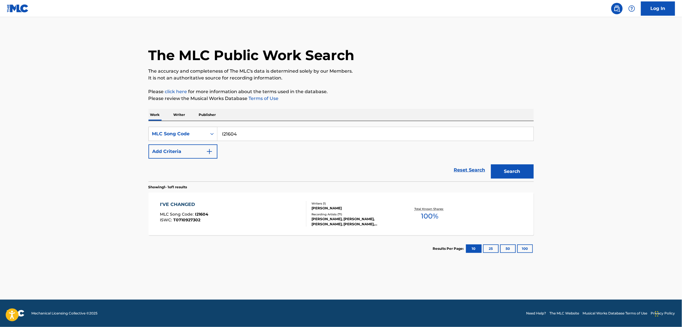
paste input "CC9CT0"
click at [491, 164] on button "Search" at bounding box center [512, 171] width 43 height 14
paste input "S624UV"
click at [491, 164] on button "Search" at bounding box center [512, 171] width 43 height 14
paste
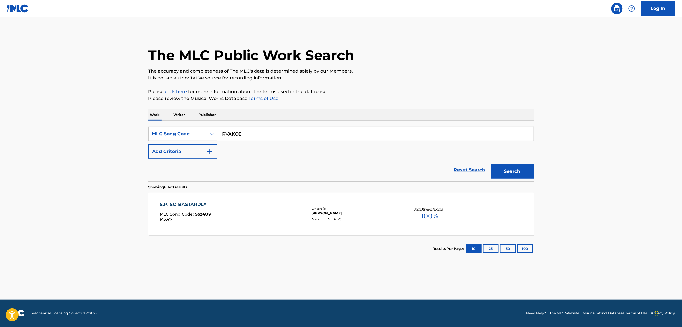
click at [491, 164] on button "Search" at bounding box center [512, 171] width 43 height 14
click at [240, 139] on input "RVAKQE" at bounding box center [375, 134] width 316 height 14
type input "T8584M"
click at [491, 164] on button "Search" at bounding box center [512, 171] width 43 height 14
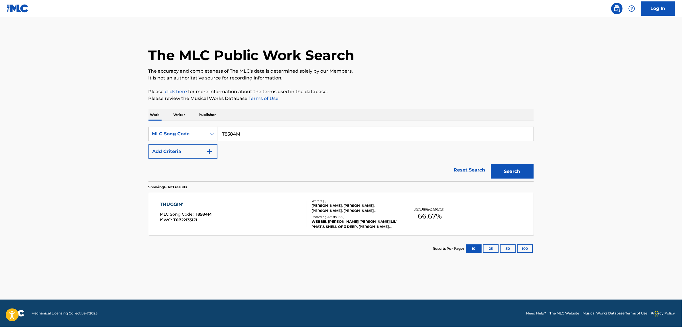
click at [60, 140] on main "The MLC Public Work Search The accuracy and completeness of The MLC's data is d…" at bounding box center [341, 158] width 682 height 283
click at [198, 210] on div "THUGGIN' MLC Song Code : T8584M ISWC : T0722133121" at bounding box center [186, 214] width 52 height 26
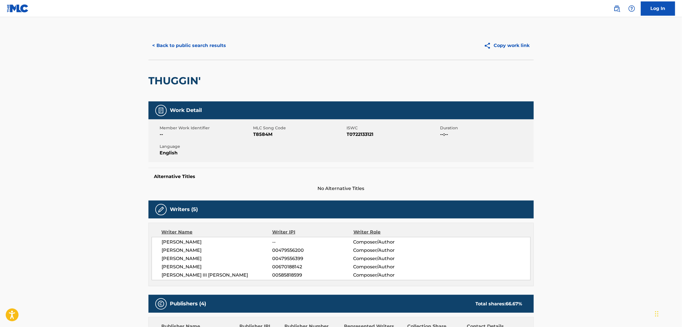
click at [188, 45] on button "< Back to public search results" at bounding box center [189, 45] width 82 height 14
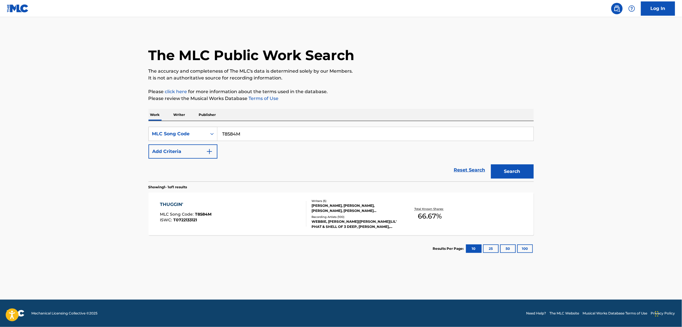
click at [260, 138] on input "T8584M" at bounding box center [375, 134] width 316 height 14
click at [260, 138] on input "T2730K" at bounding box center [375, 134] width 316 height 14
click at [491, 164] on button "Search" at bounding box center [512, 171] width 43 height 14
click at [224, 137] on input "T2730K" at bounding box center [375, 134] width 316 height 14
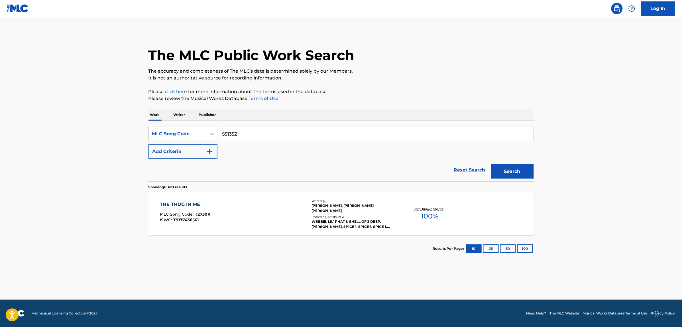
click at [491, 164] on button "Search" at bounding box center [512, 171] width 43 height 14
click at [240, 128] on input "S5135Z" at bounding box center [375, 134] width 316 height 14
type input "Z9607M"
click at [491, 164] on button "Search" at bounding box center [512, 171] width 43 height 14
click at [257, 221] on div "TAKE U THERE MLC Song Code : Z9607M ISWC : T9164880324" at bounding box center [233, 214] width 146 height 26
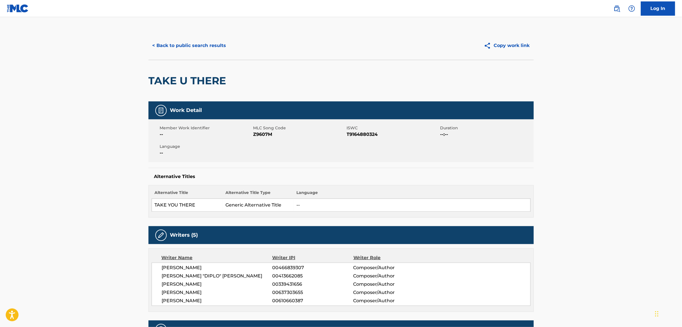
click at [197, 41] on button "< Back to public search results" at bounding box center [189, 45] width 82 height 14
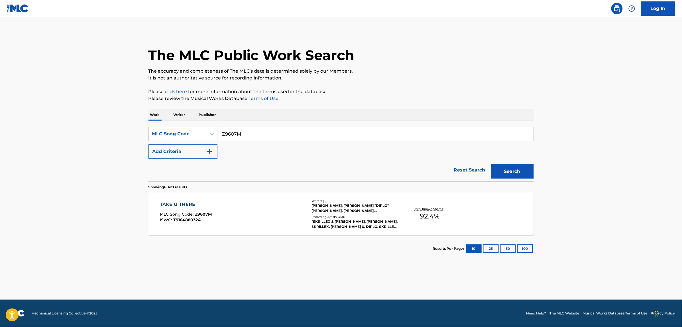
click at [237, 133] on input "Z9607M" at bounding box center [375, 134] width 316 height 14
click at [491, 164] on button "Search" at bounding box center [512, 171] width 43 height 14
click at [249, 136] on input "TV7OLC" at bounding box center [375, 134] width 316 height 14
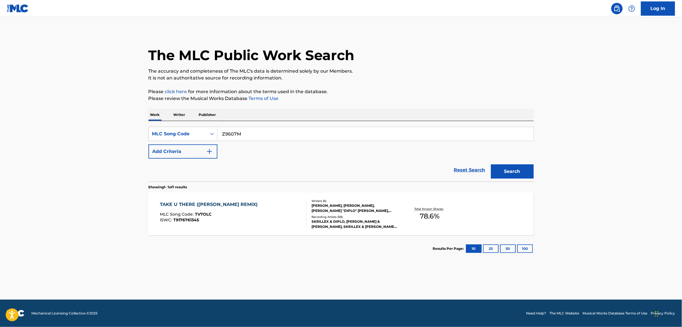
click at [491, 164] on button "Search" at bounding box center [512, 171] width 43 height 14
click at [235, 140] on input "Z9607M" at bounding box center [375, 134] width 316 height 14
click at [491, 164] on button "Search" at bounding box center [512, 171] width 43 height 14
click at [254, 130] on input "NG88W8" at bounding box center [375, 134] width 316 height 14
type input "I70850"
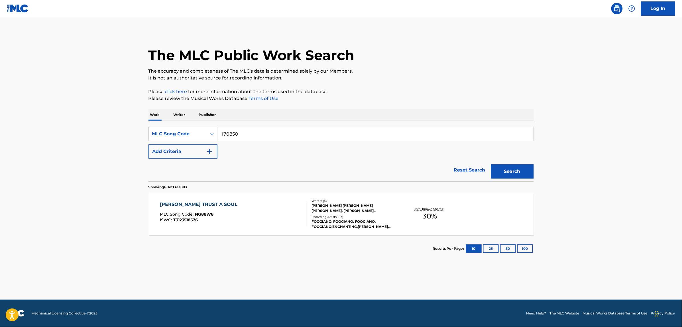
click at [491, 164] on button "Search" at bounding box center [512, 171] width 43 height 14
